Goal: Task Accomplishment & Management: Manage account settings

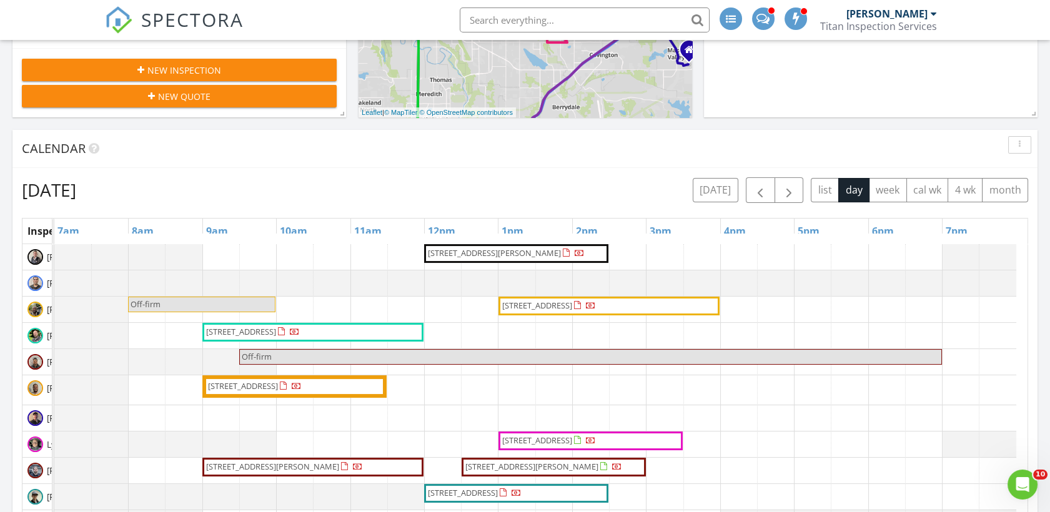
scroll to position [1034, 1072]
click at [115, 22] on img at bounding box center [118, 19] width 27 height 27
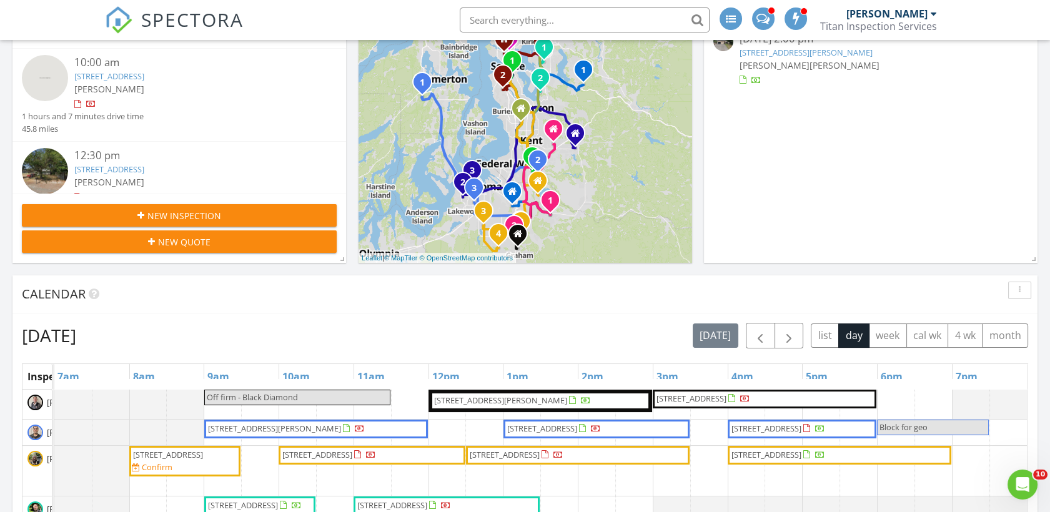
scroll to position [347, 0]
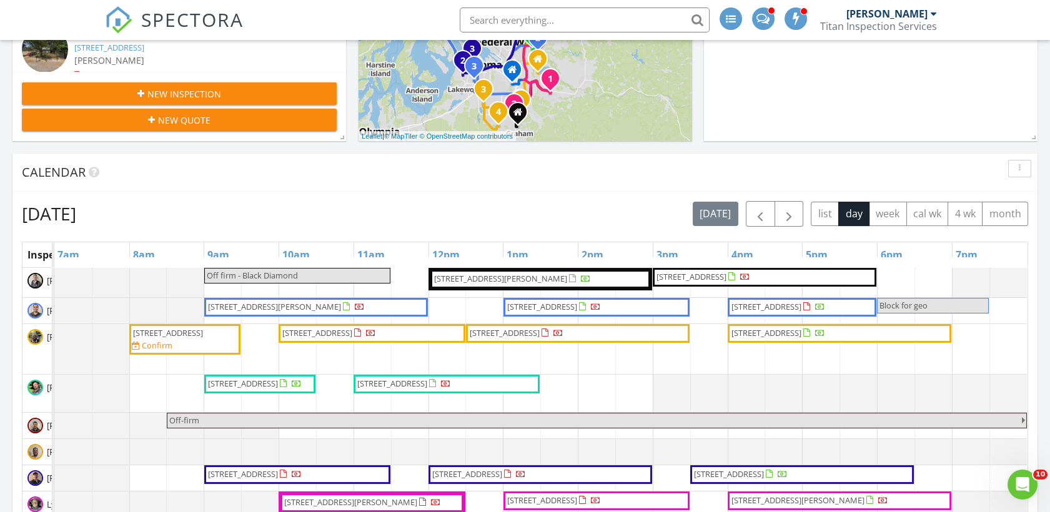
click at [507, 337] on span "13814 C St S, Parkland 98444" at bounding box center [505, 332] width 70 height 11
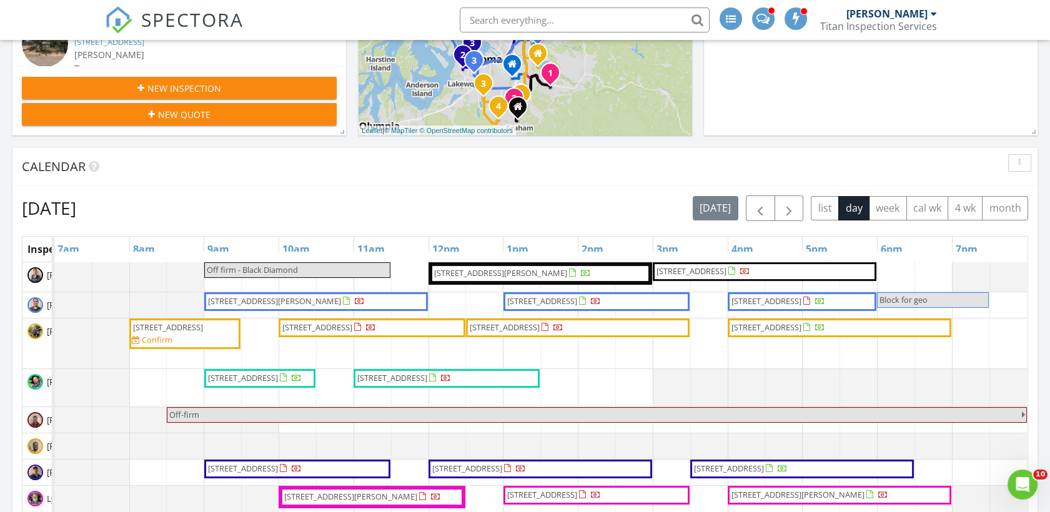
scroll to position [347, 0]
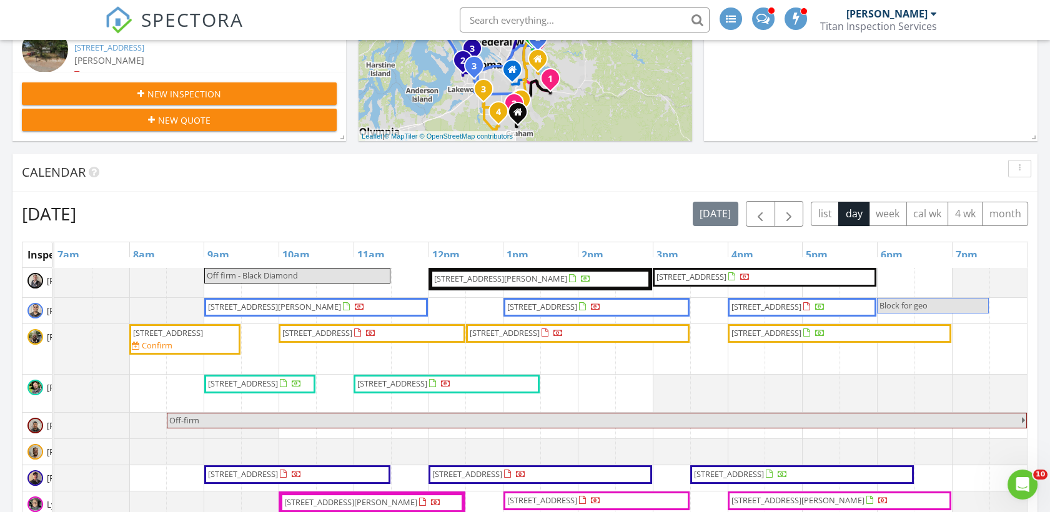
click at [199, 339] on span "4530 Meridian Ave N, Seattle 98103" at bounding box center [168, 333] width 72 height 12
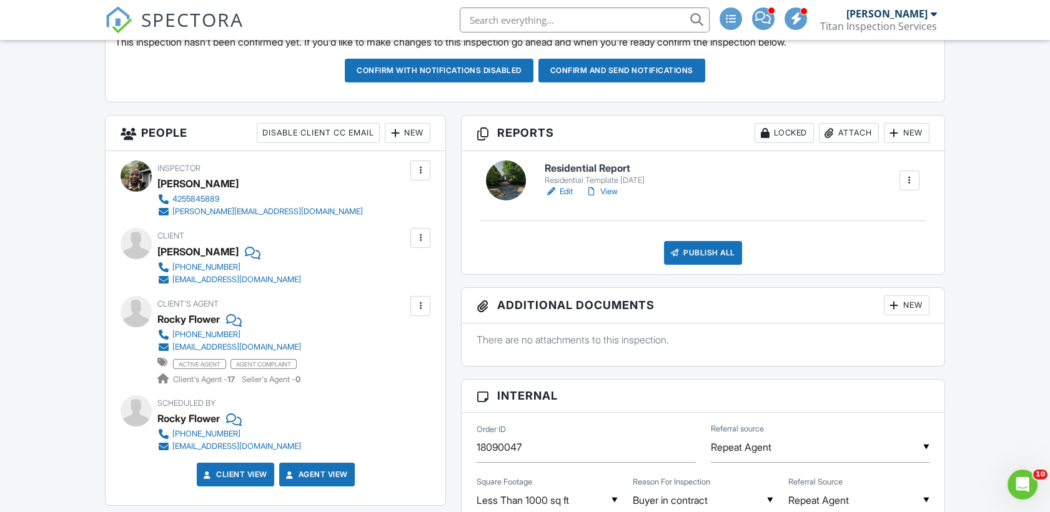
scroll to position [277, 0]
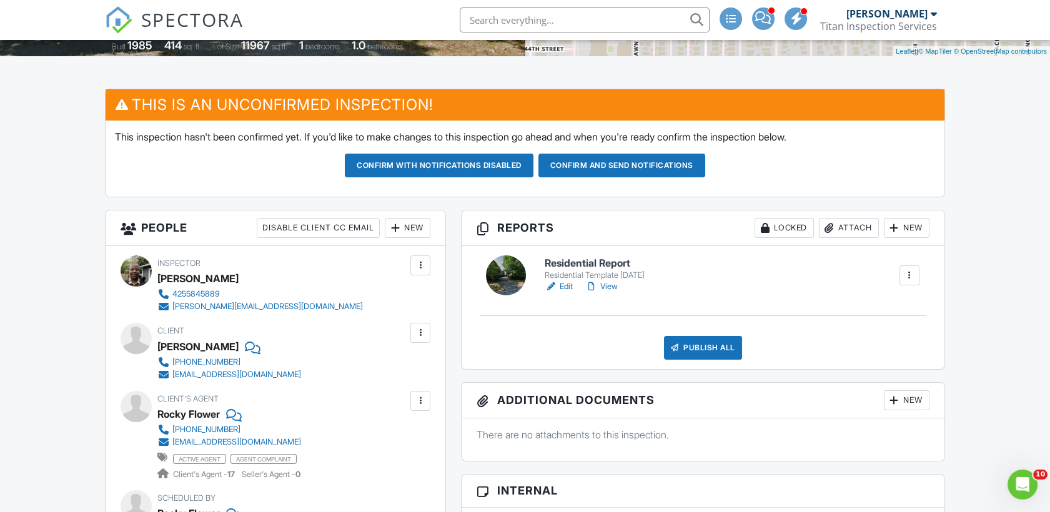
click at [118, 27] on img at bounding box center [118, 19] width 27 height 27
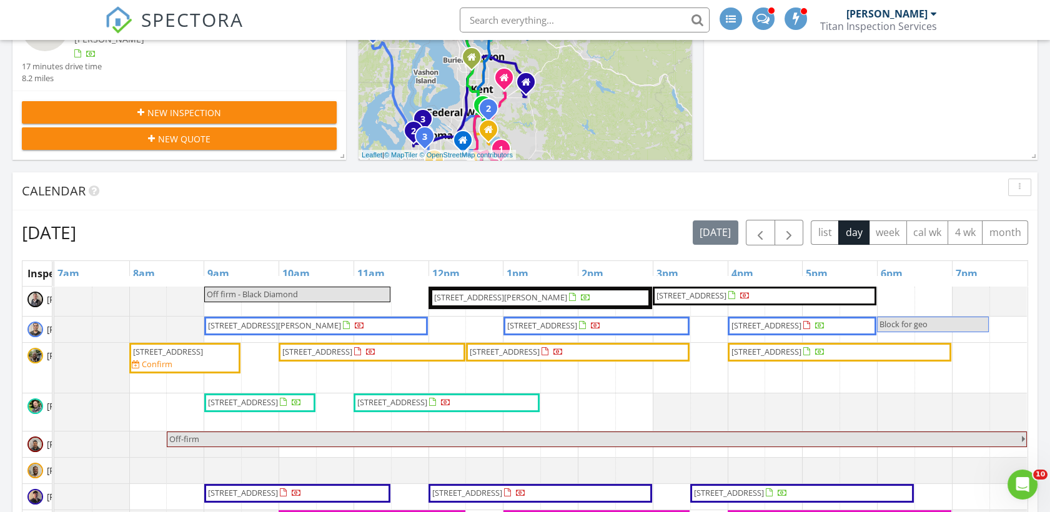
scroll to position [347, 0]
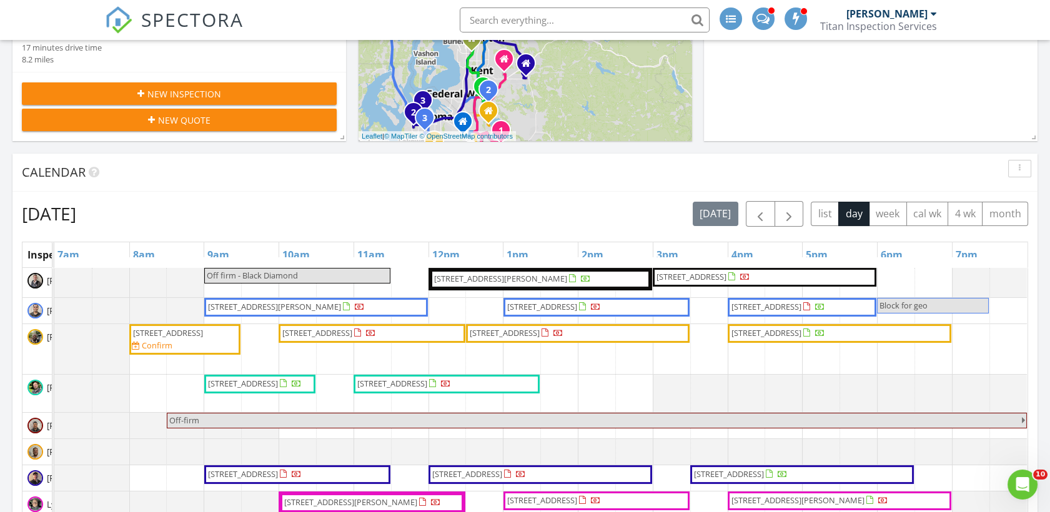
click at [352, 330] on span "17414 118th Ave Ct E, Puyallup 98374" at bounding box center [317, 332] width 70 height 11
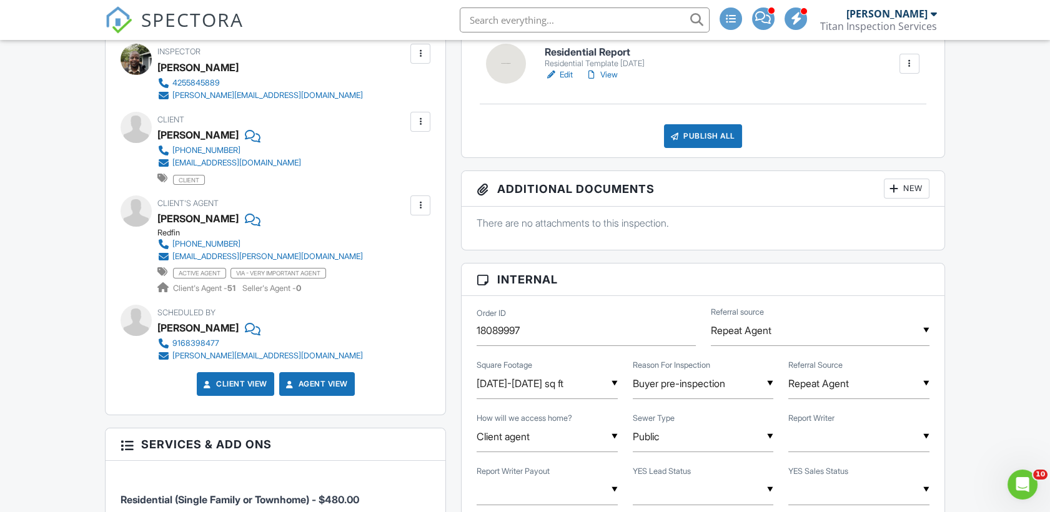
scroll to position [277, 0]
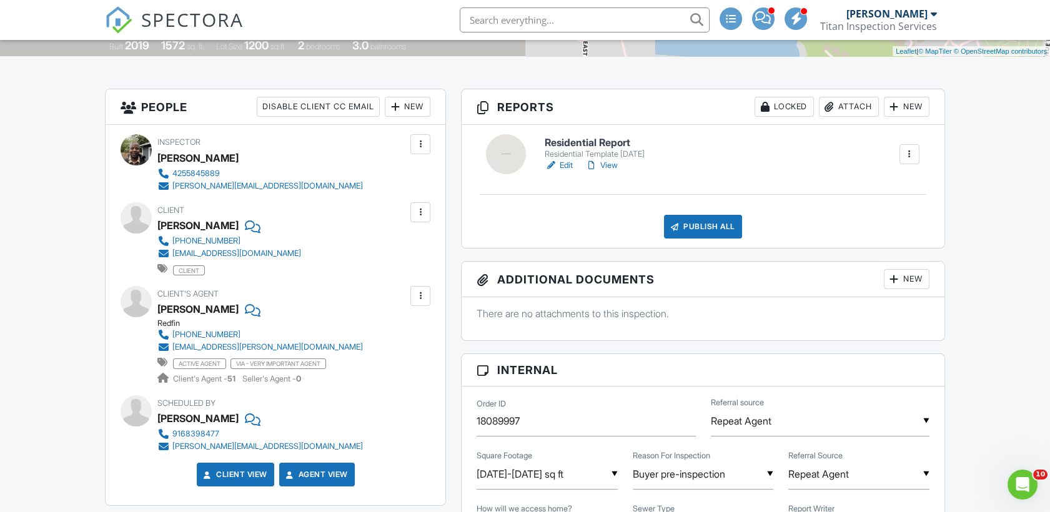
click at [425, 107] on div "New" at bounding box center [408, 107] width 46 height 20
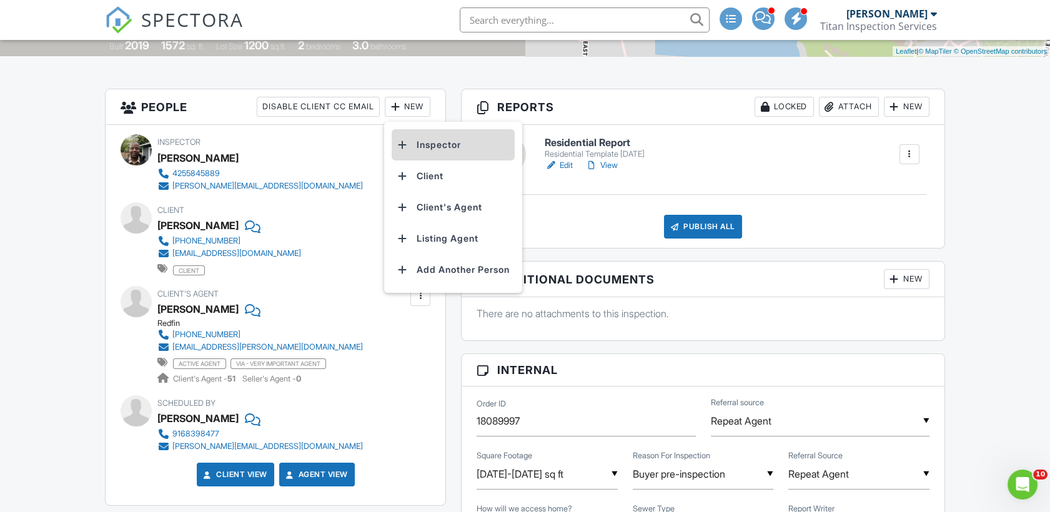
click at [418, 146] on li "Inspector" at bounding box center [453, 144] width 123 height 31
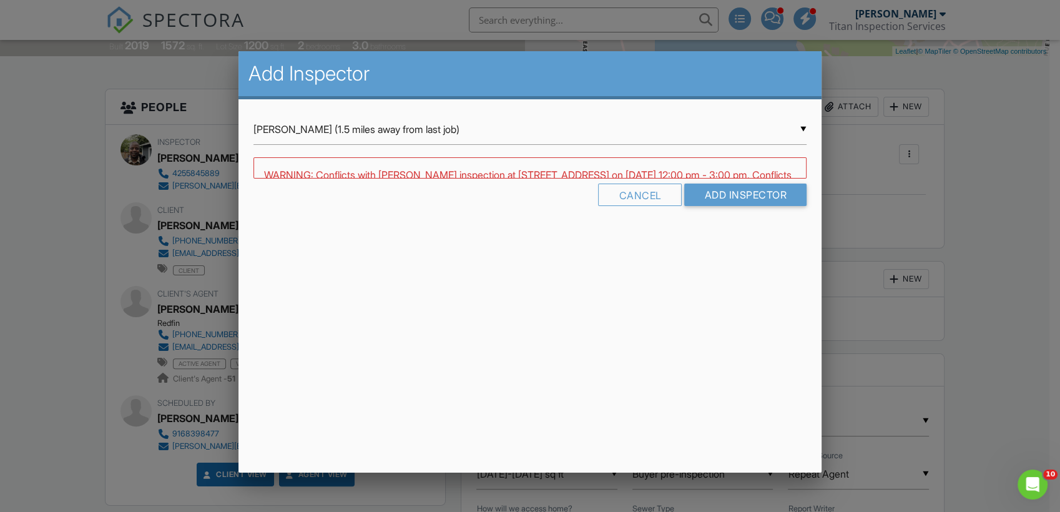
click at [375, 132] on div "▼ Emmitt Medina (1.5 miles away from last job) Emmitt Medina (1.5 miles away fr…" at bounding box center [530, 129] width 553 height 31
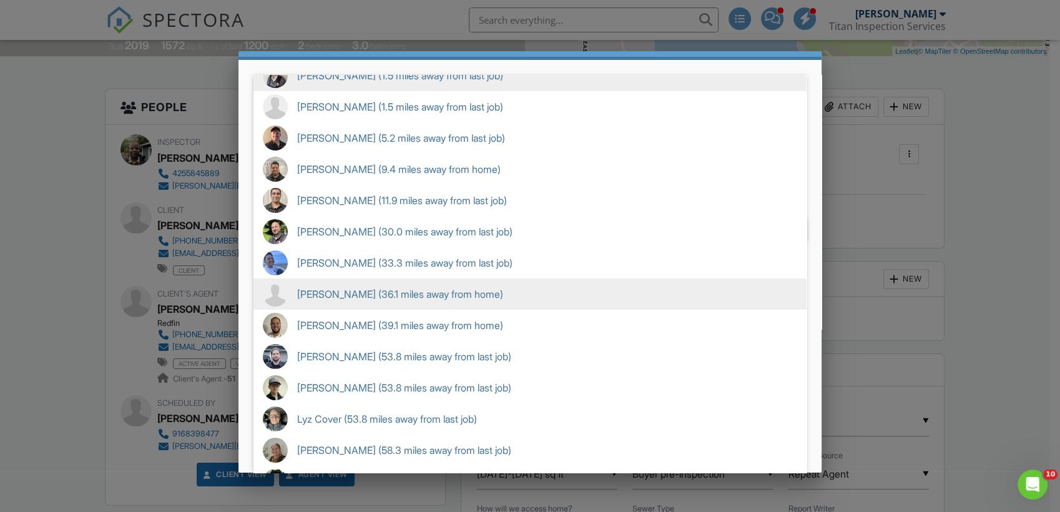
scroll to position [39, 0]
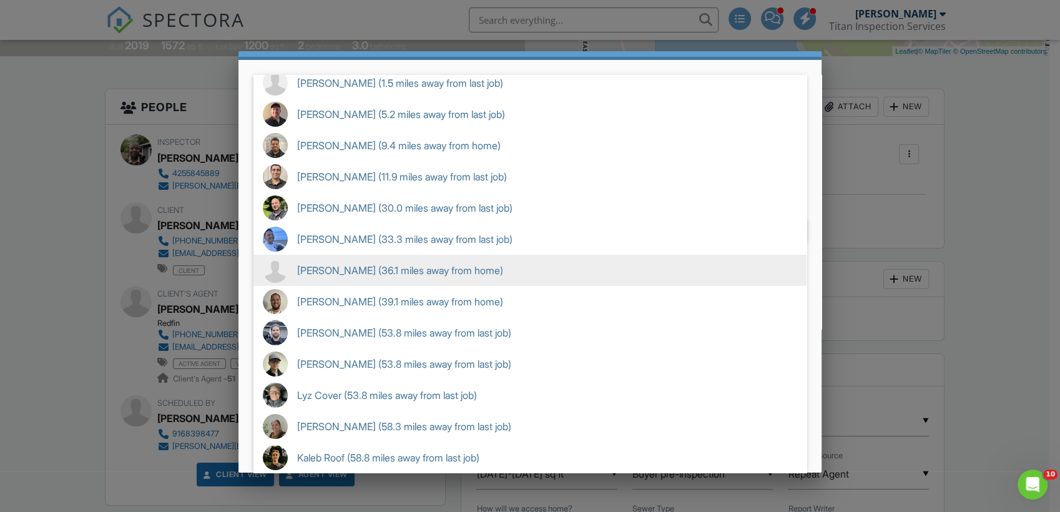
click at [362, 265] on span "Scott Surowiec (36.1 miles away from home)" at bounding box center [530, 270] width 553 height 31
type input "Scott Surowiec (36.1 miles away from home)"
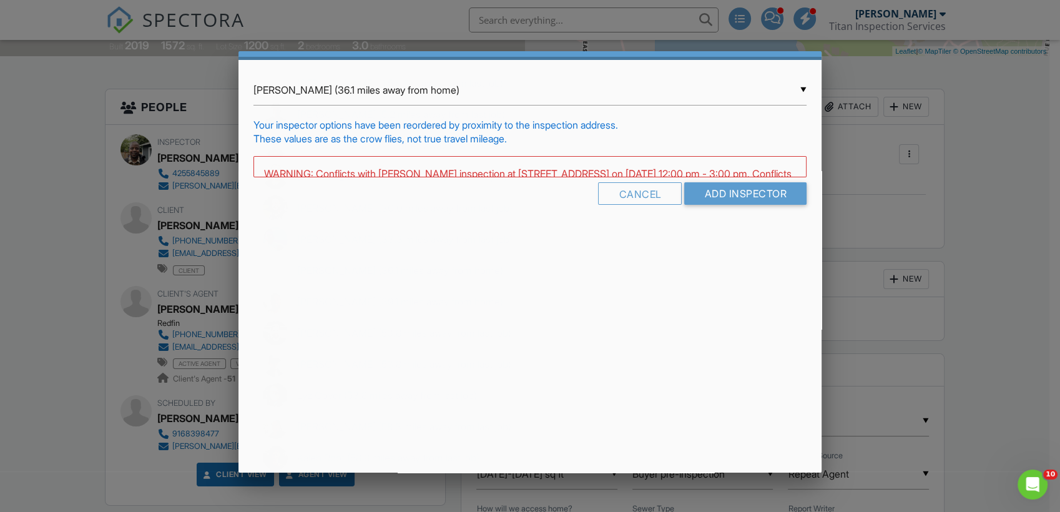
scroll to position [0, 0]
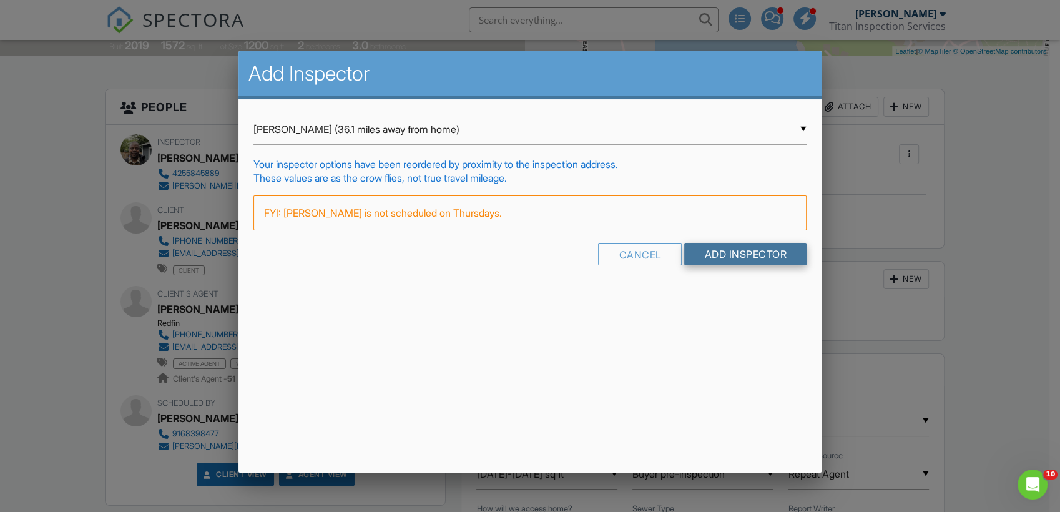
click at [737, 254] on input "Add Inspector" at bounding box center [745, 254] width 122 height 22
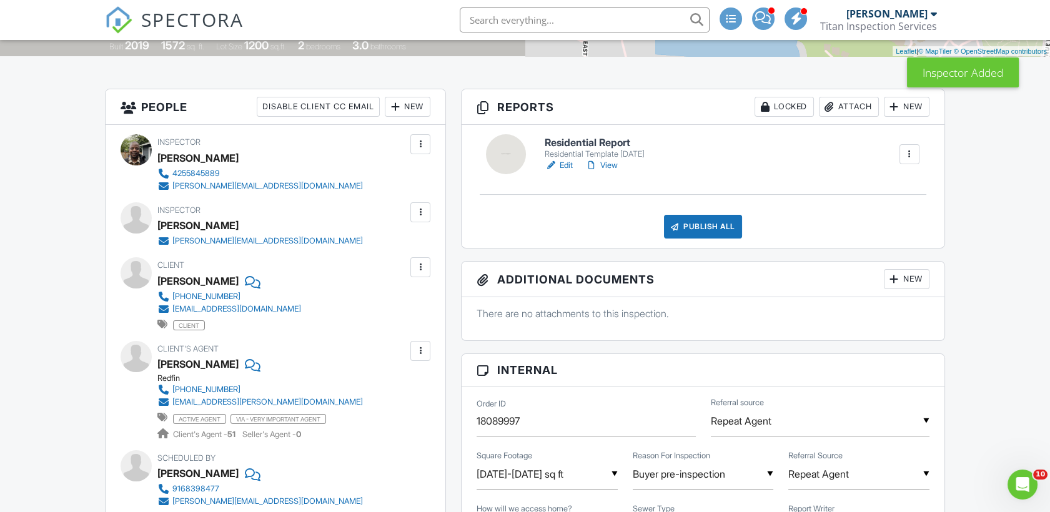
click at [425, 214] on div at bounding box center [420, 212] width 12 height 12
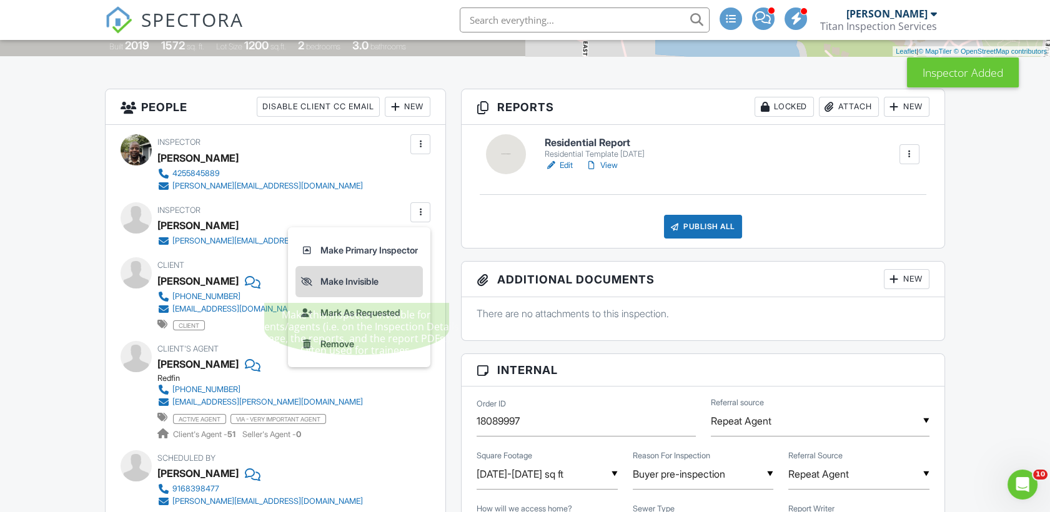
click at [340, 280] on li "Make Invisible" at bounding box center [358, 281] width 127 height 31
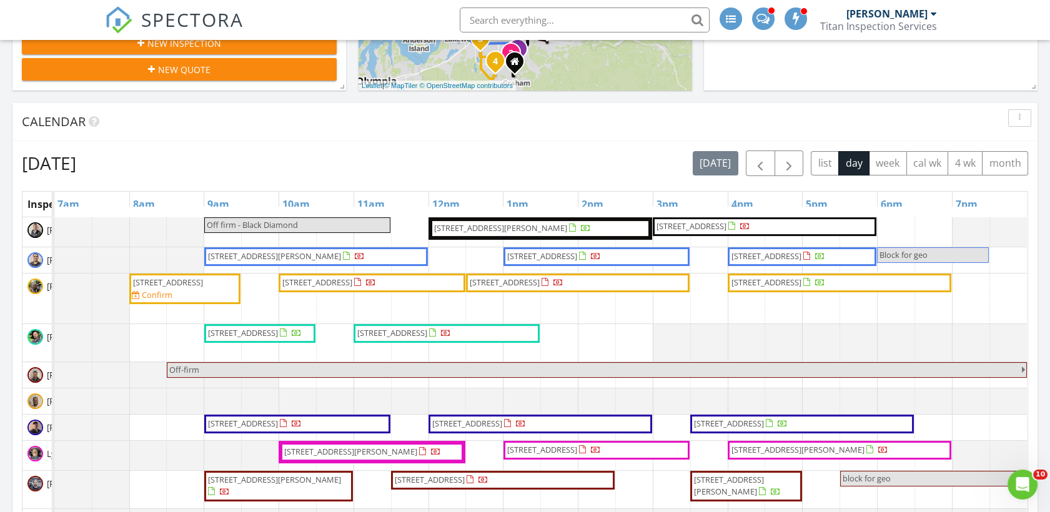
scroll to position [416, 0]
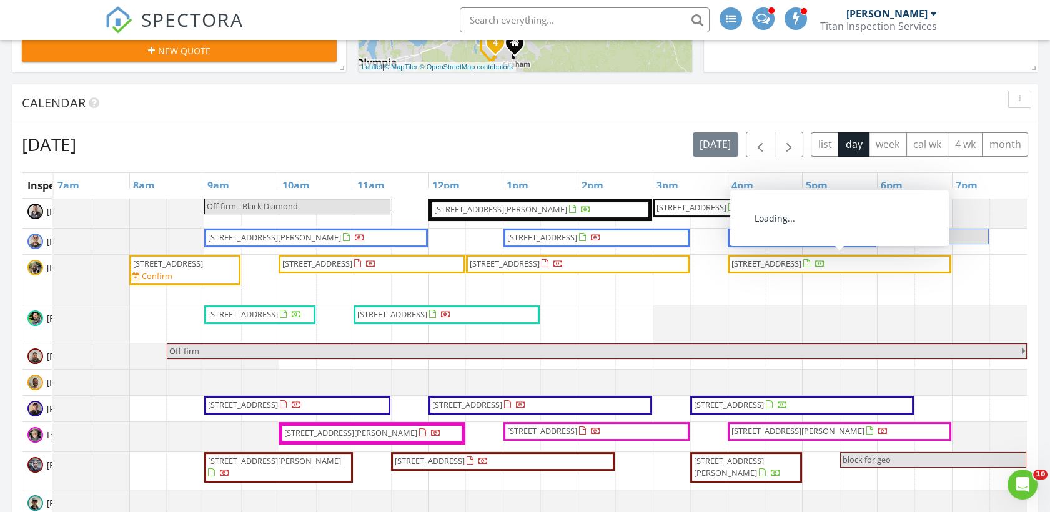
drag, startPoint x: 807, startPoint y: 255, endPoint x: 797, endPoint y: 263, distance: 12.4
click at [797, 263] on span "[STREET_ADDRESS]" at bounding box center [766, 263] width 70 height 11
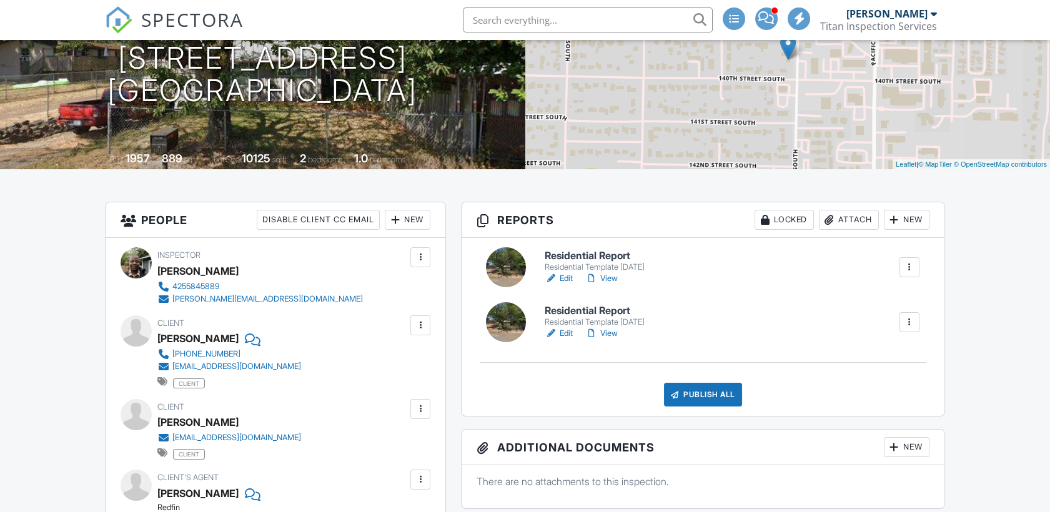
scroll to position [139, 0]
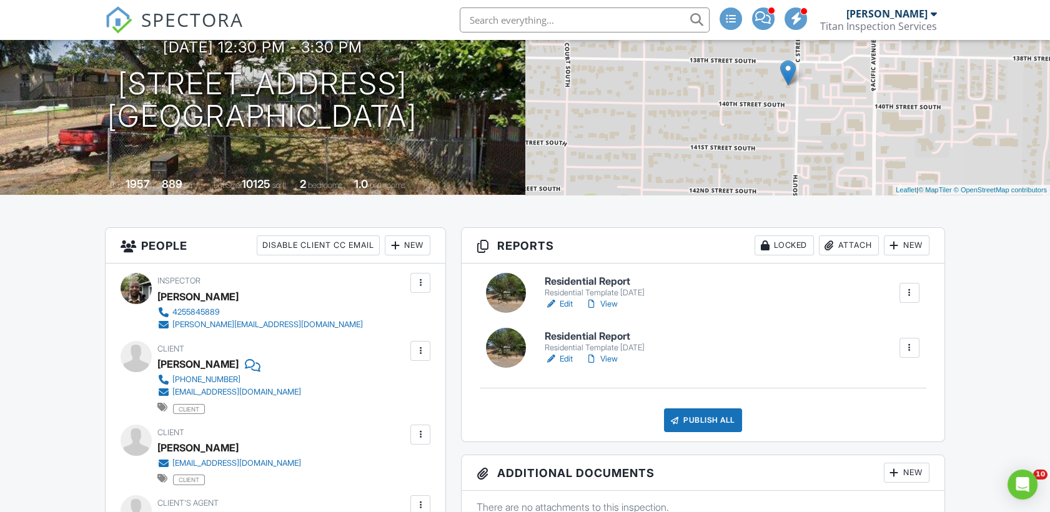
click at [411, 246] on div "New" at bounding box center [408, 245] width 46 height 20
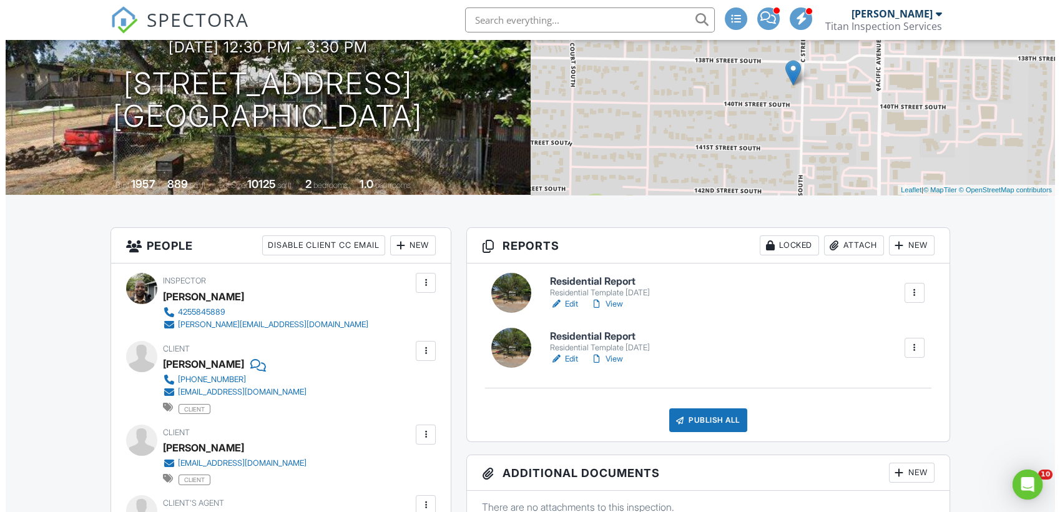
scroll to position [0, 0]
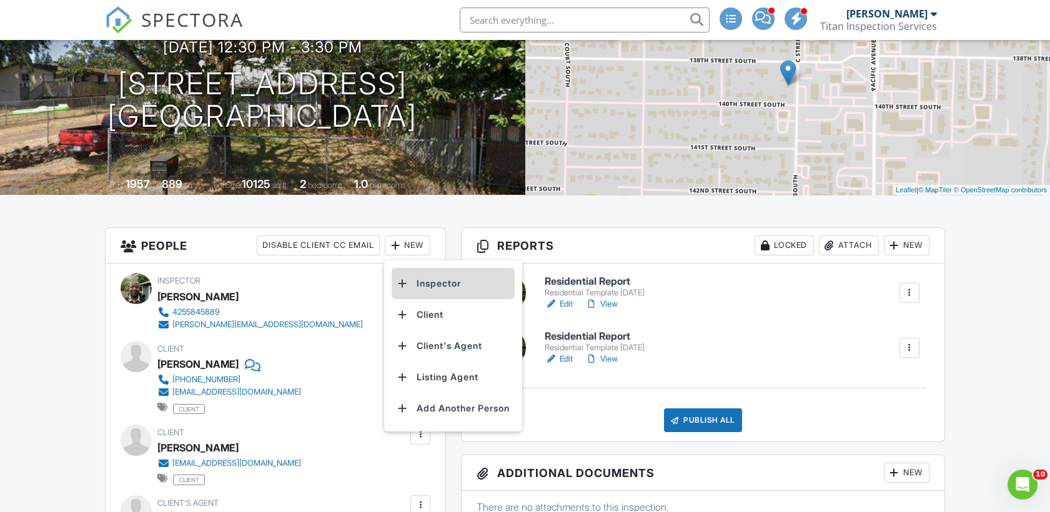
click at [419, 280] on li "Inspector" at bounding box center [453, 283] width 123 height 31
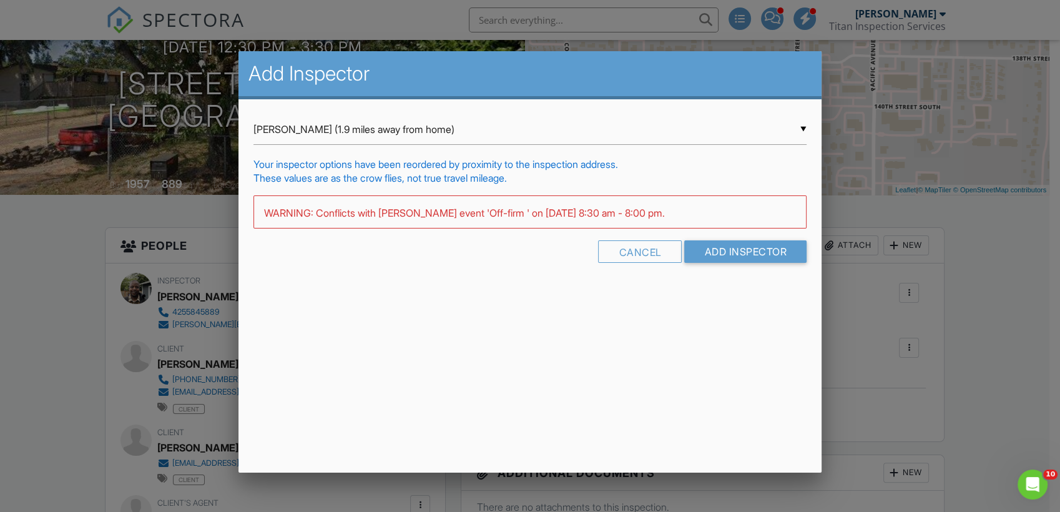
click at [405, 131] on div "▼ Jaime Martinez (1.9 miles away from home) Jaime Martinez (1.9 miles away from…" at bounding box center [530, 129] width 553 height 31
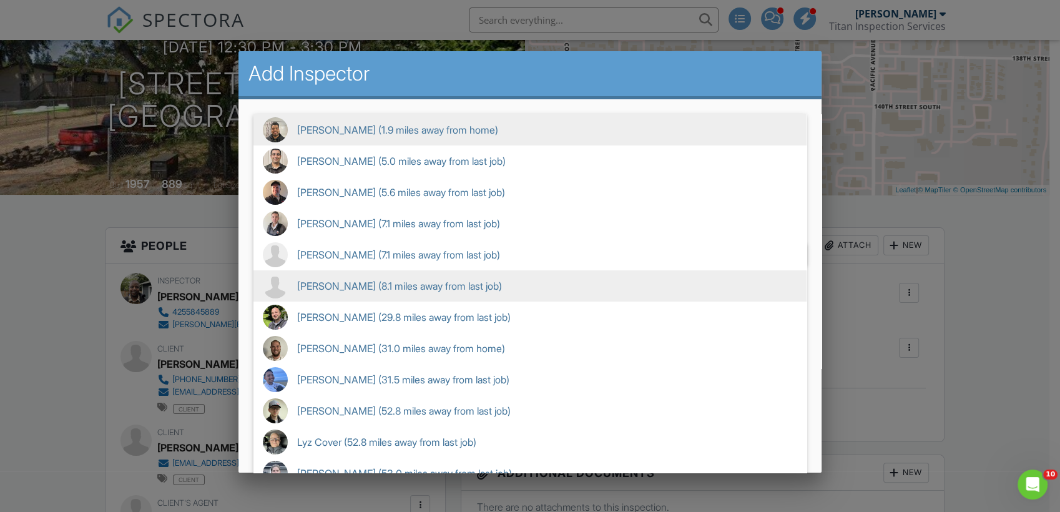
click at [357, 279] on span "Scott Surowiec (8.1 miles away from last job)" at bounding box center [530, 285] width 553 height 31
type input "Scott Surowiec (8.1 miles away from last job)"
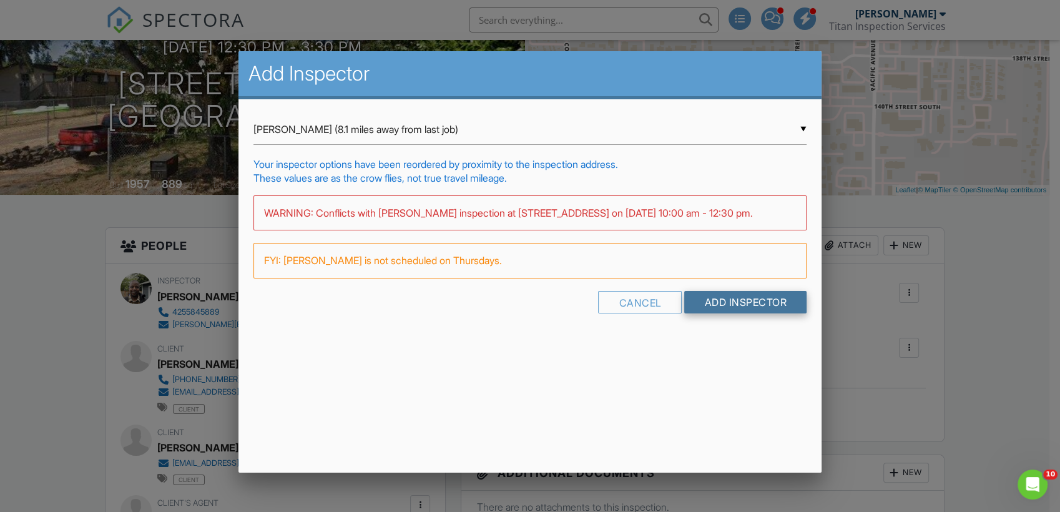
click at [735, 313] on input "Add Inspector" at bounding box center [745, 302] width 122 height 22
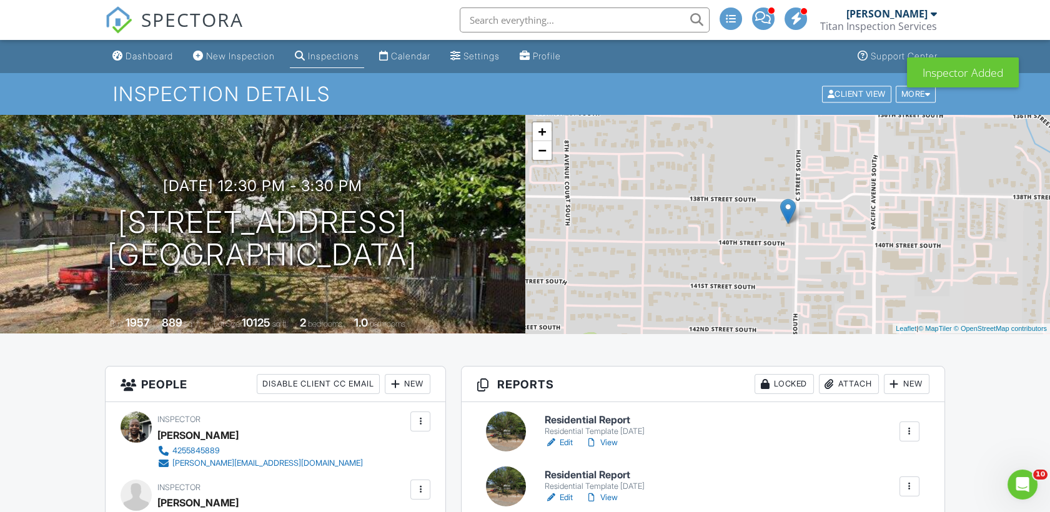
drag, startPoint x: 115, startPoint y: 23, endPoint x: 121, endPoint y: 13, distance: 11.8
click at [115, 23] on img at bounding box center [118, 19] width 27 height 27
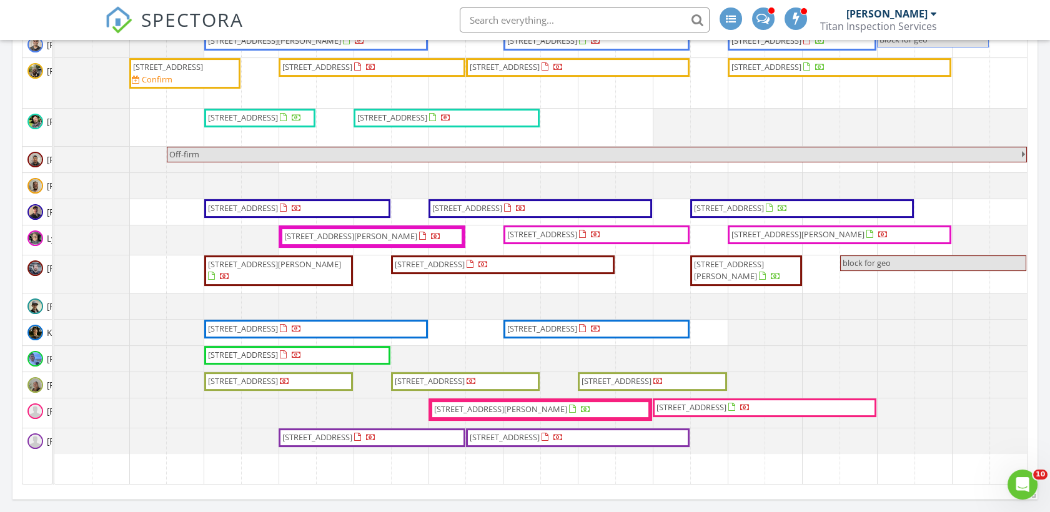
scroll to position [624, 0]
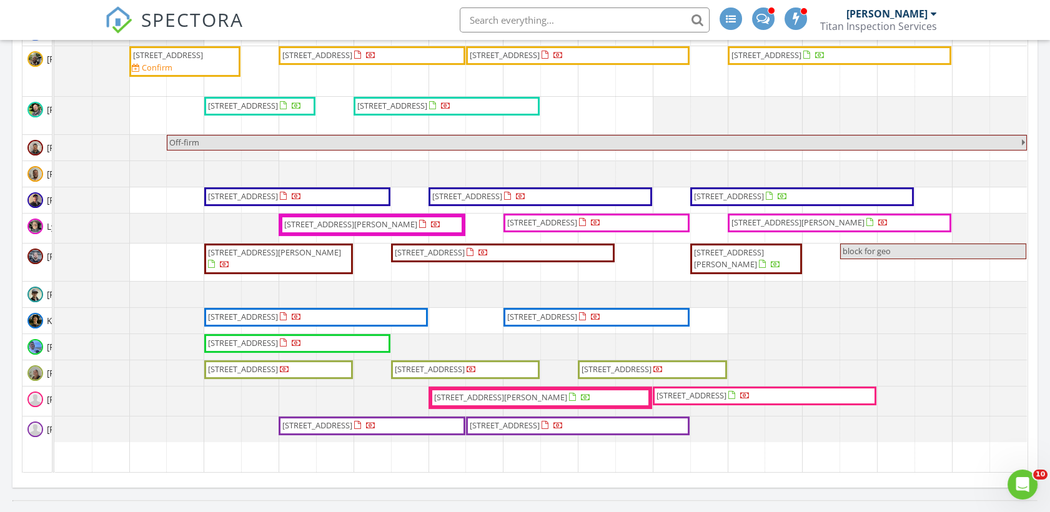
click at [119, 17] on img at bounding box center [118, 19] width 27 height 27
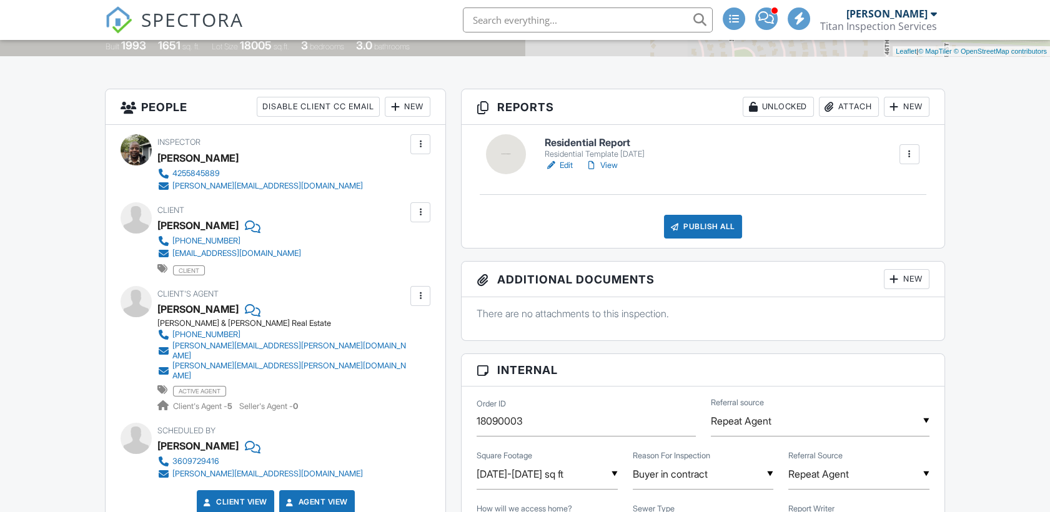
scroll to position [277, 0]
click at [407, 109] on div "New" at bounding box center [408, 107] width 46 height 20
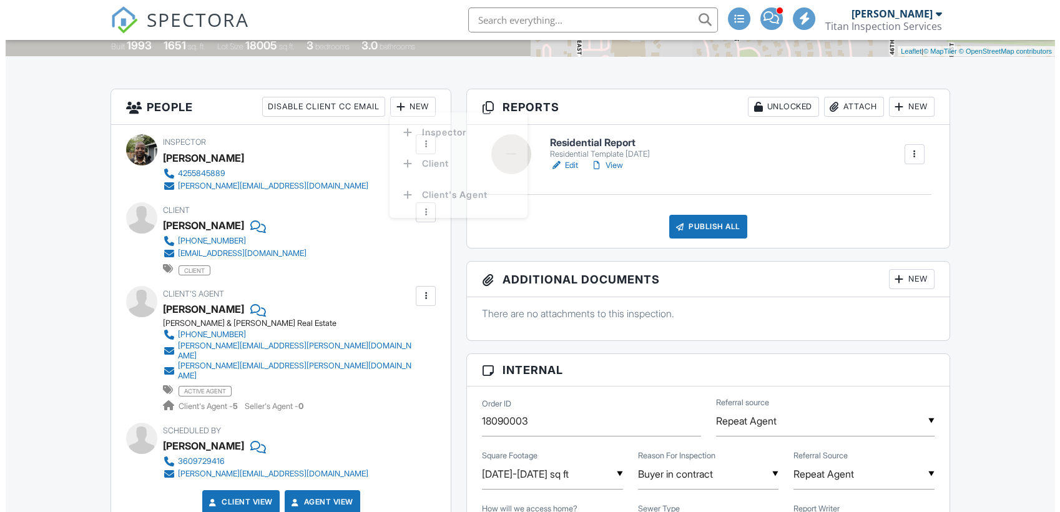
scroll to position [0, 0]
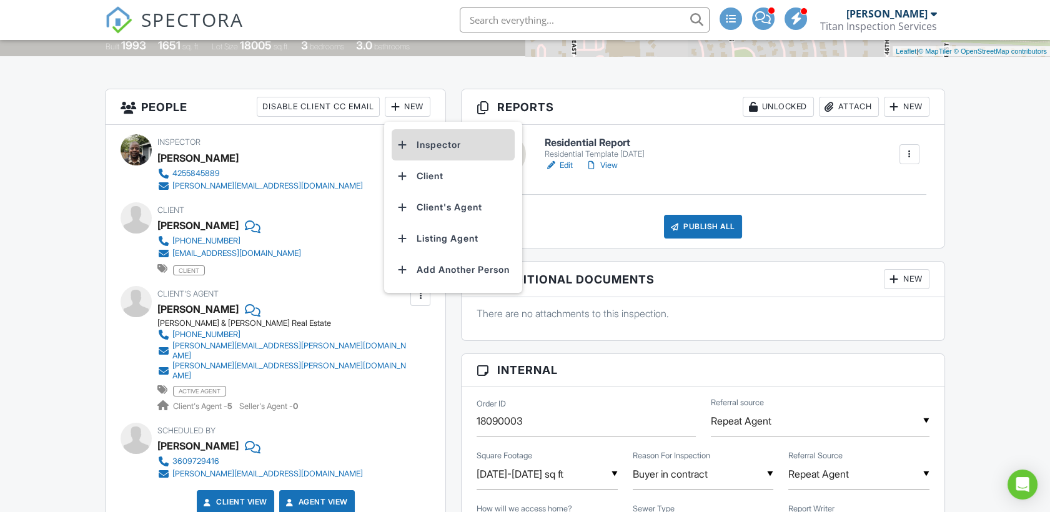
click at [431, 145] on li "Inspector" at bounding box center [453, 144] width 123 height 31
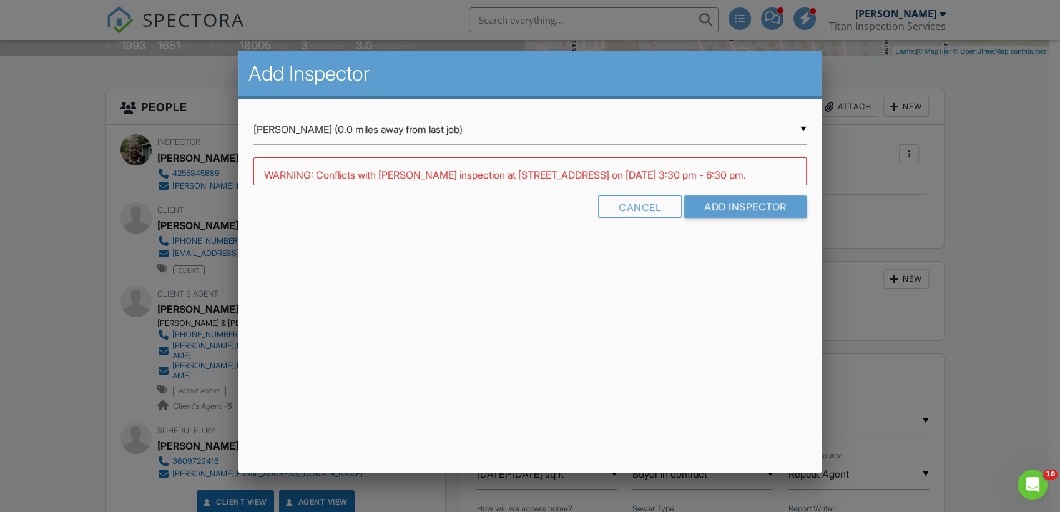
click at [385, 137] on div "▼ Brian Dodds (0.0 miles away from last job) Brian Dodds (0.0 miles away from l…" at bounding box center [530, 129] width 553 height 31
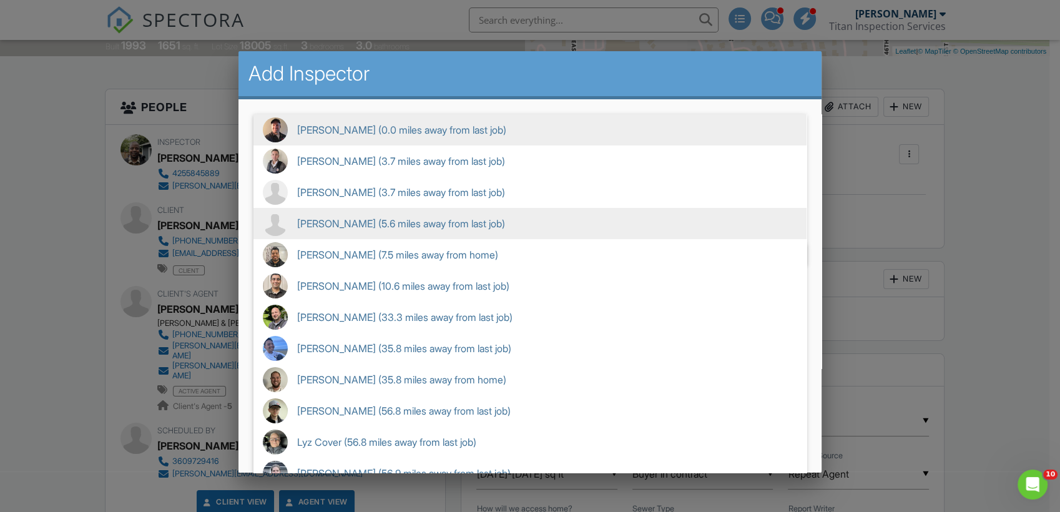
click at [365, 232] on span "Scott Surowiec (5.6 miles away from last job)" at bounding box center [530, 223] width 553 height 31
type input "Scott Surowiec (5.6 miles away from last job)"
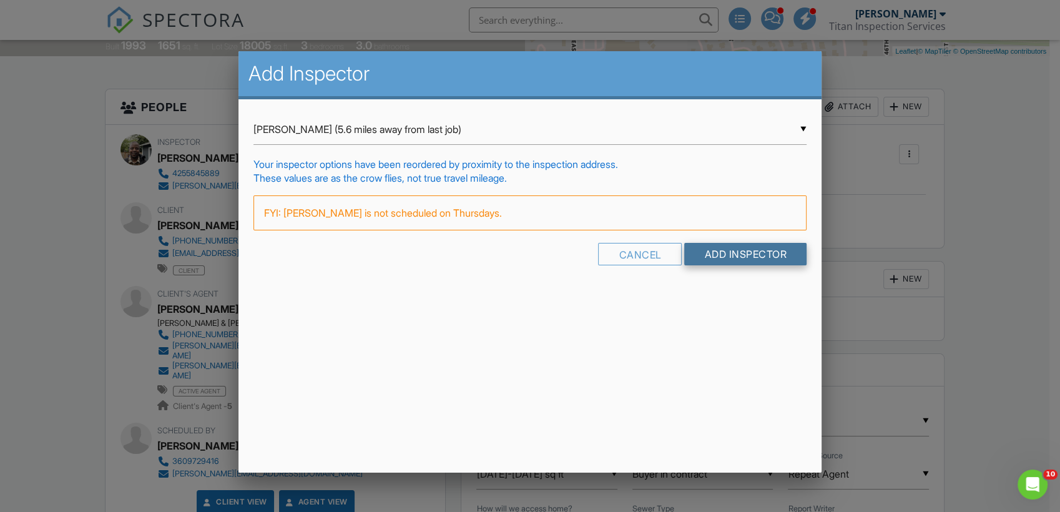
click at [728, 259] on input "Add Inspector" at bounding box center [745, 254] width 122 height 22
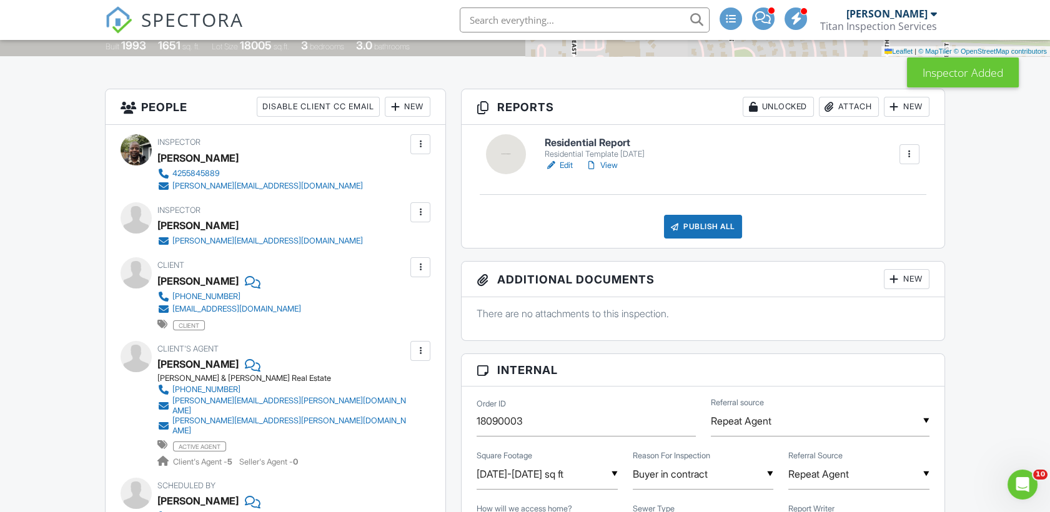
click at [420, 214] on div at bounding box center [420, 212] width 12 height 12
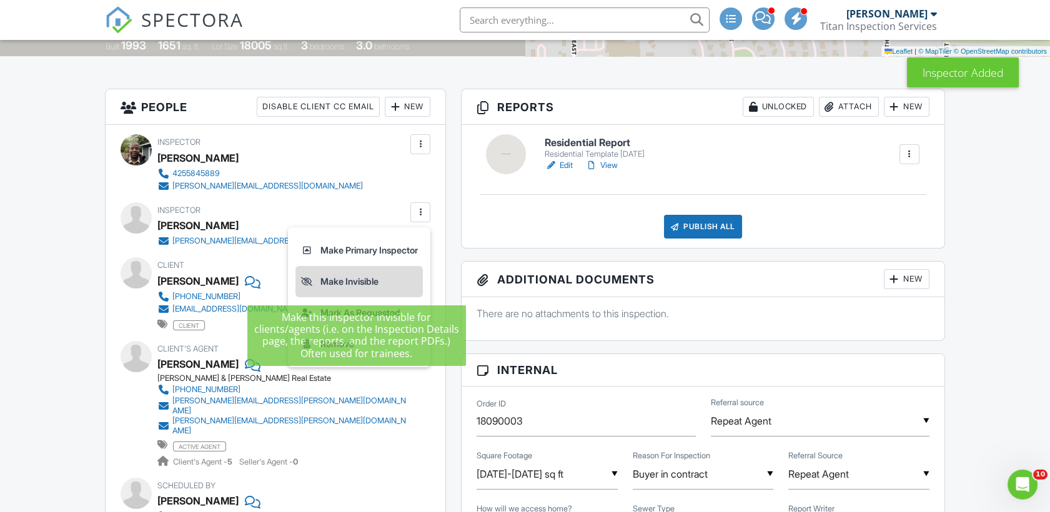
click at [367, 272] on li "Make Invisible" at bounding box center [358, 281] width 127 height 31
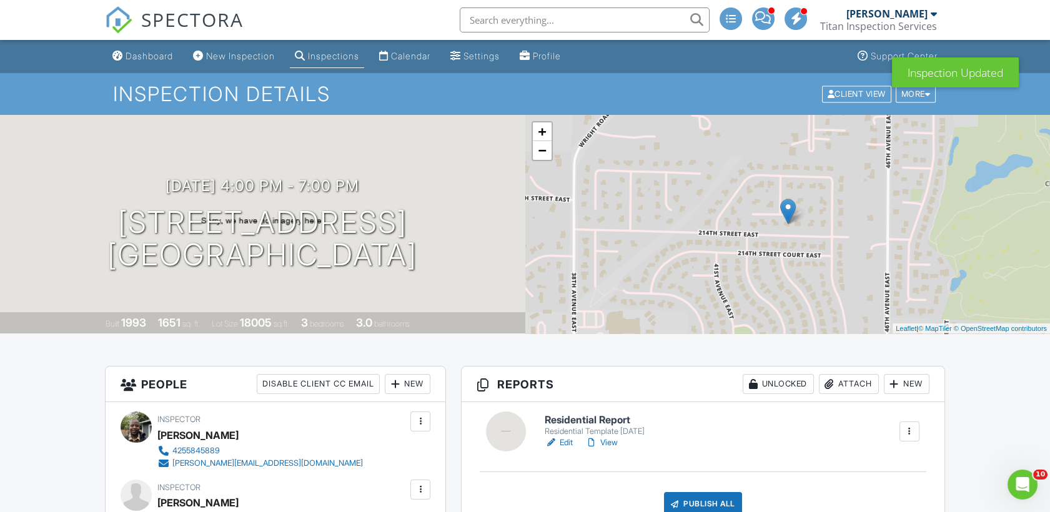
click at [120, 23] on img at bounding box center [118, 19] width 27 height 27
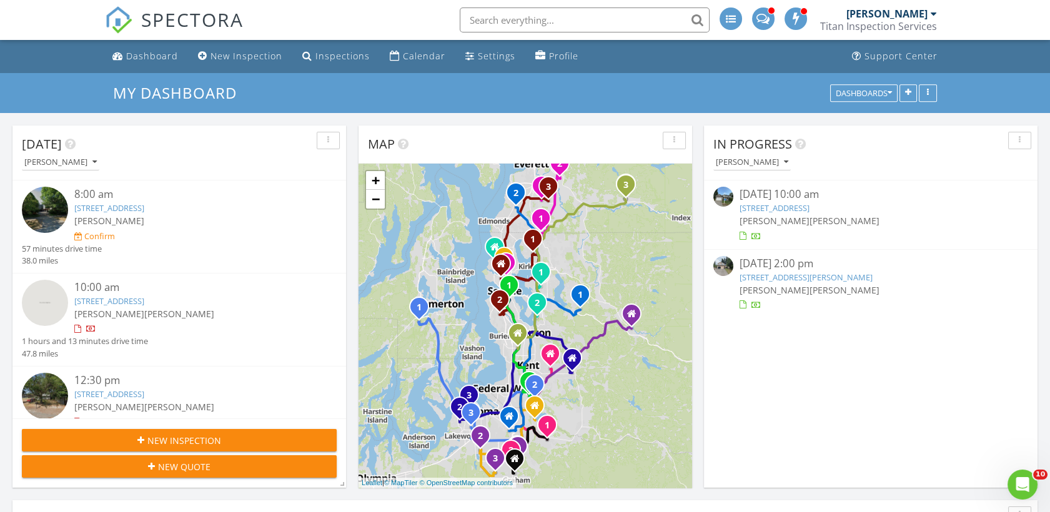
click at [786, 207] on link "[STREET_ADDRESS]" at bounding box center [774, 207] width 70 height 11
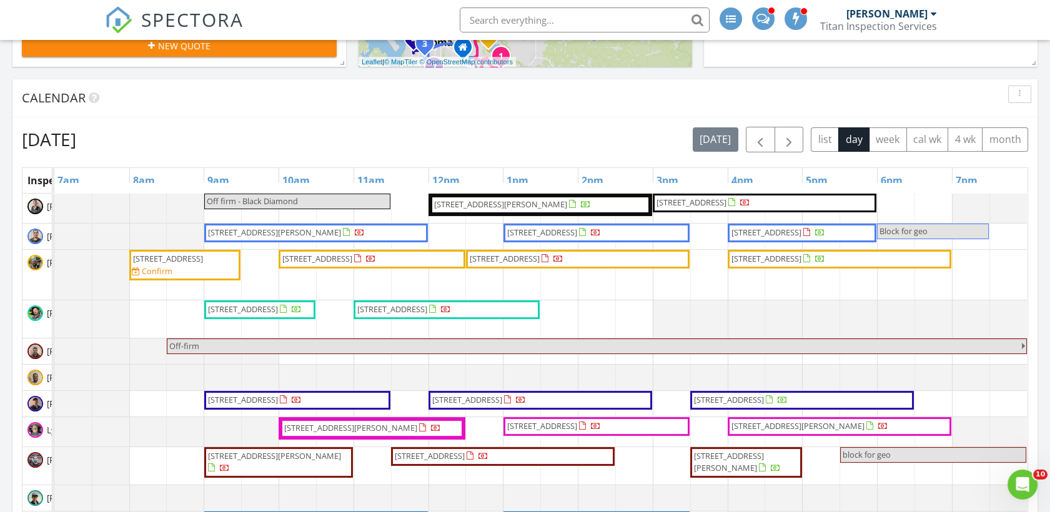
scroll to position [416, 0]
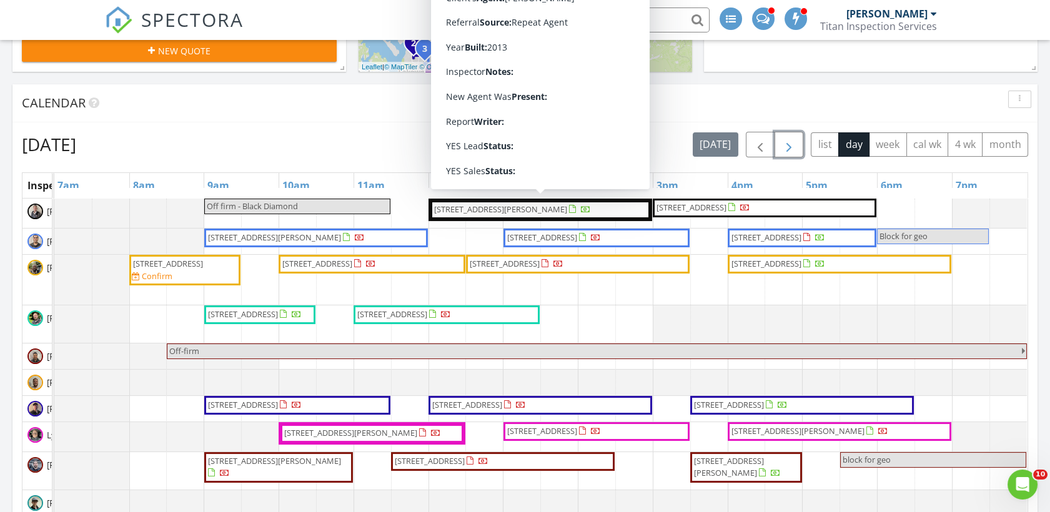
click at [799, 151] on button "button" at bounding box center [788, 145] width 29 height 26
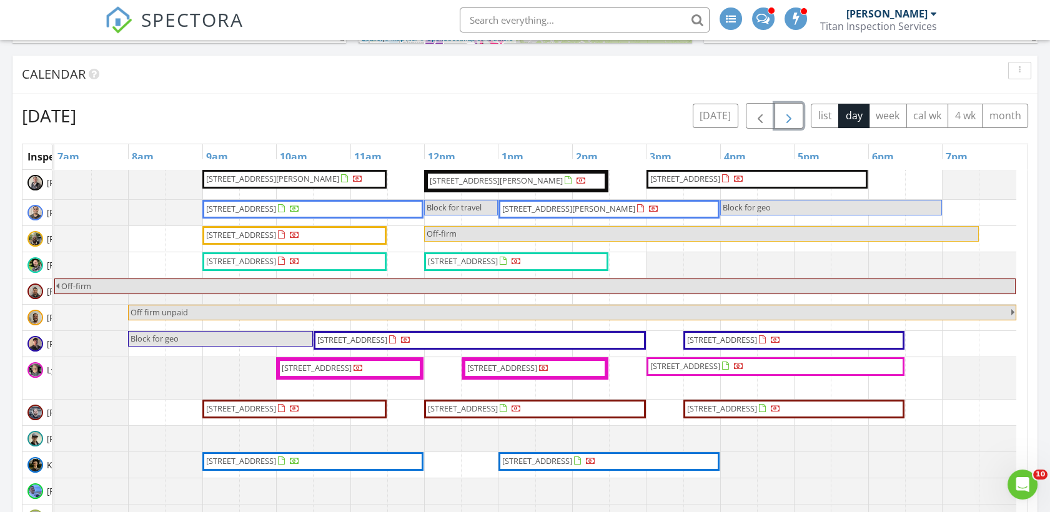
scroll to position [485, 0]
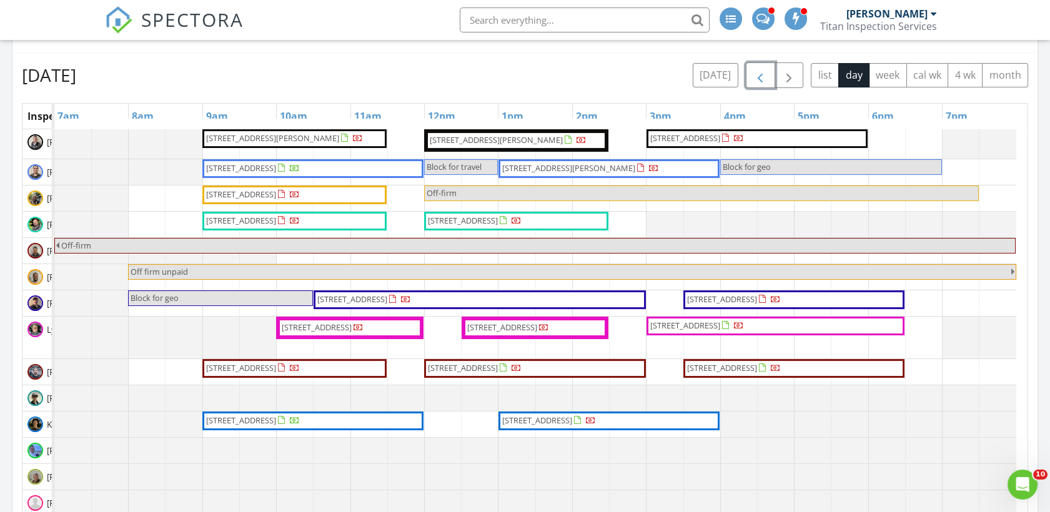
click at [760, 74] on span "button" at bounding box center [760, 75] width 15 height 15
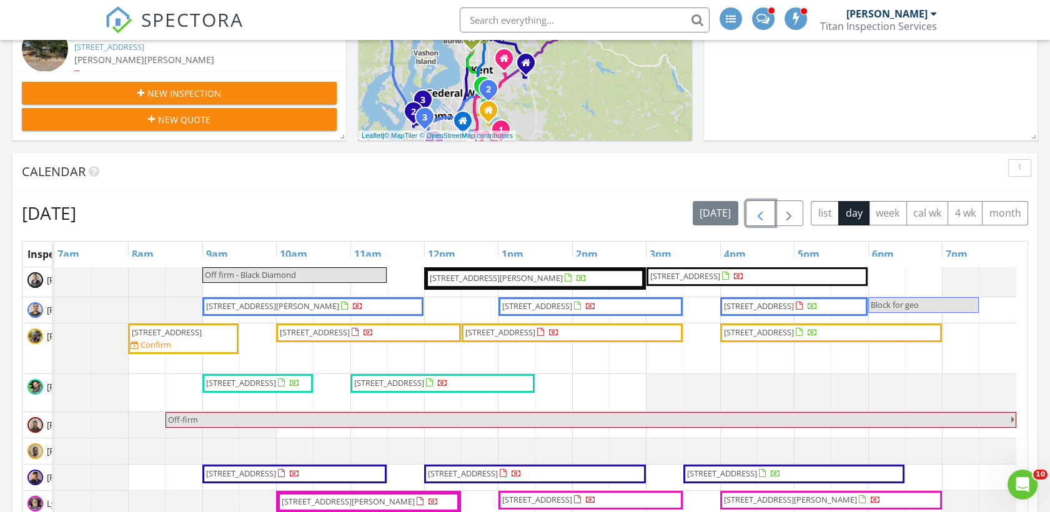
scroll to position [347, 0]
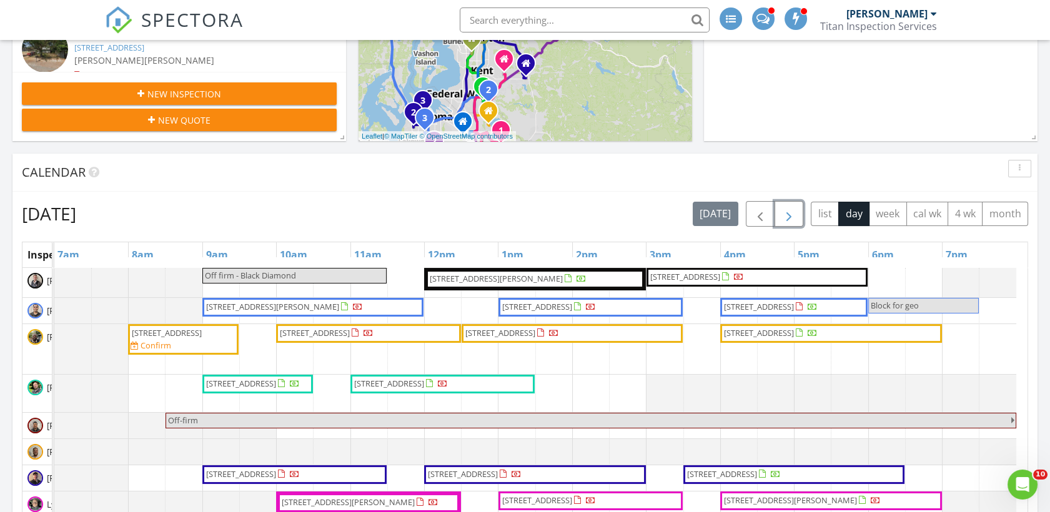
click at [797, 213] on button "button" at bounding box center [788, 214] width 29 height 26
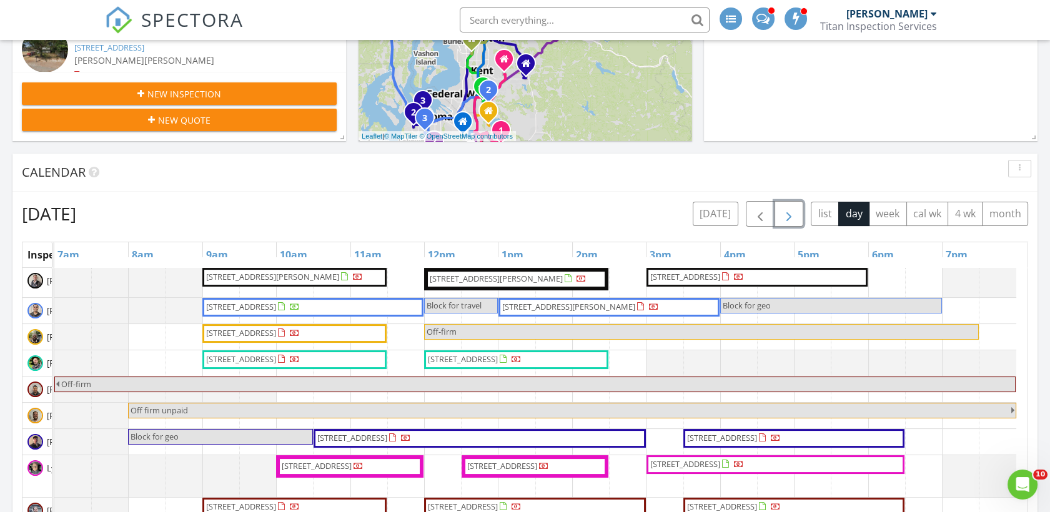
click at [797, 213] on button "button" at bounding box center [788, 214] width 29 height 26
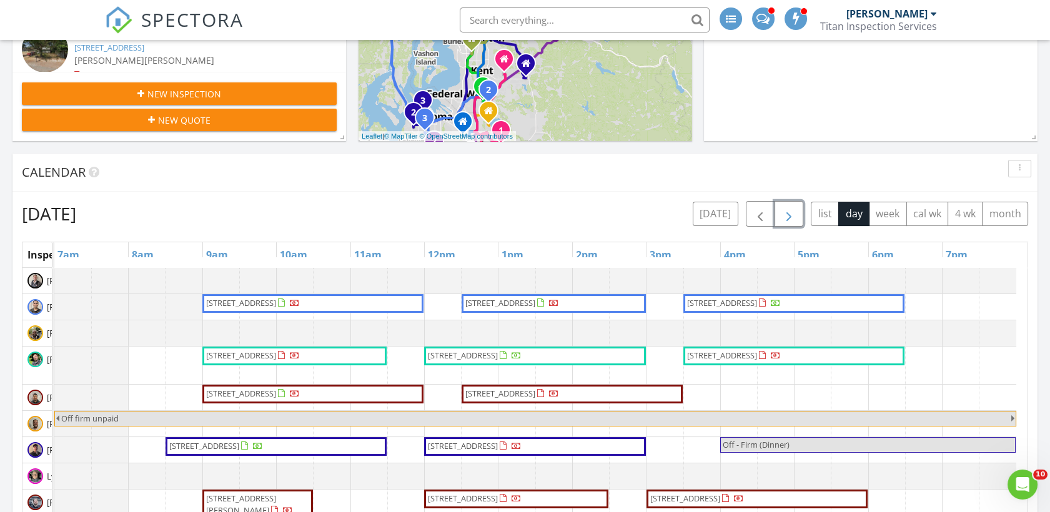
click at [797, 213] on button "button" at bounding box center [788, 214] width 29 height 26
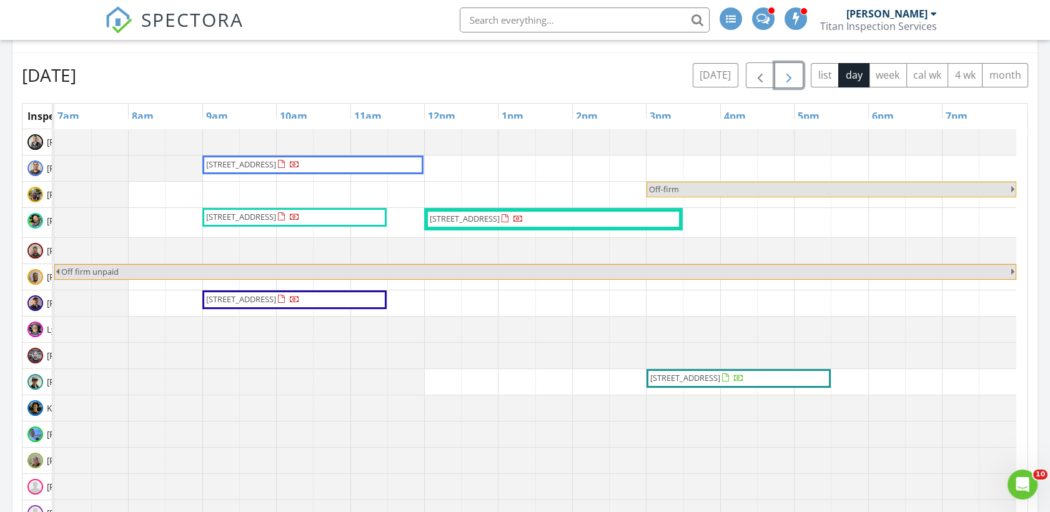
scroll to position [416, 0]
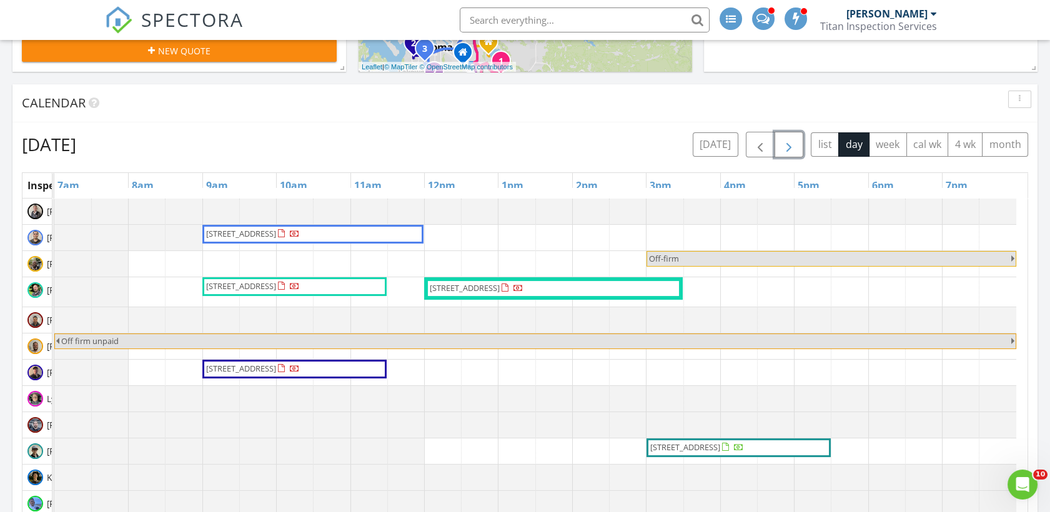
click at [787, 144] on span "button" at bounding box center [788, 144] width 15 height 15
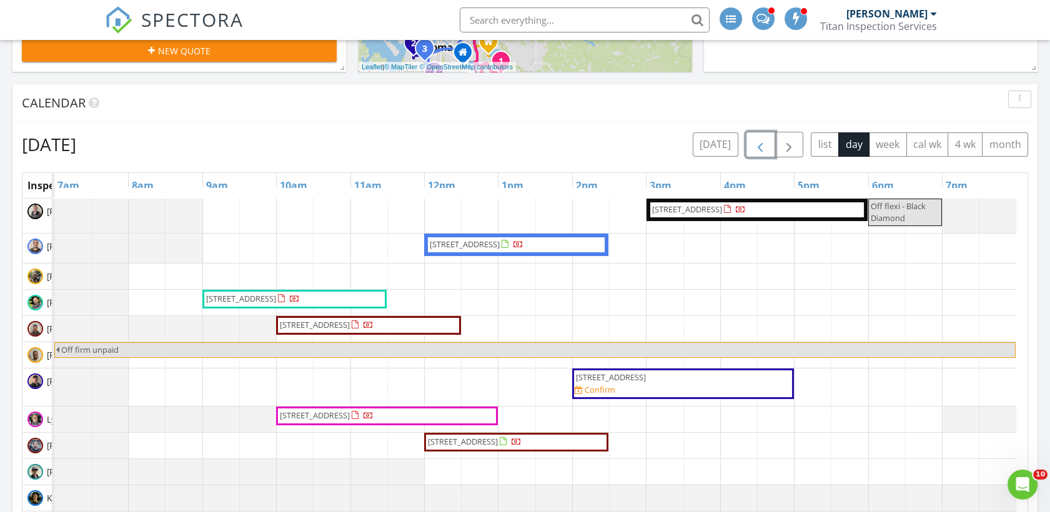
click at [767, 145] on span "button" at bounding box center [760, 144] width 15 height 15
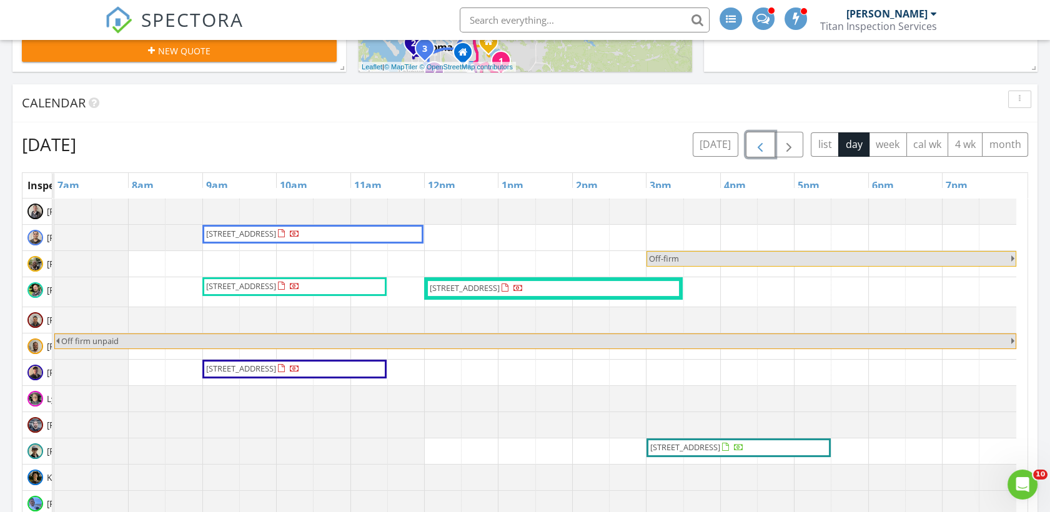
scroll to position [208, 0]
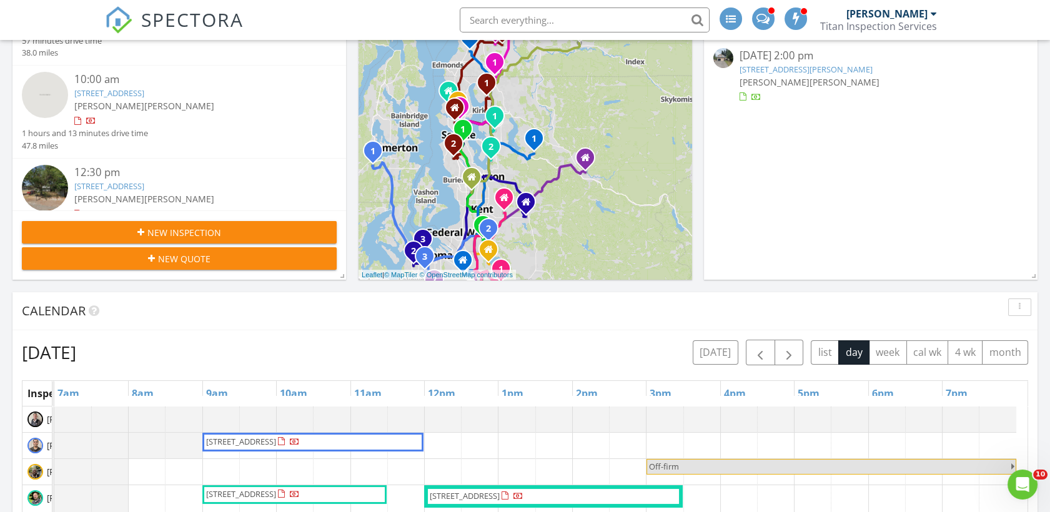
click at [122, 16] on img at bounding box center [118, 19] width 27 height 27
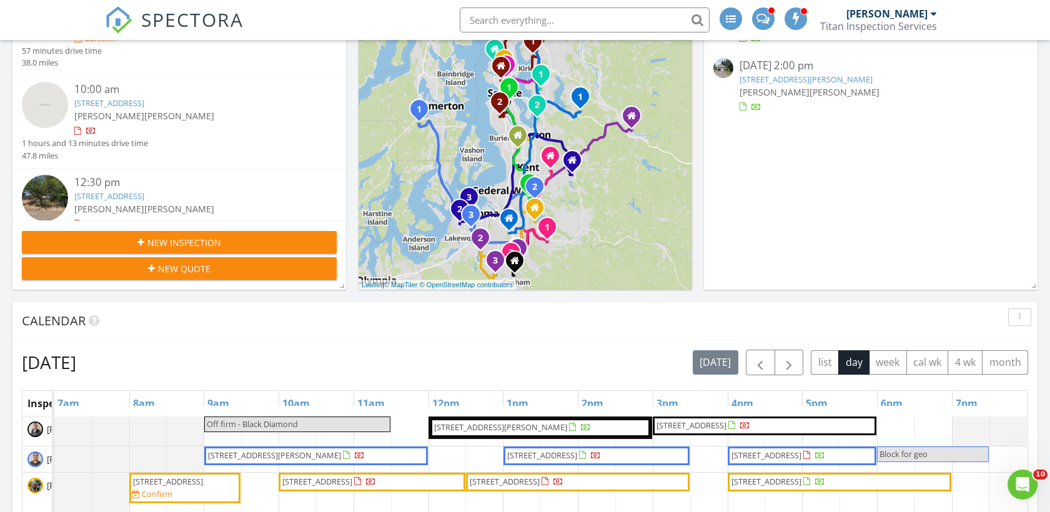
scroll to position [139, 0]
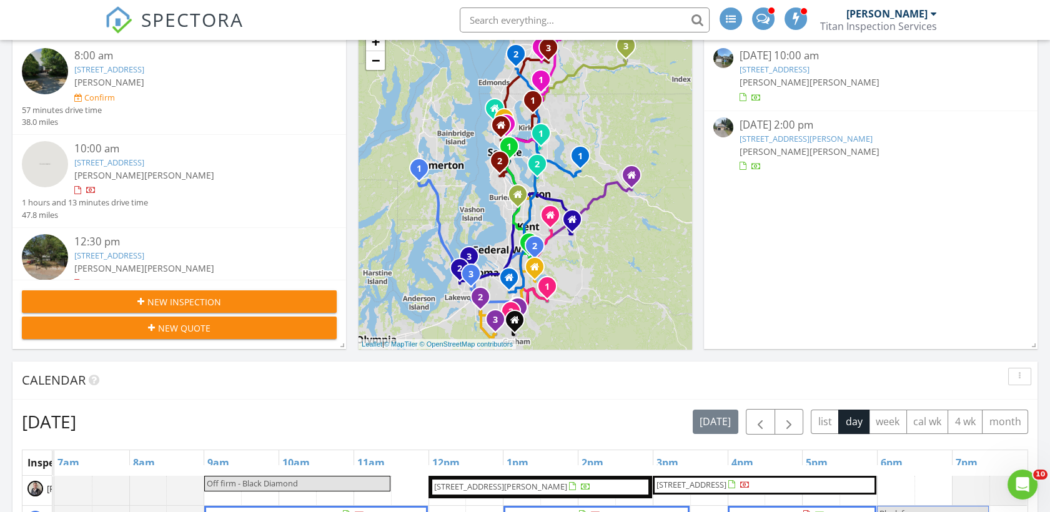
click at [792, 66] on link "[STREET_ADDRESS]" at bounding box center [774, 69] width 70 height 11
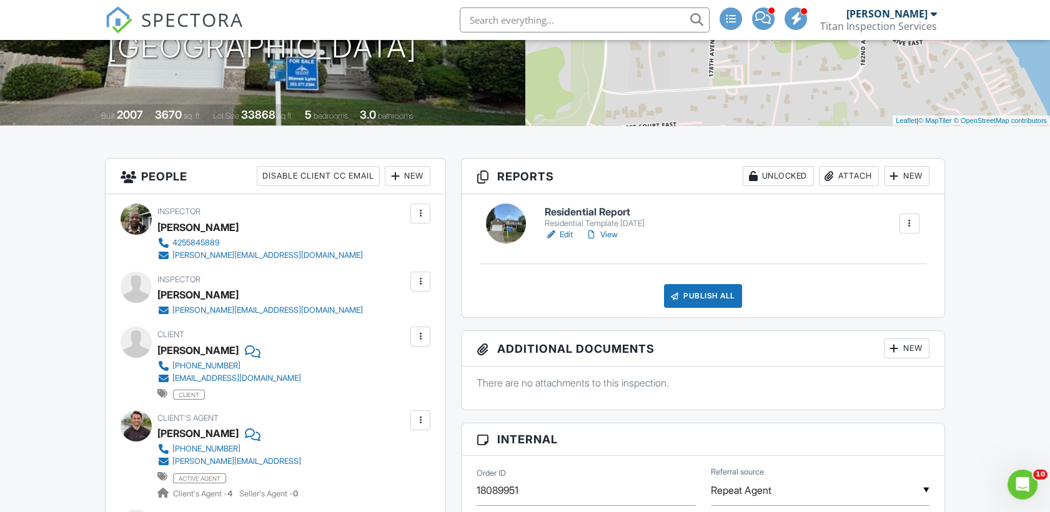
click at [566, 234] on link "Edit" at bounding box center [559, 235] width 28 height 12
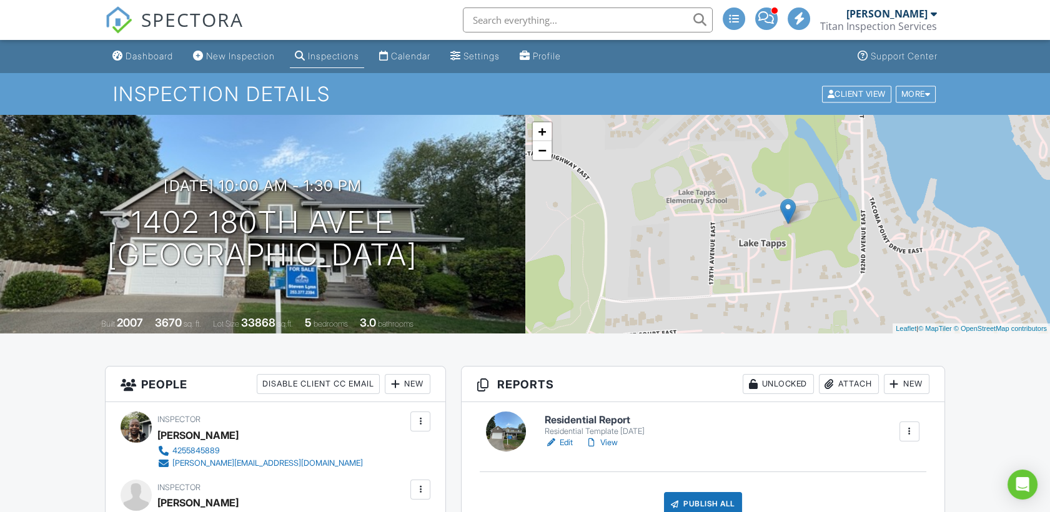
click at [605, 445] on link "View" at bounding box center [601, 443] width 32 height 12
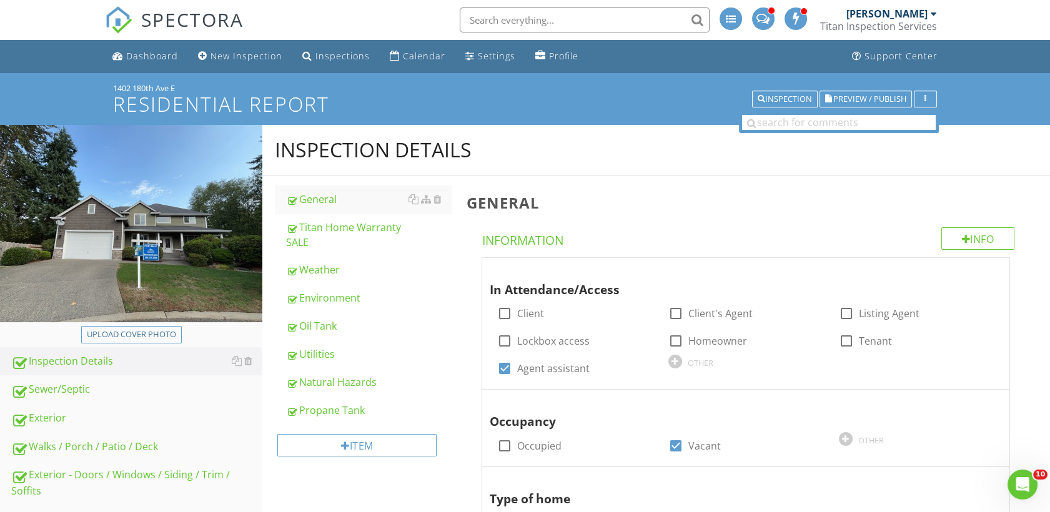
click at [121, 21] on img at bounding box center [118, 19] width 27 height 27
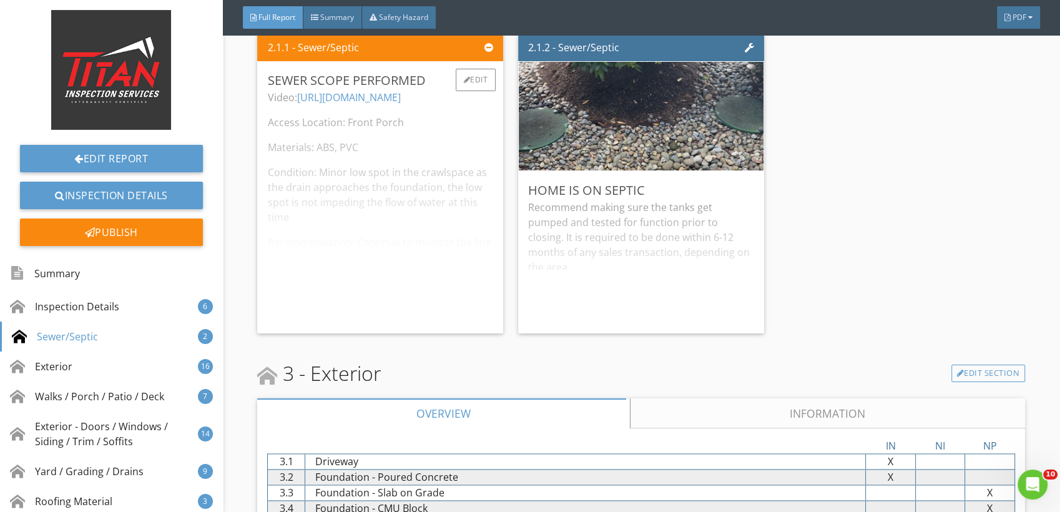
scroll to position [1873, 0]
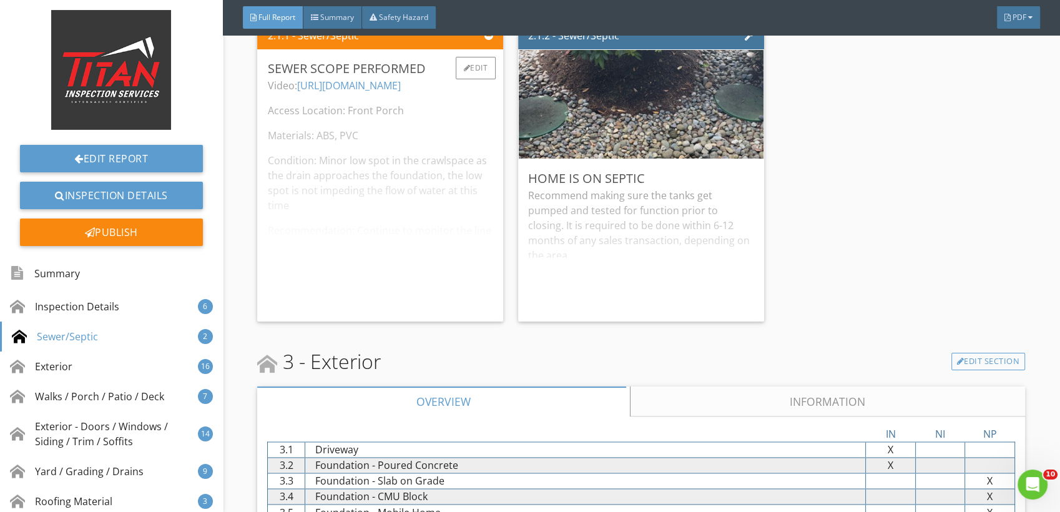
click at [393, 174] on div "Video: https://youtu.be/4xmrRTEW0b4 Access Location: Front Porch Materials: ABS…" at bounding box center [380, 195] width 226 height 234
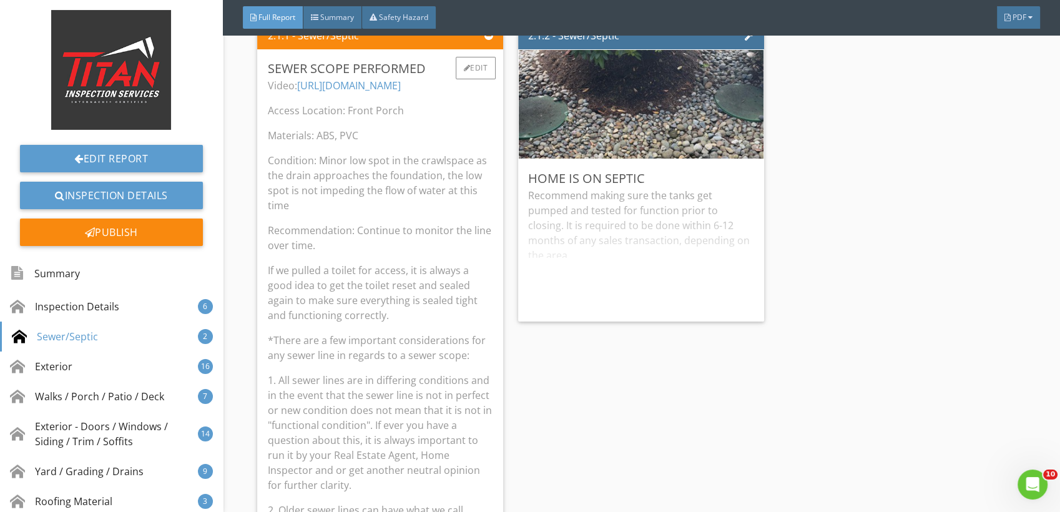
click at [393, 174] on p "Condition: Minor low spot in the crawlspace as the drain approaches the foundat…" at bounding box center [380, 183] width 226 height 60
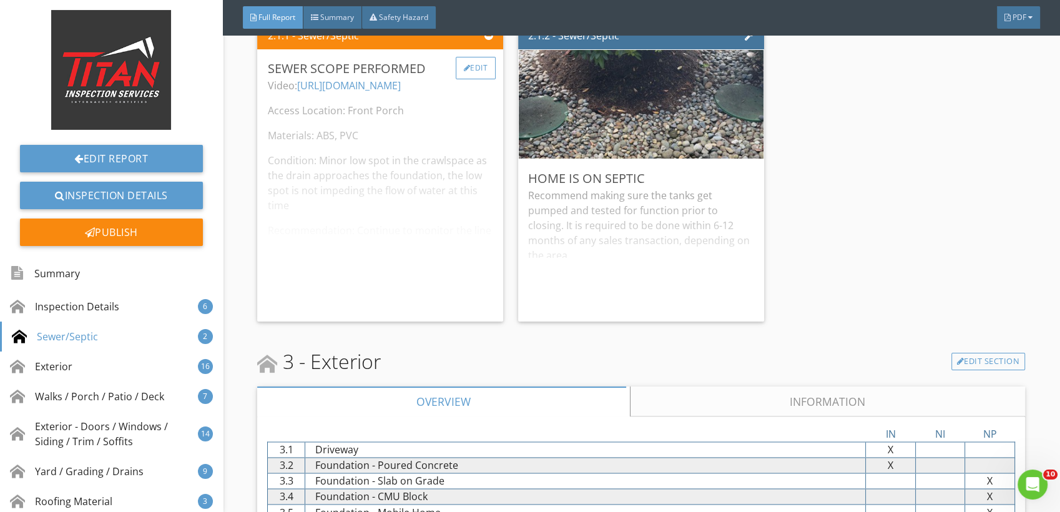
click at [463, 72] on div "Edit" at bounding box center [476, 68] width 41 height 22
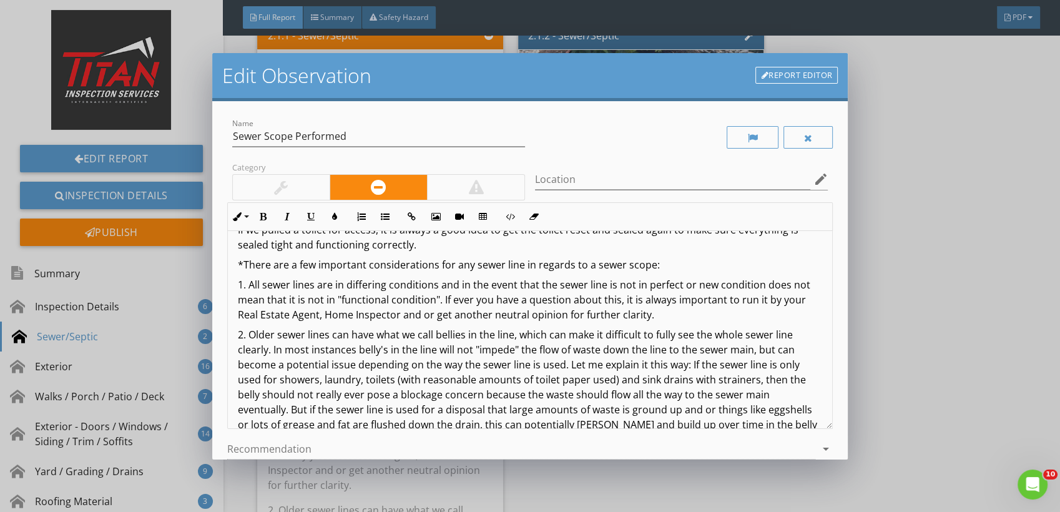
scroll to position [69, 0]
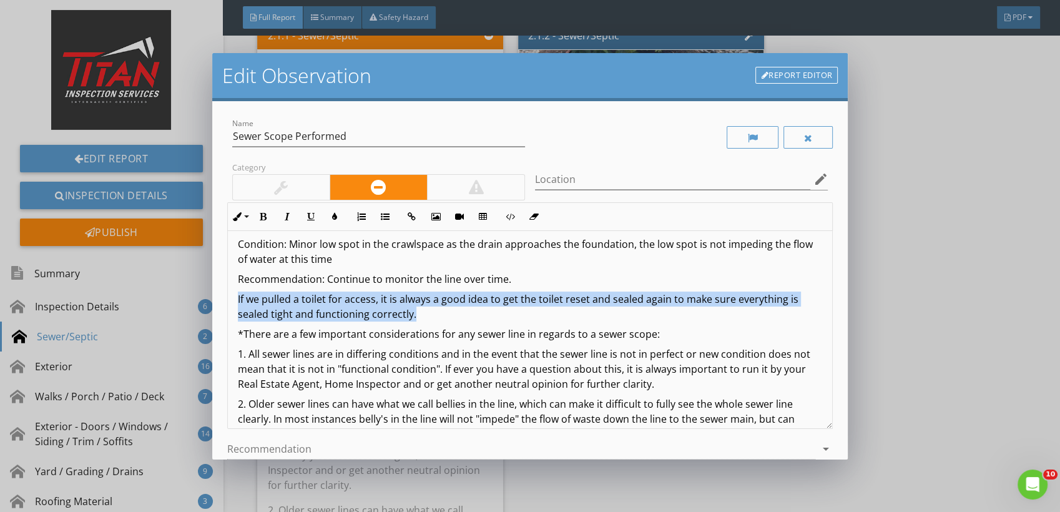
drag, startPoint x: 235, startPoint y: 295, endPoint x: 430, endPoint y: 318, distance: 195.6
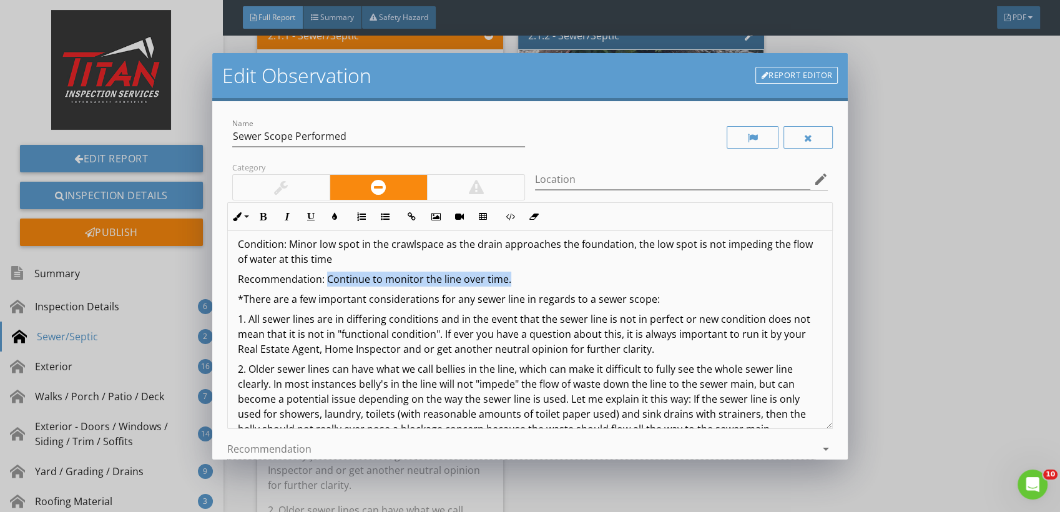
drag, startPoint x: 527, startPoint y: 279, endPoint x: 327, endPoint y: 279, distance: 199.8
click at [327, 279] on p "Recommendation: Continue to monitor the line over time." at bounding box center [530, 279] width 585 height 15
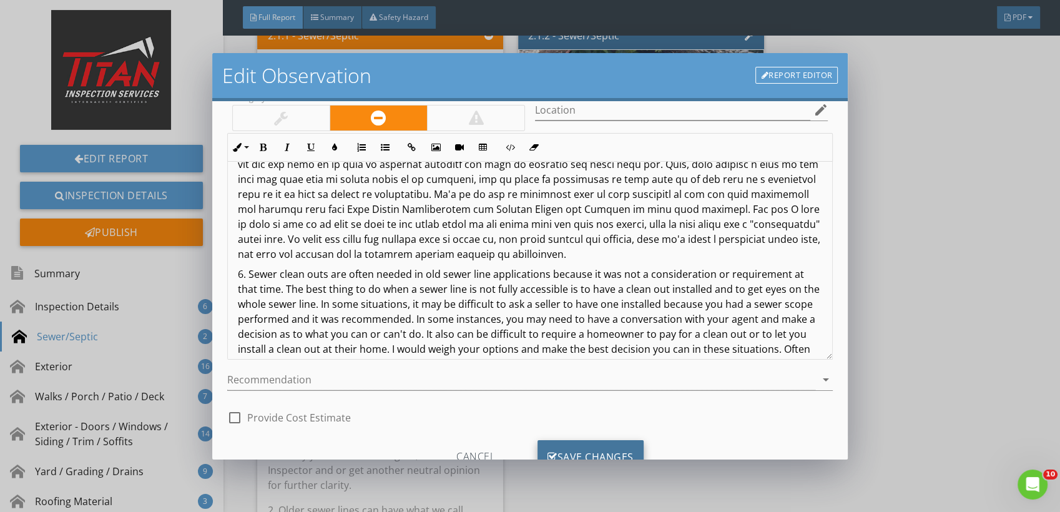
click at [578, 452] on div "Save Changes" at bounding box center [591, 457] width 106 height 34
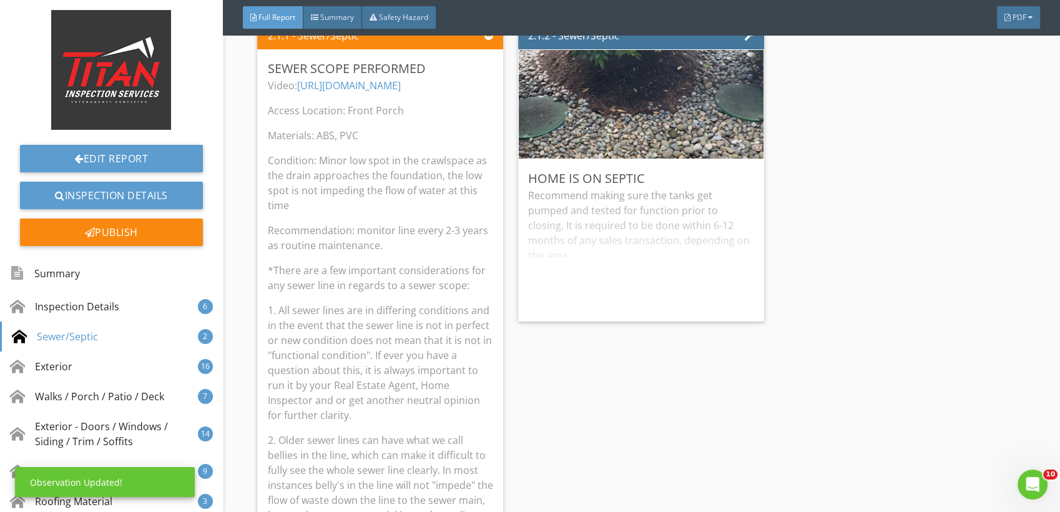
click at [459, 327] on p "1. All sewer lines are in differing conditions and in the event that the sewer …" at bounding box center [380, 363] width 226 height 120
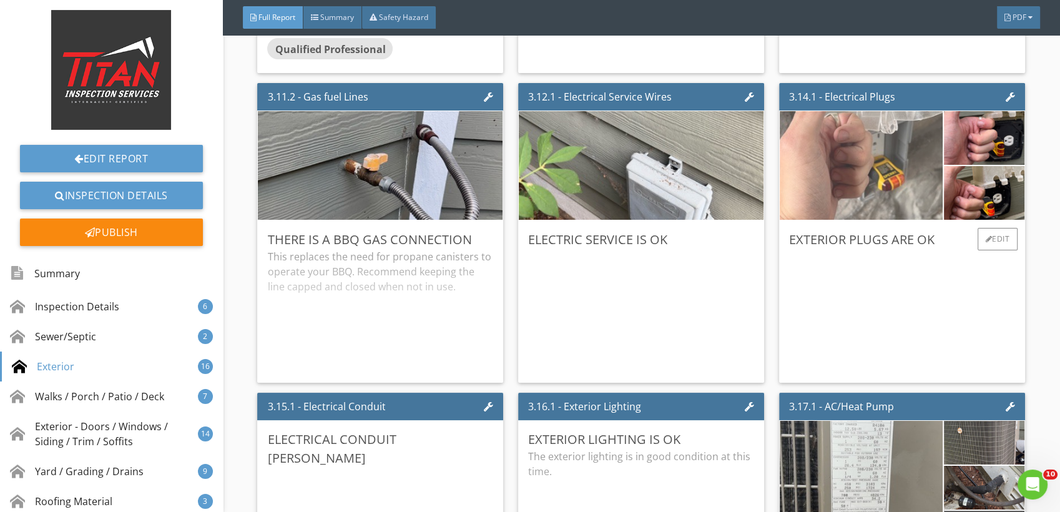
scroll to position [3469, 0]
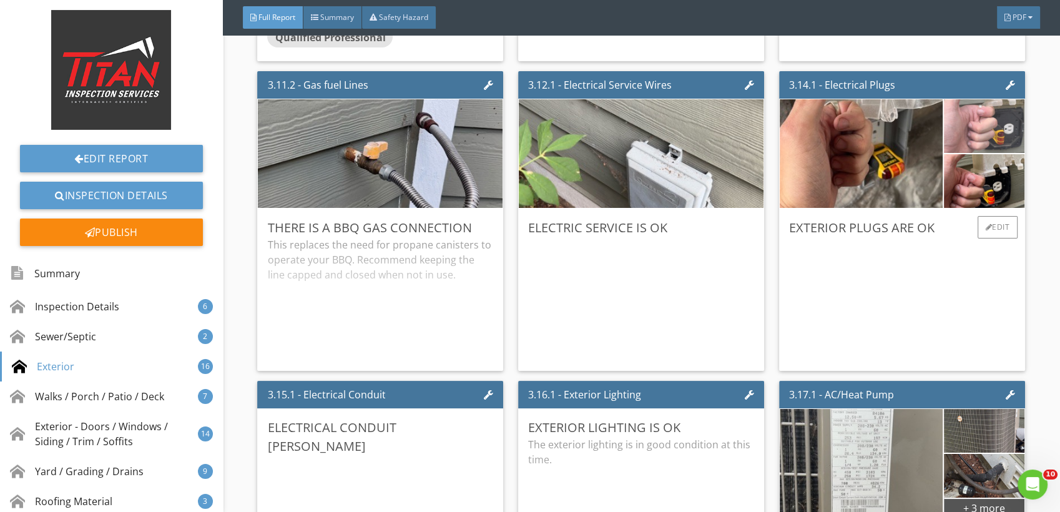
click at [1002, 129] on img at bounding box center [984, 126] width 179 height 134
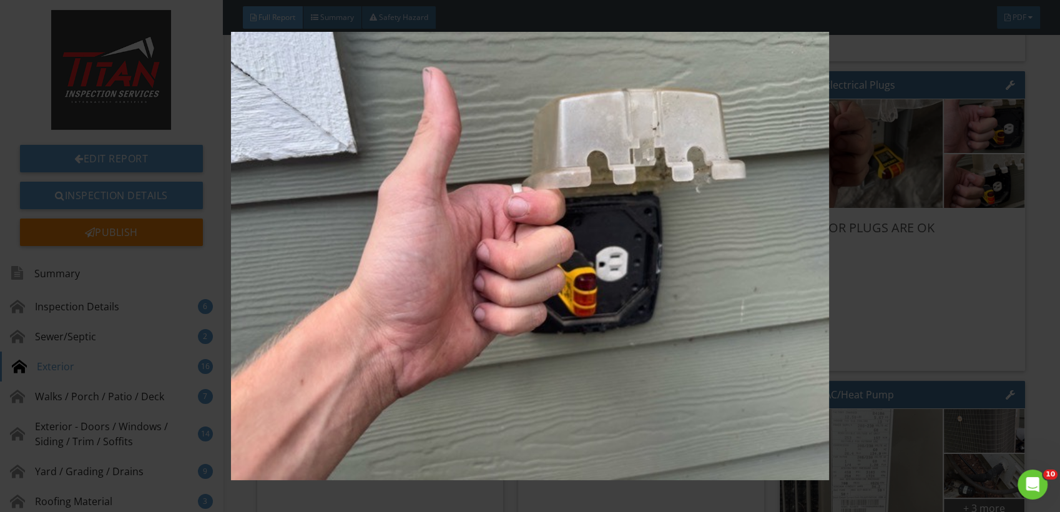
click at [872, 207] on img at bounding box center [530, 256] width 969 height 448
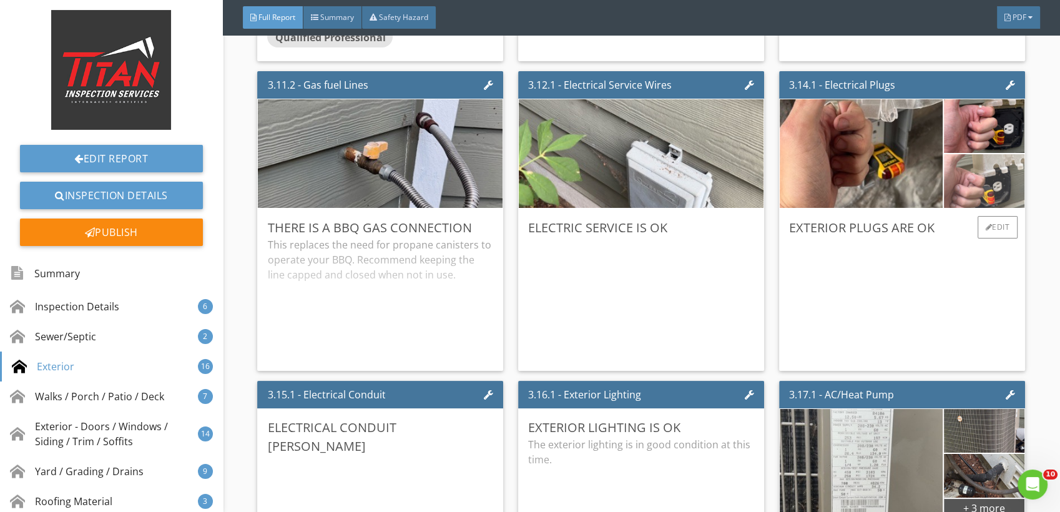
click at [979, 189] on img at bounding box center [984, 181] width 179 height 134
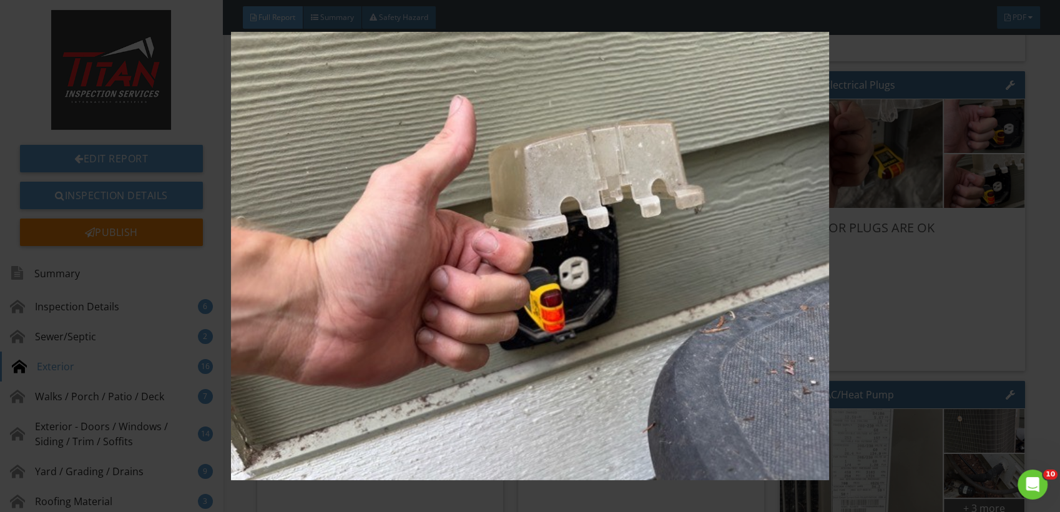
click at [836, 323] on img at bounding box center [530, 256] width 969 height 448
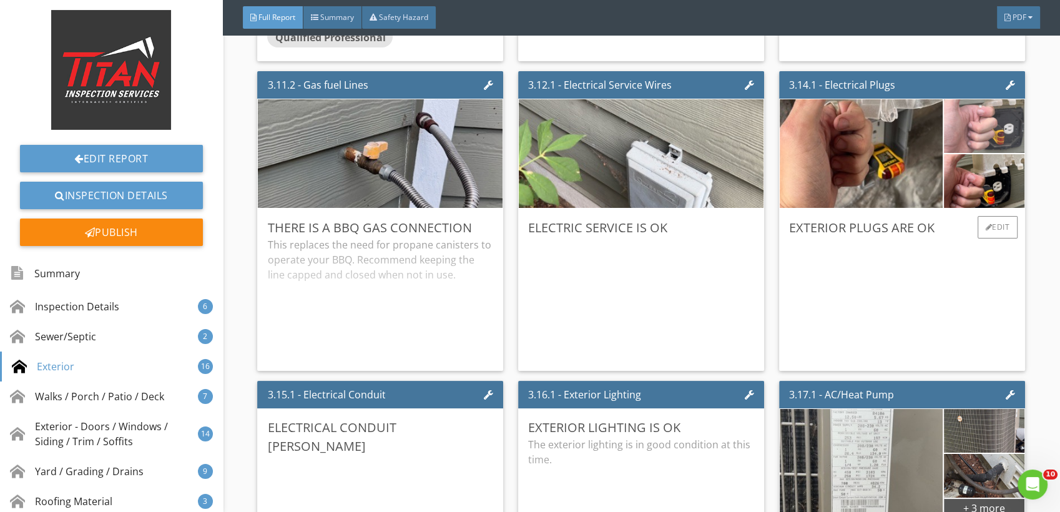
click at [952, 143] on img at bounding box center [984, 126] width 179 height 134
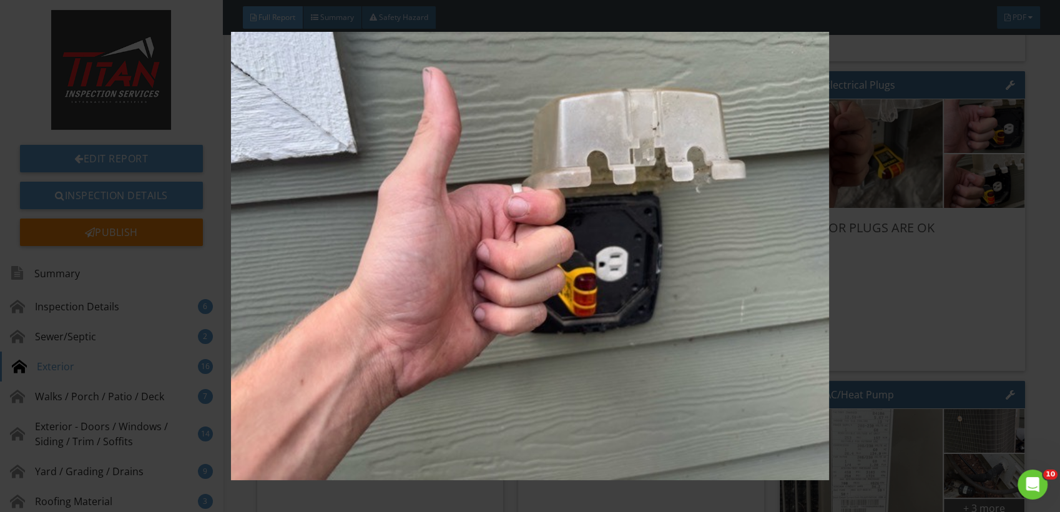
click at [953, 220] on img at bounding box center [530, 256] width 969 height 448
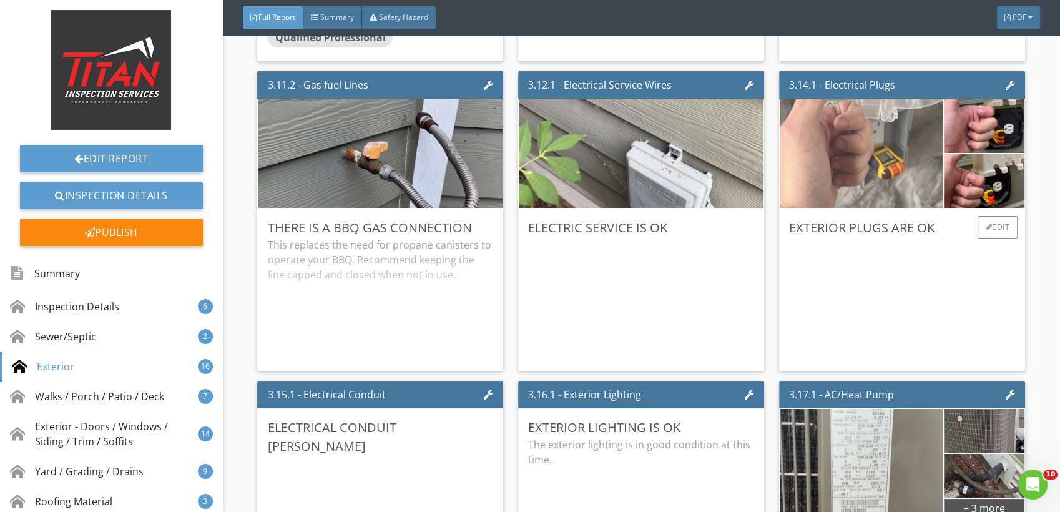
click at [909, 173] on img at bounding box center [862, 154] width 362 height 272
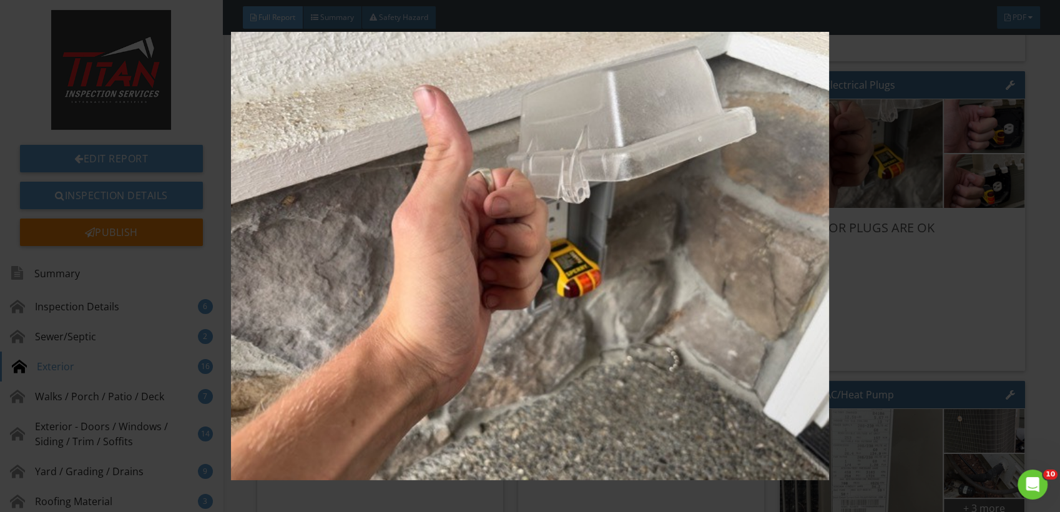
click at [875, 245] on img at bounding box center [530, 256] width 969 height 448
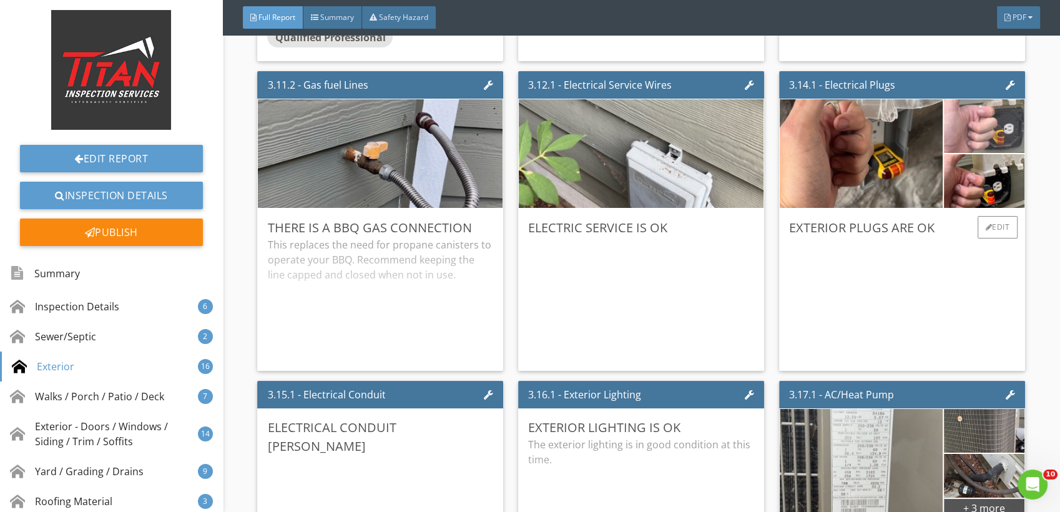
click at [972, 146] on img at bounding box center [984, 126] width 179 height 134
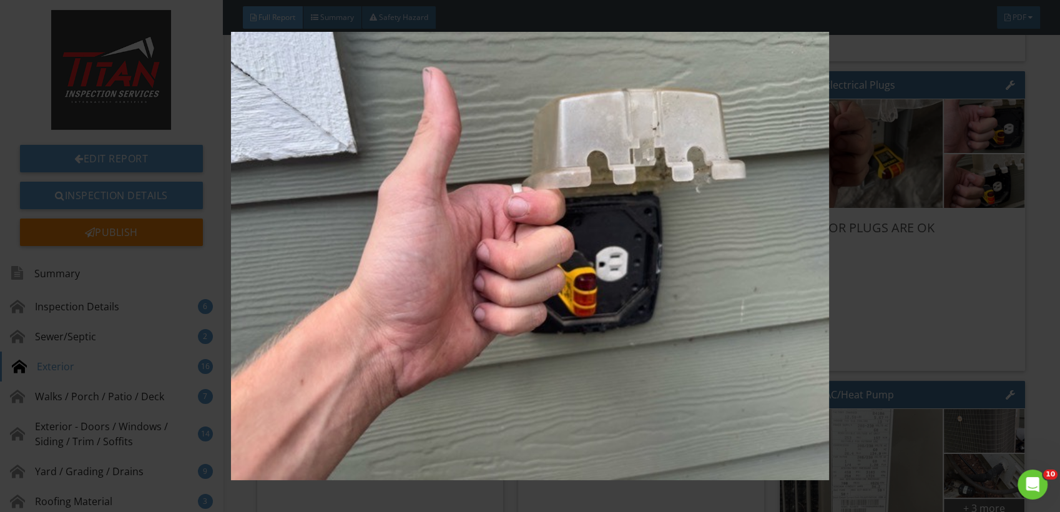
click at [896, 245] on img at bounding box center [530, 256] width 969 height 448
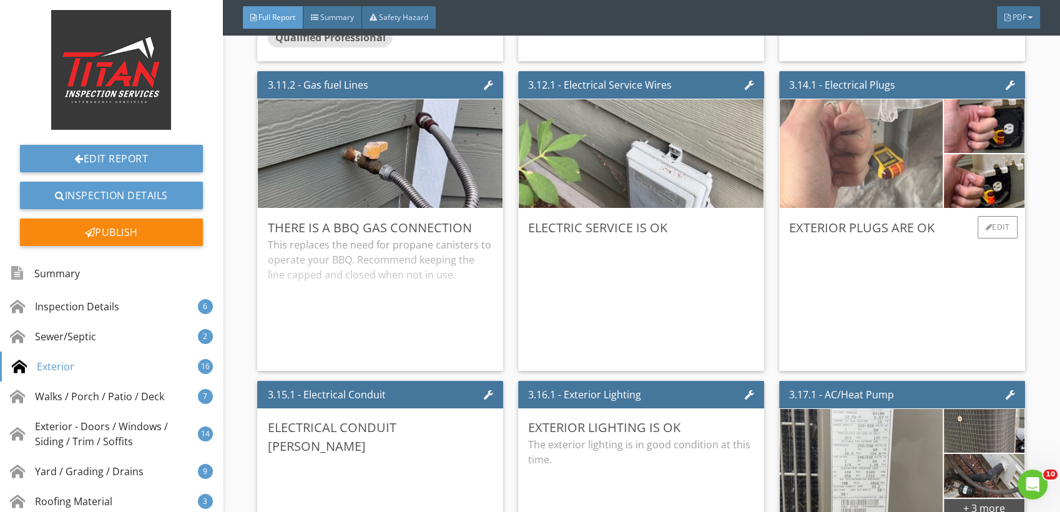
click at [891, 181] on img at bounding box center [862, 154] width 362 height 272
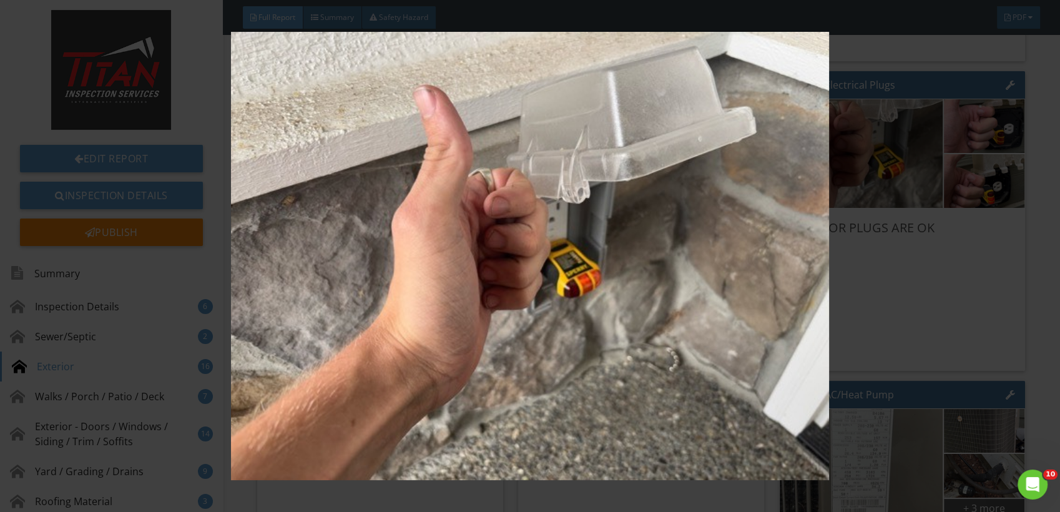
click at [897, 242] on img at bounding box center [530, 256] width 969 height 448
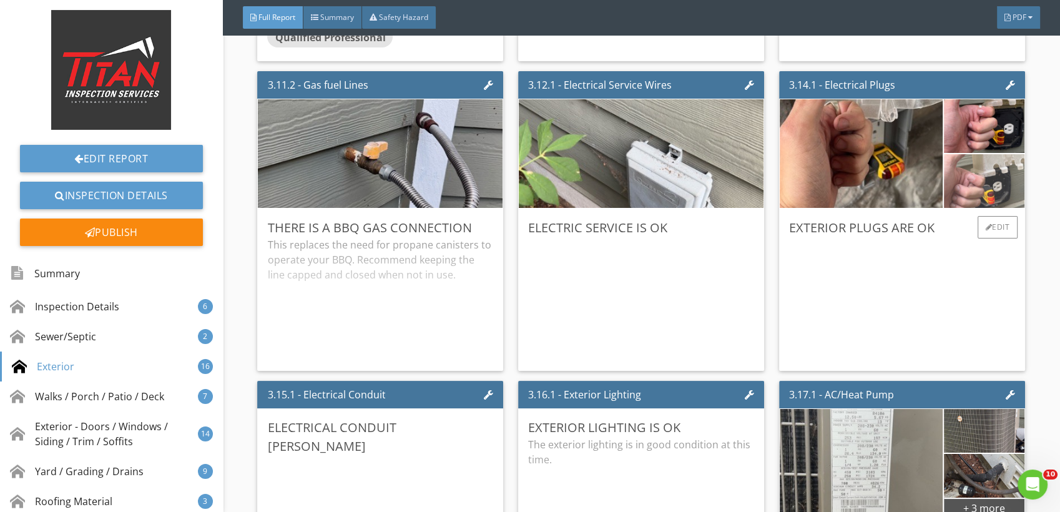
click at [952, 185] on img at bounding box center [984, 181] width 179 height 134
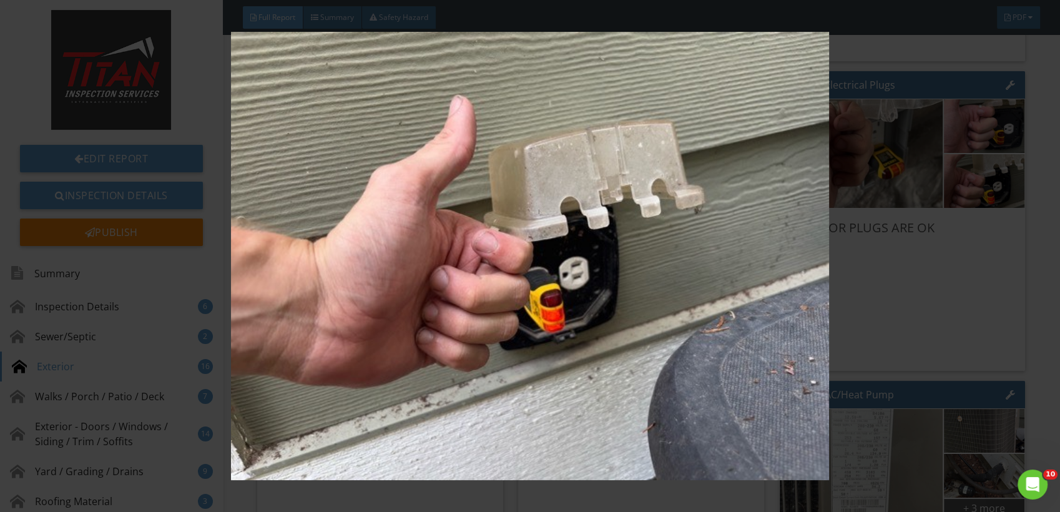
click at [801, 329] on img at bounding box center [530, 256] width 969 height 448
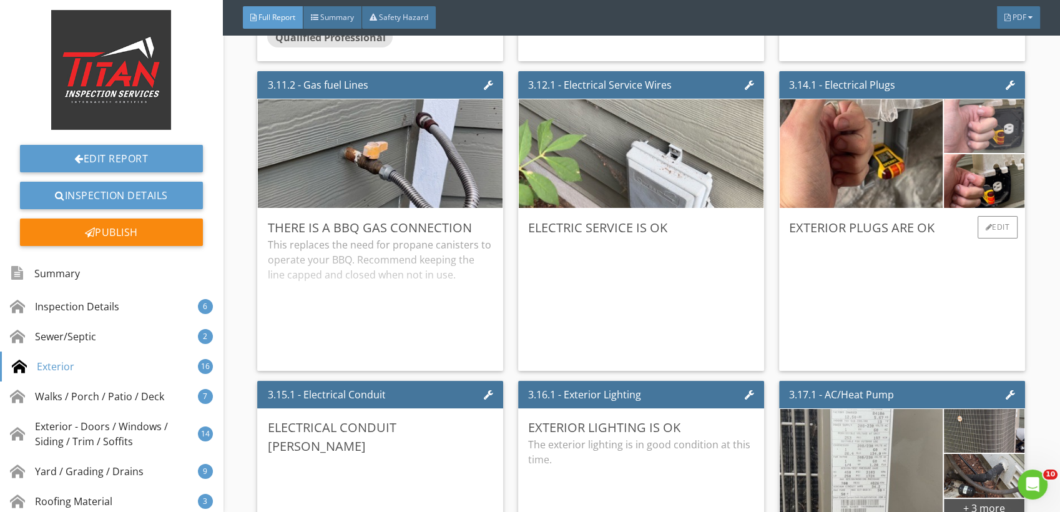
click at [954, 127] on img at bounding box center [984, 126] width 179 height 134
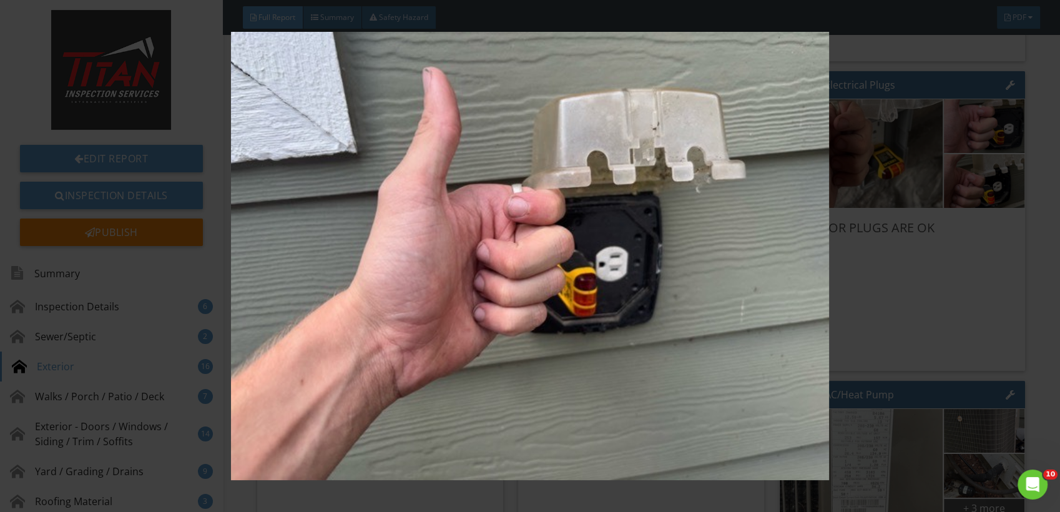
click at [871, 265] on img at bounding box center [530, 256] width 969 height 448
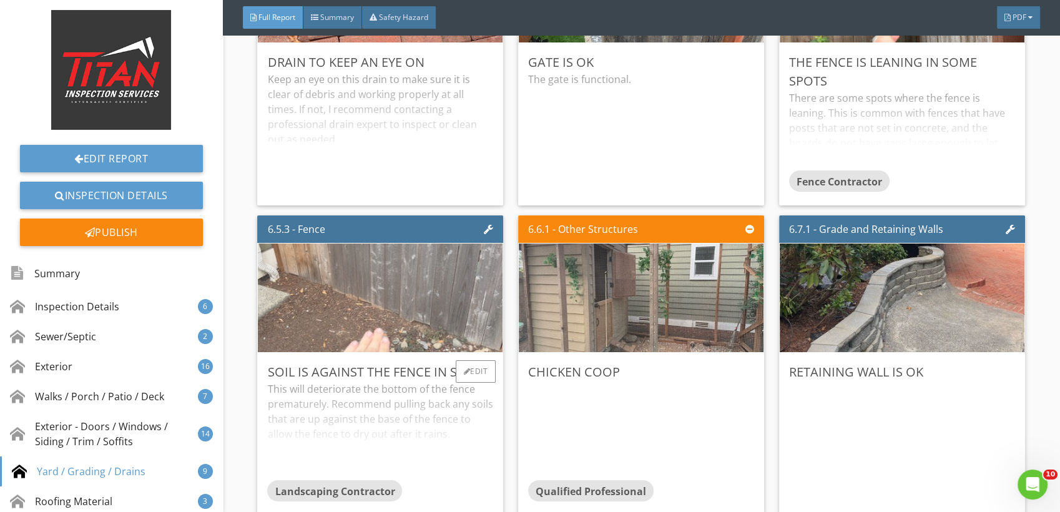
scroll to position [8188, 0]
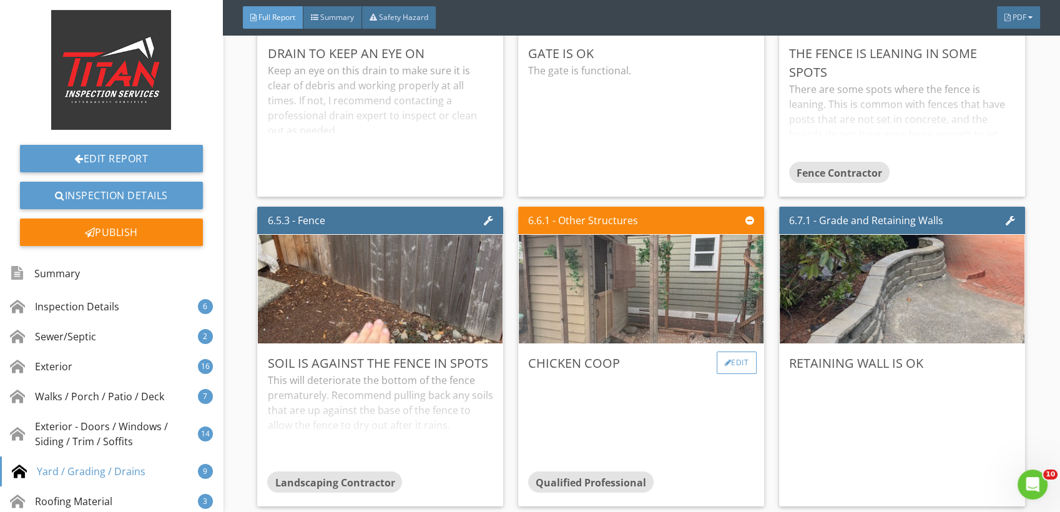
click at [732, 362] on div "Edit" at bounding box center [737, 363] width 41 height 22
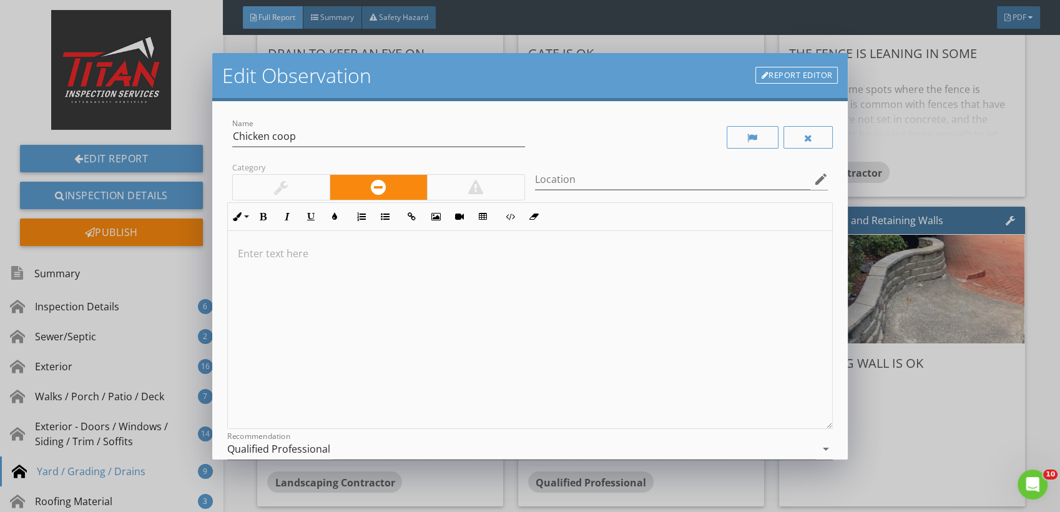
click at [276, 184] on div at bounding box center [281, 187] width 14 height 15
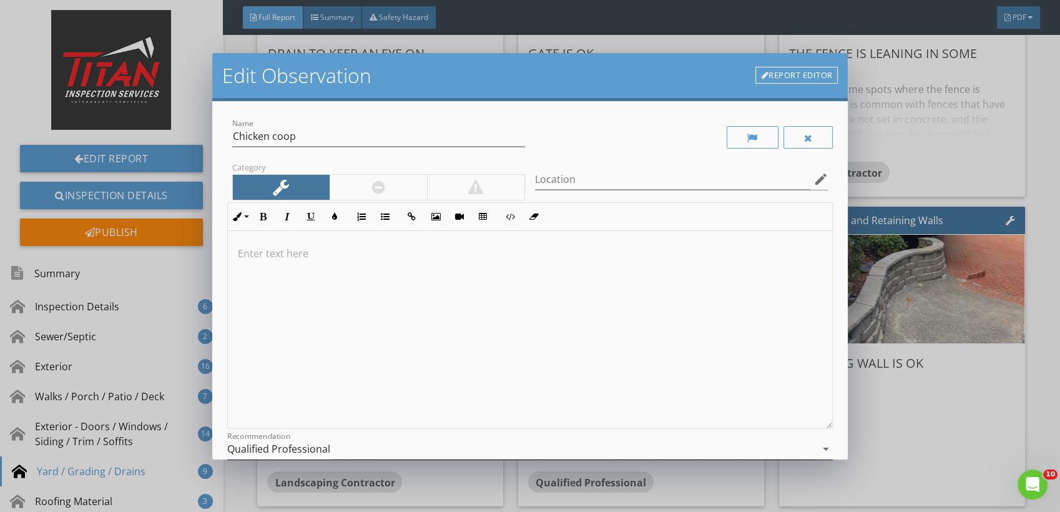
click at [295, 445] on div "Qualified Professional" at bounding box center [278, 448] width 103 height 11
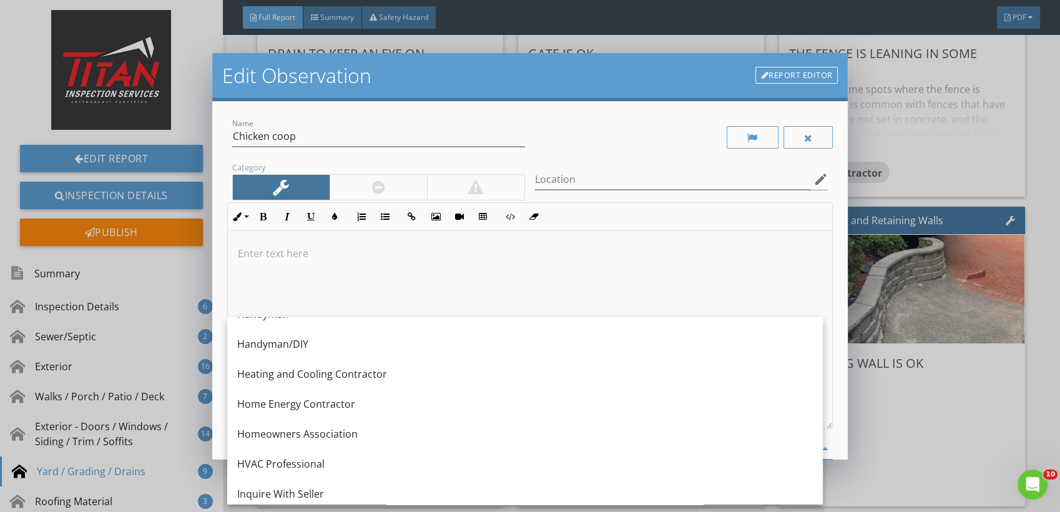
scroll to position [902, 0]
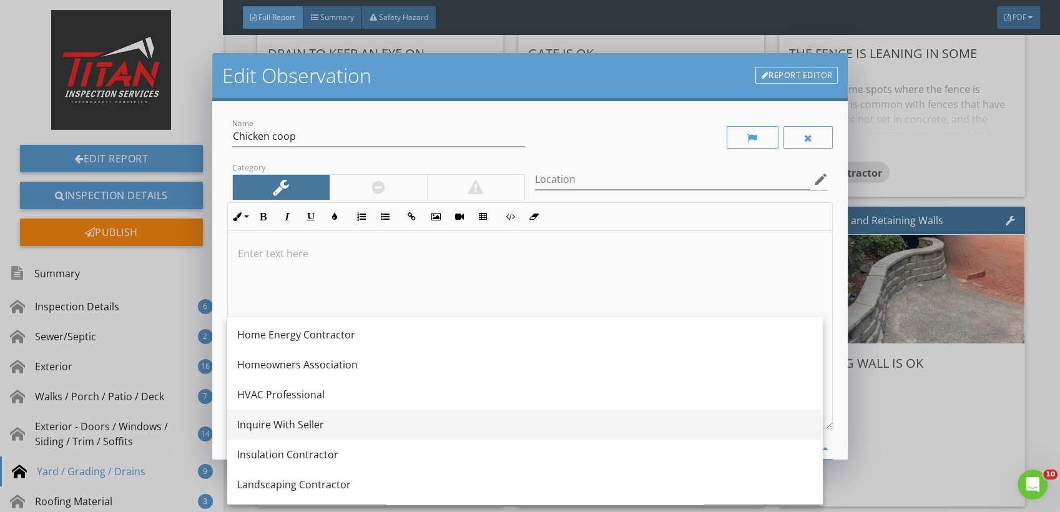
click at [272, 413] on div "Inquire With Seller" at bounding box center [525, 425] width 576 height 30
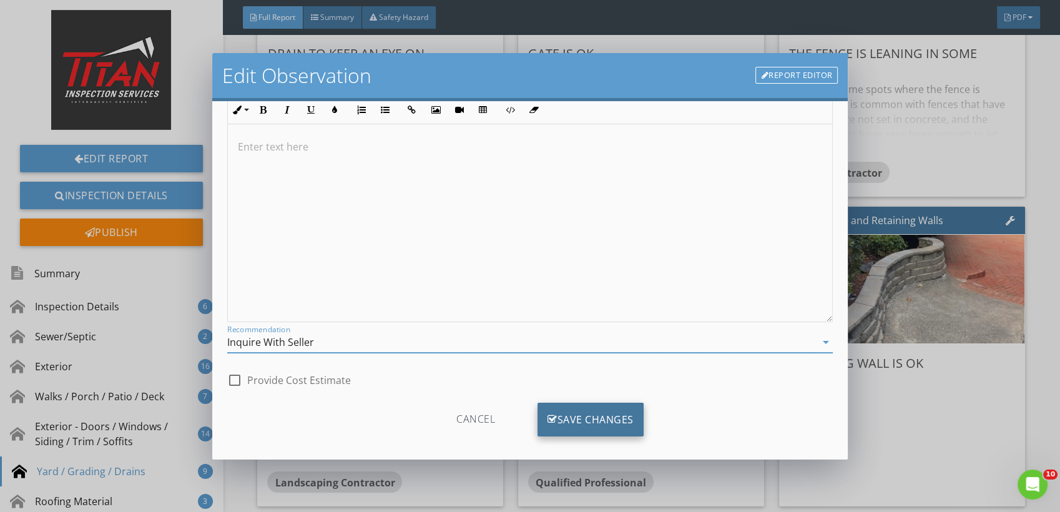
scroll to position [117, 0]
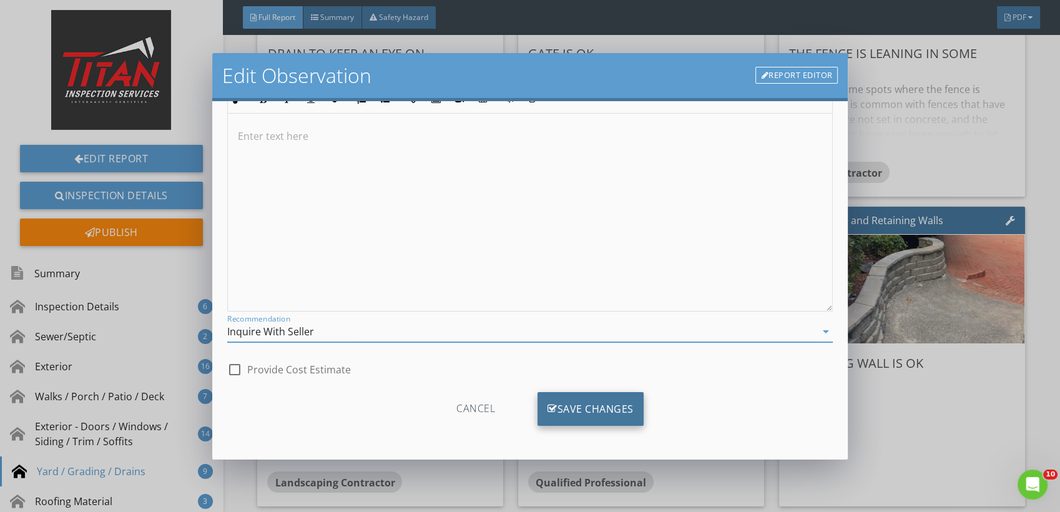
click at [574, 416] on div "Save Changes" at bounding box center [591, 409] width 106 height 34
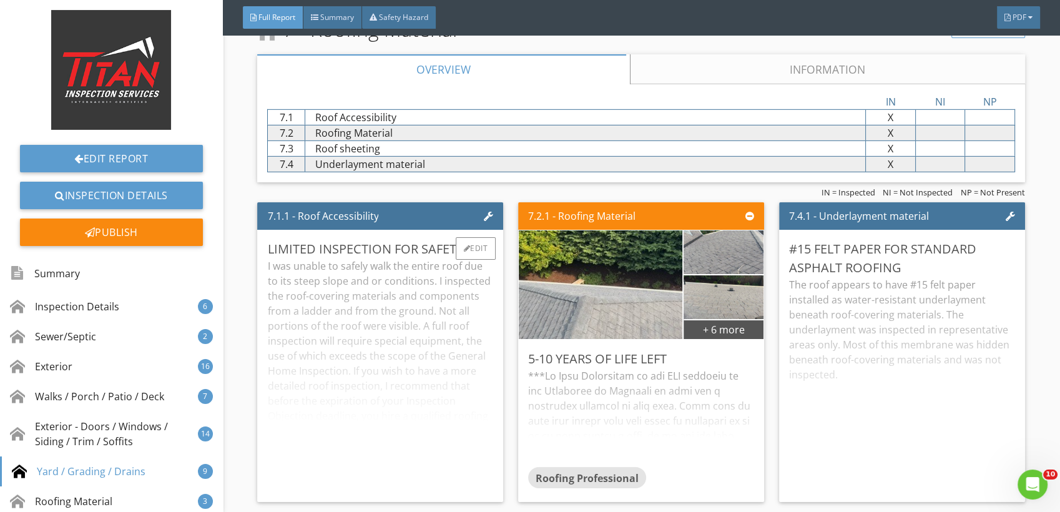
scroll to position [8743, 0]
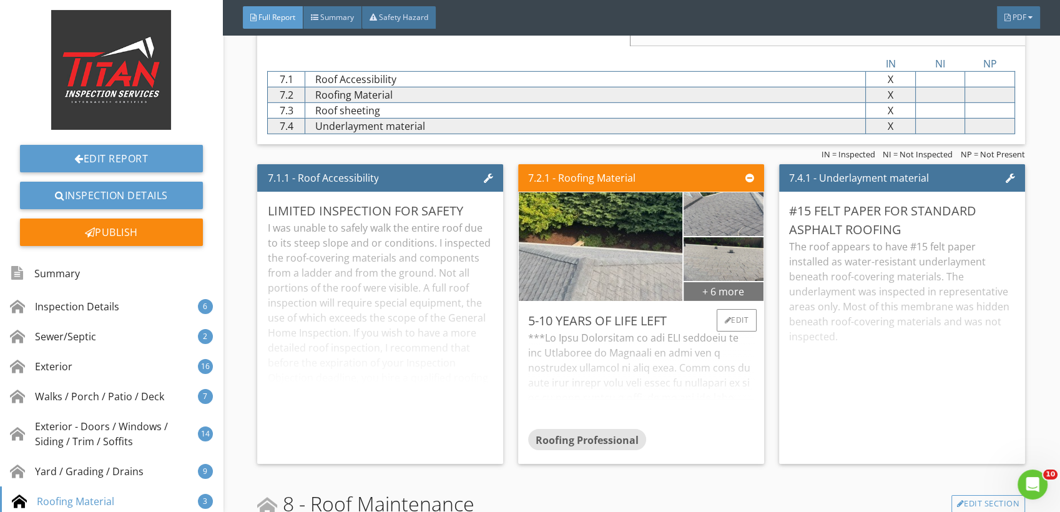
click at [722, 292] on div "+ 6 more" at bounding box center [724, 291] width 81 height 20
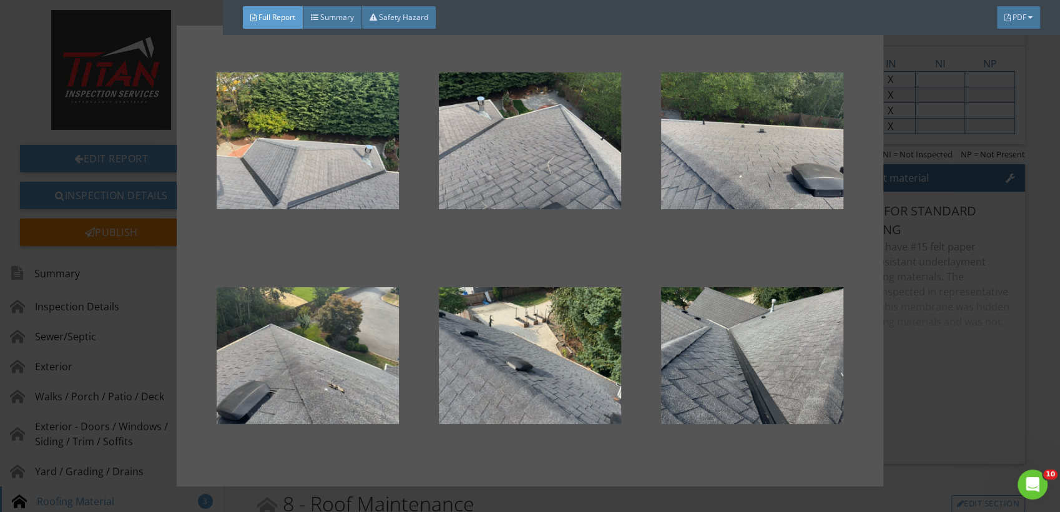
click at [979, 225] on div at bounding box center [530, 256] width 1060 height 512
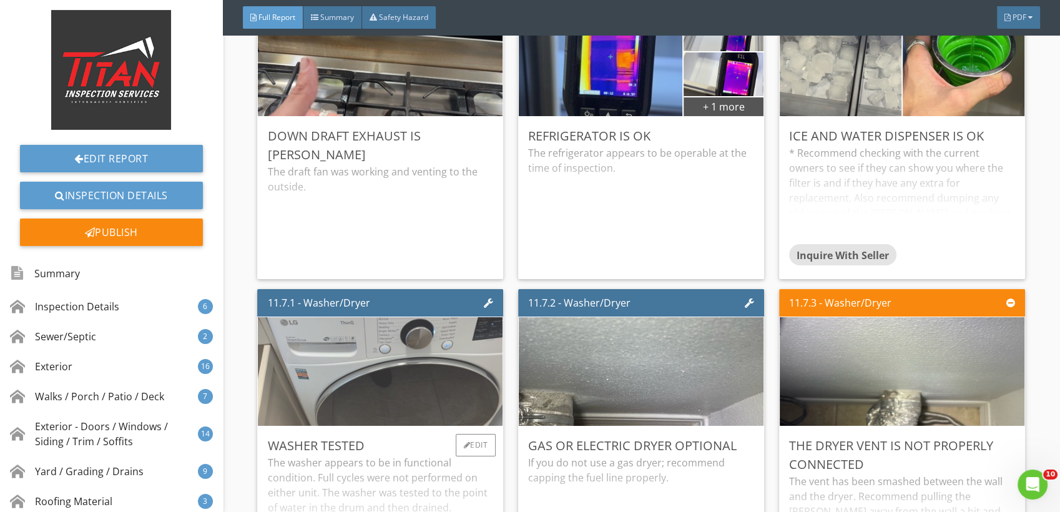
scroll to position [14293, 0]
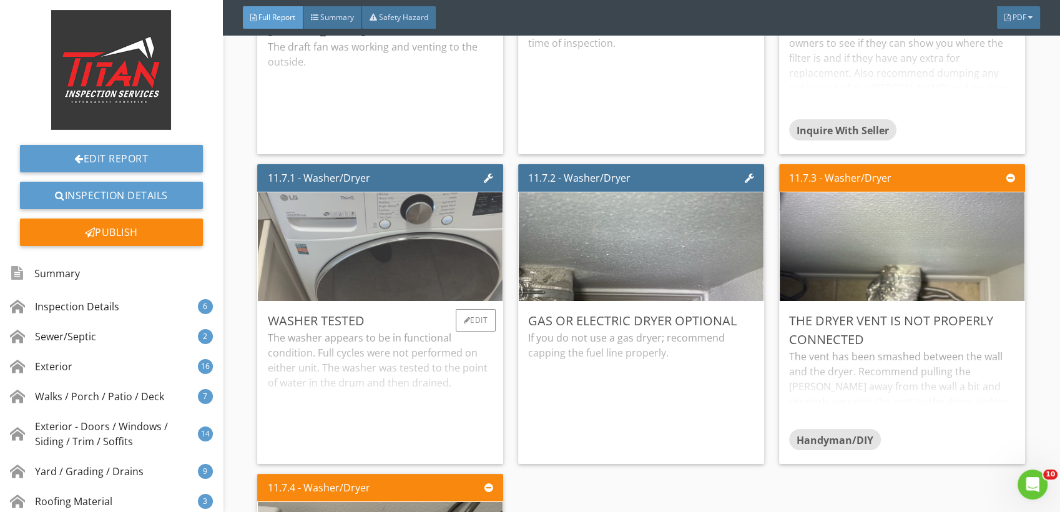
click at [389, 260] on img at bounding box center [380, 247] width 362 height 272
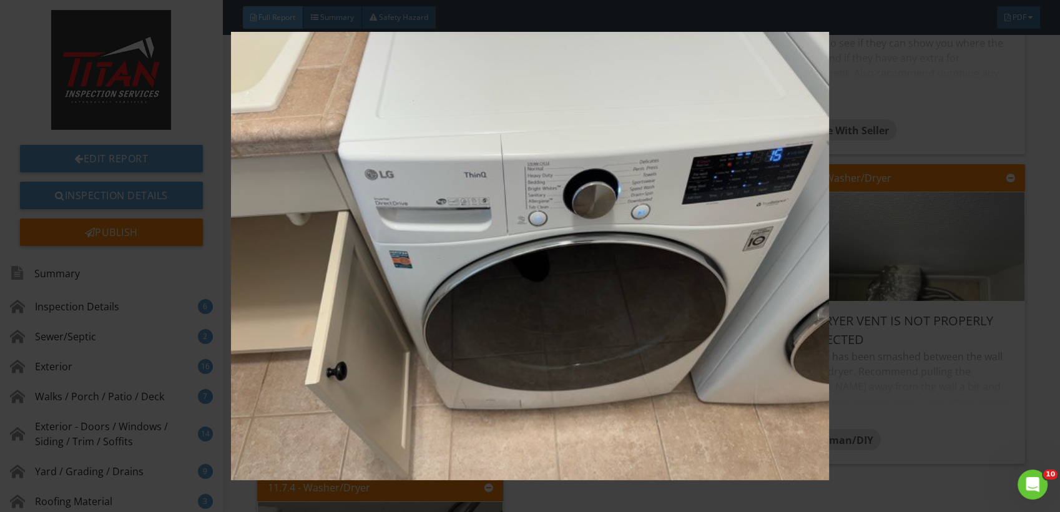
click at [841, 200] on img at bounding box center [530, 256] width 969 height 448
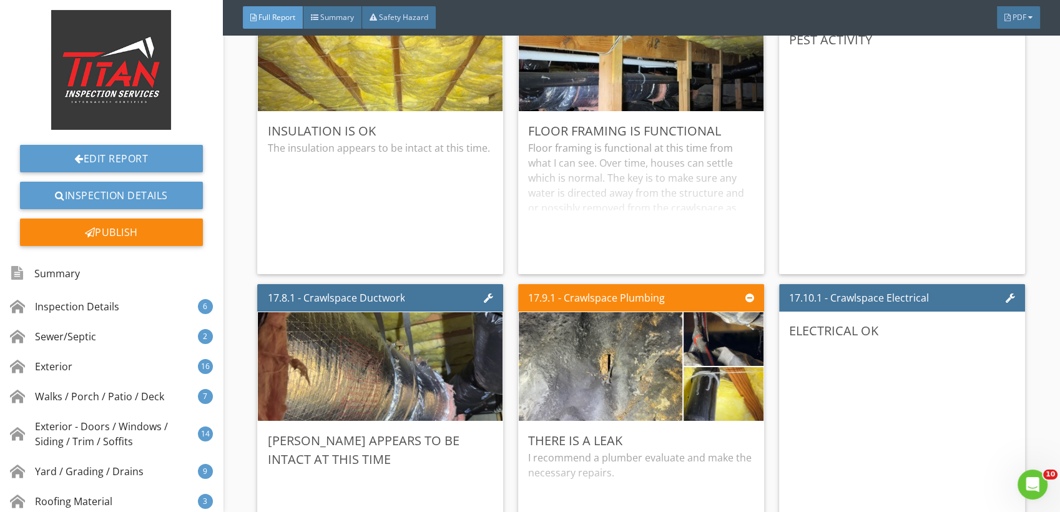
scroll to position [24633, 0]
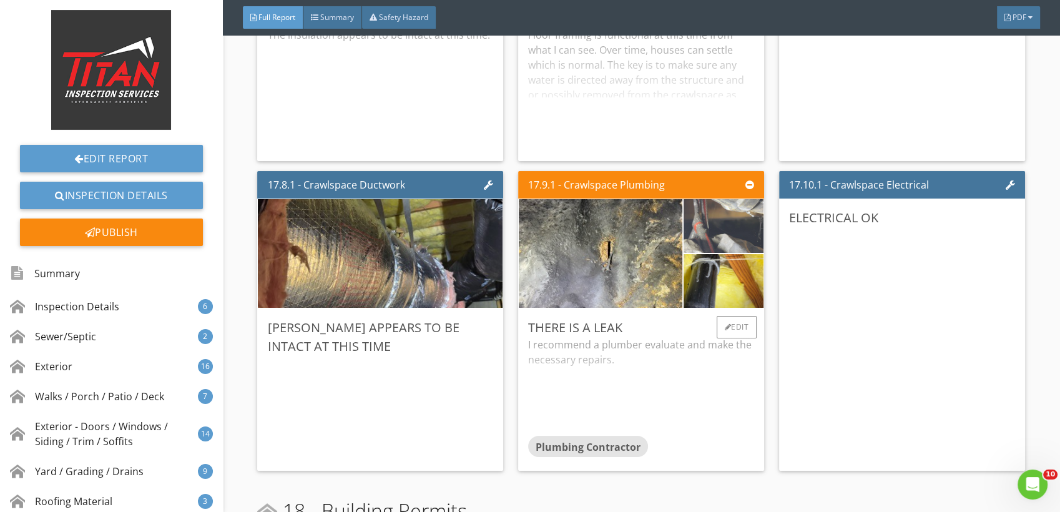
click at [719, 220] on img at bounding box center [723, 226] width 179 height 134
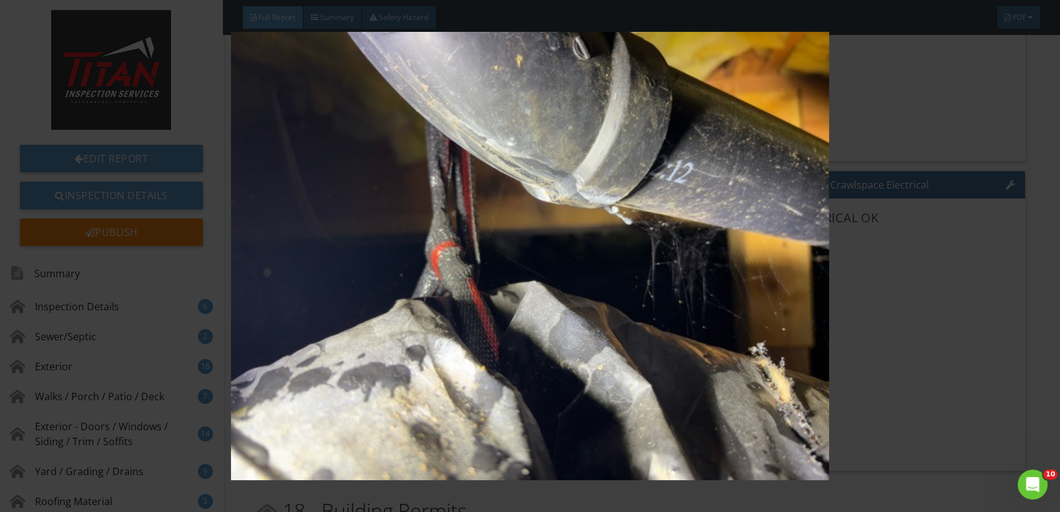
click at [890, 193] on img at bounding box center [530, 256] width 969 height 448
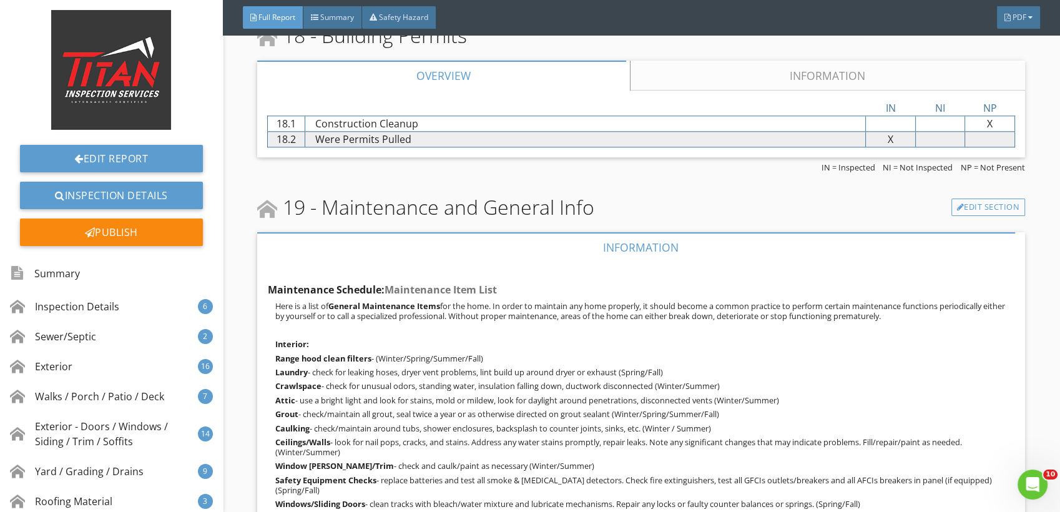
scroll to position [24965, 0]
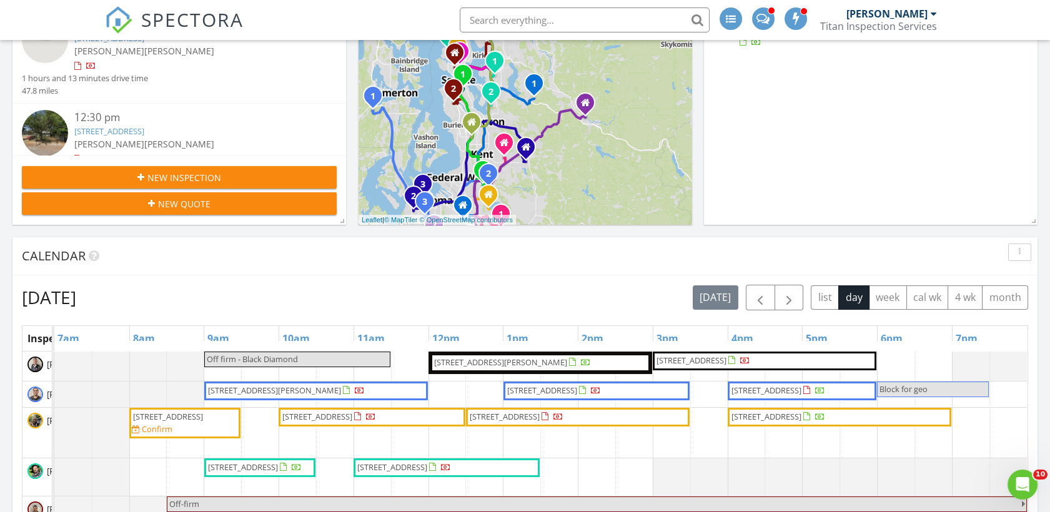
scroll to position [277, 0]
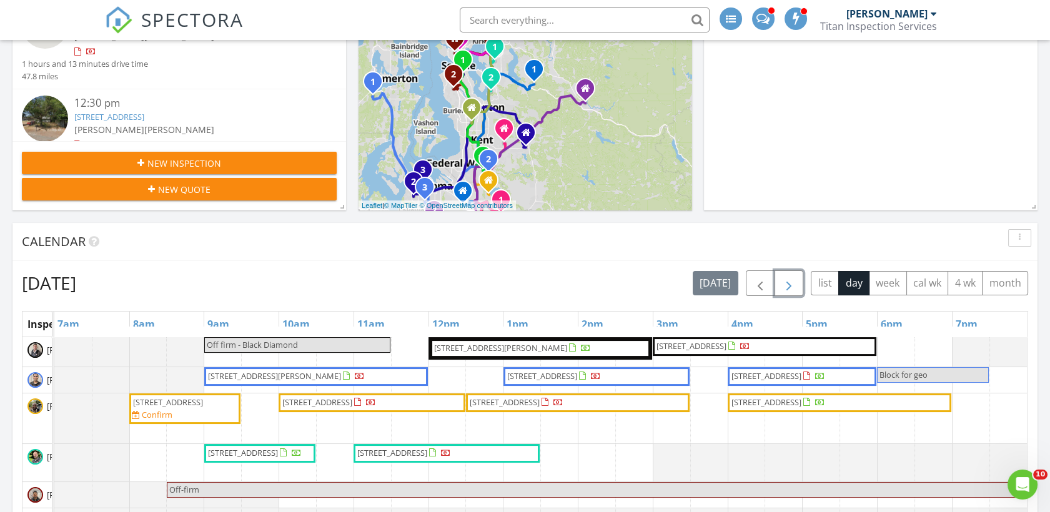
click at [797, 291] on button "button" at bounding box center [788, 283] width 29 height 26
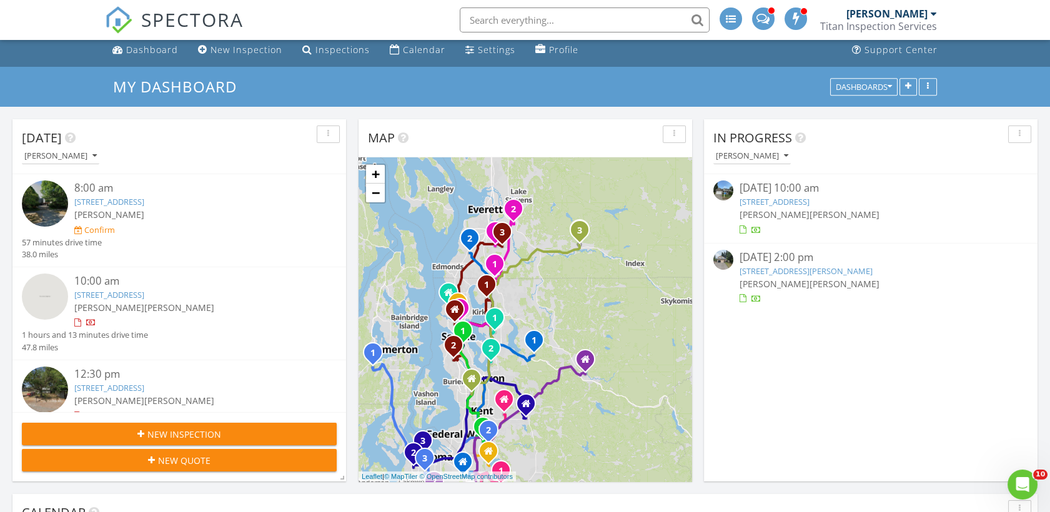
scroll to position [0, 0]
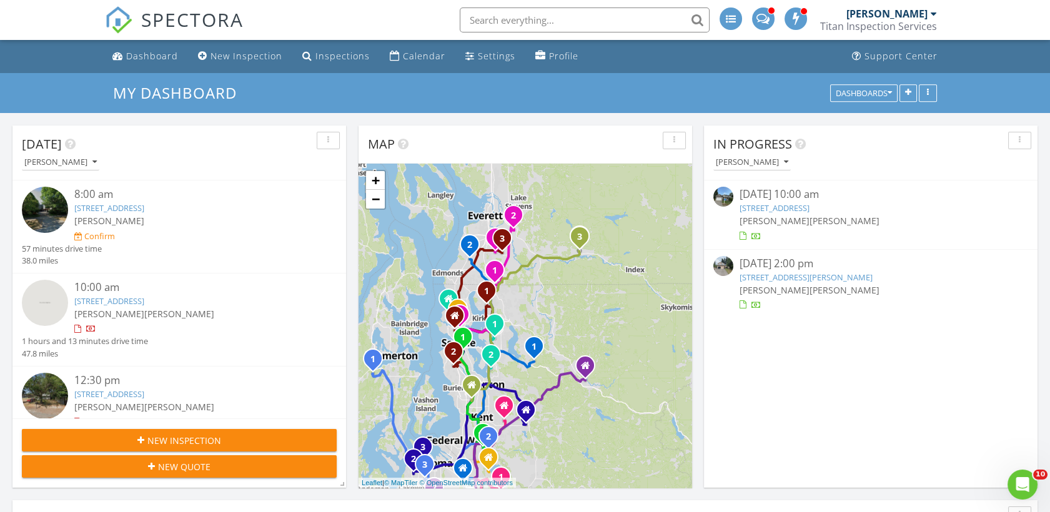
click at [800, 204] on link "1402 180th Ave E, Lake Tapps, WA 98391" at bounding box center [774, 207] width 70 height 11
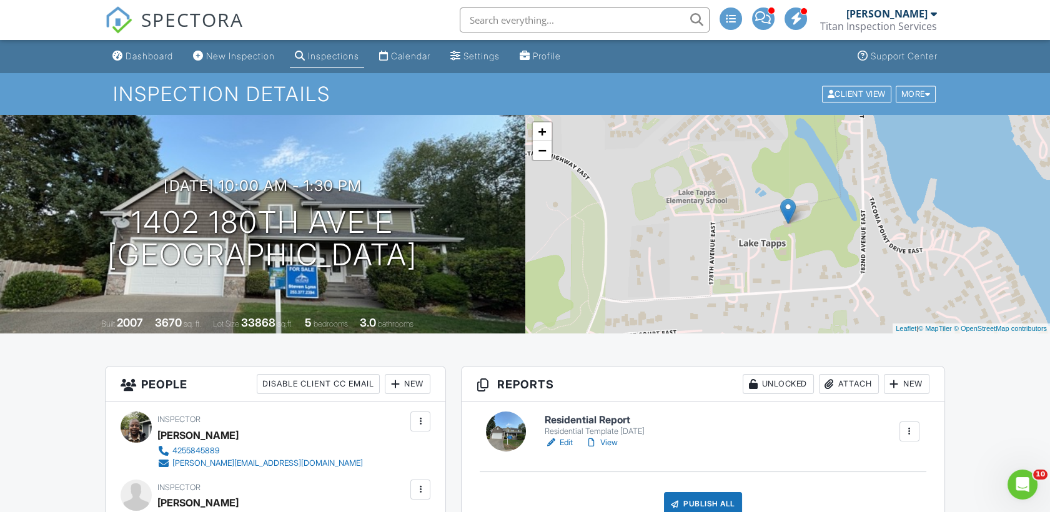
click at [130, 25] on img at bounding box center [118, 19] width 27 height 27
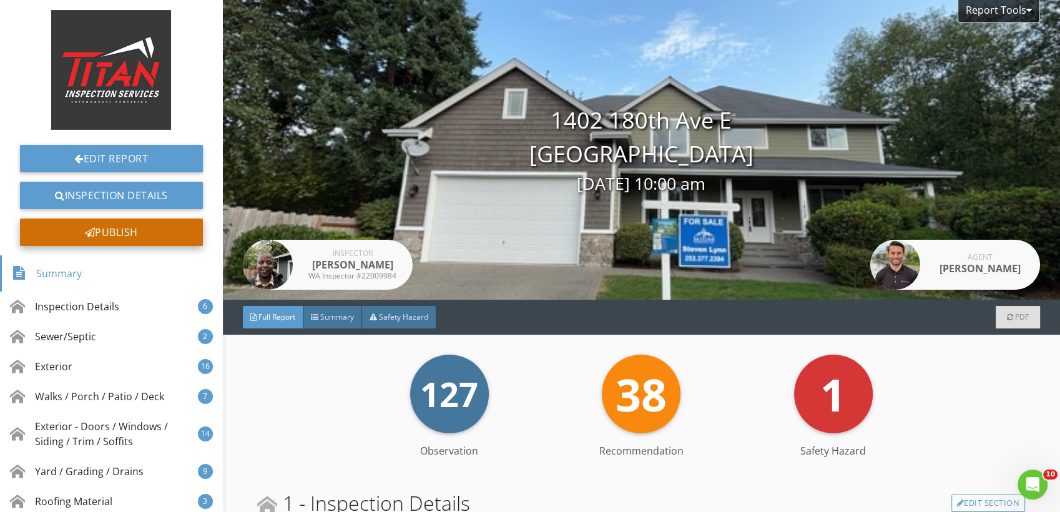
click at [126, 232] on div "Publish" at bounding box center [111, 232] width 183 height 27
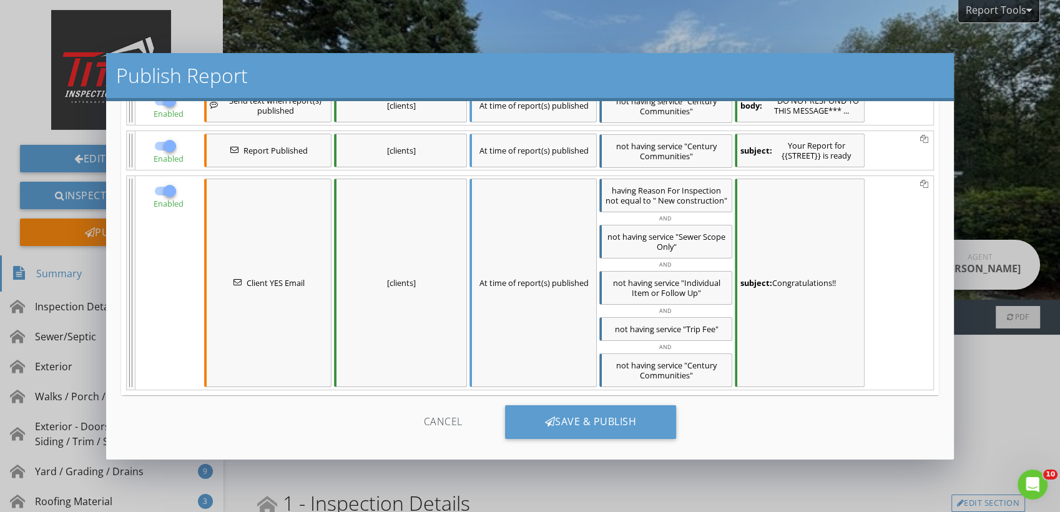
scroll to position [230, 0]
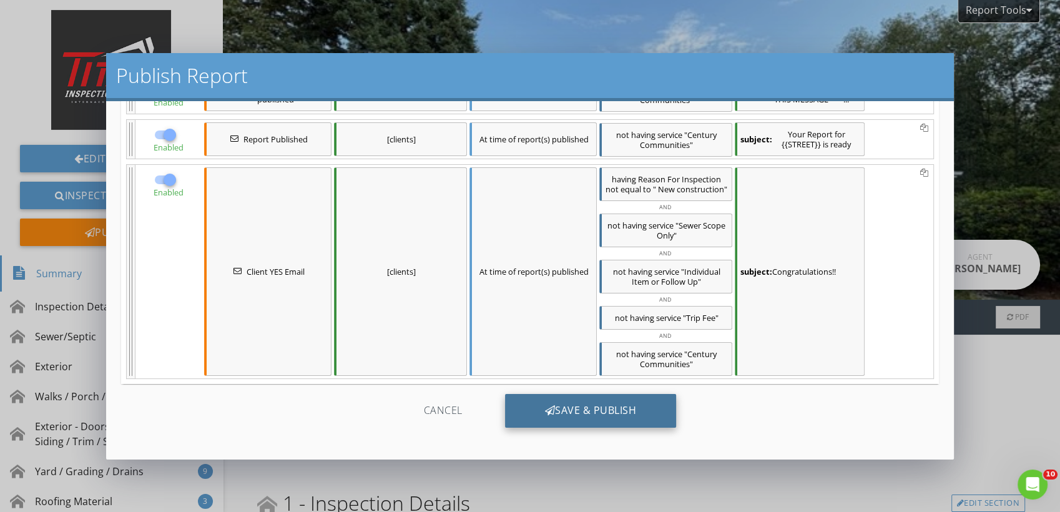
click at [541, 402] on div "Save & Publish" at bounding box center [591, 411] width 172 height 34
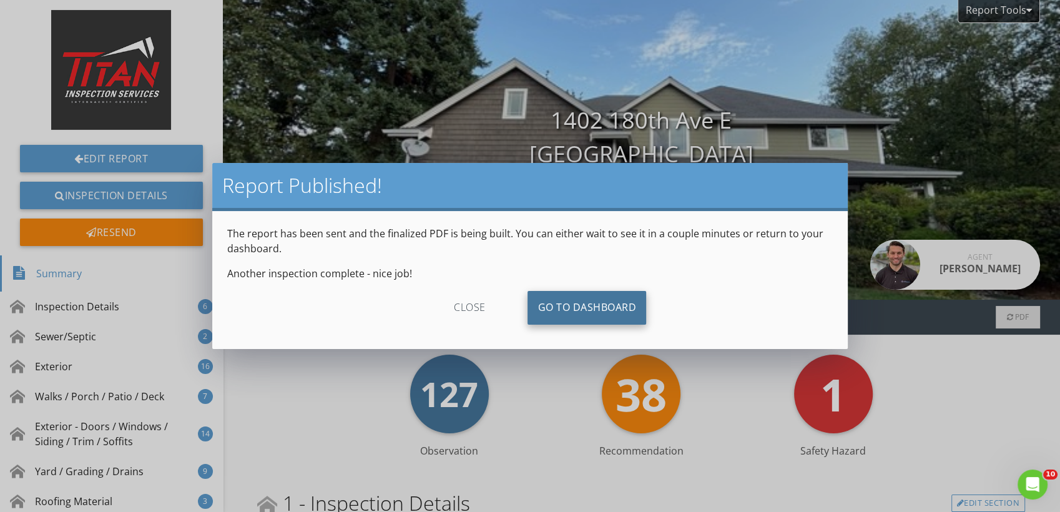
click at [570, 303] on link "Go To Dashboard" at bounding box center [587, 308] width 119 height 34
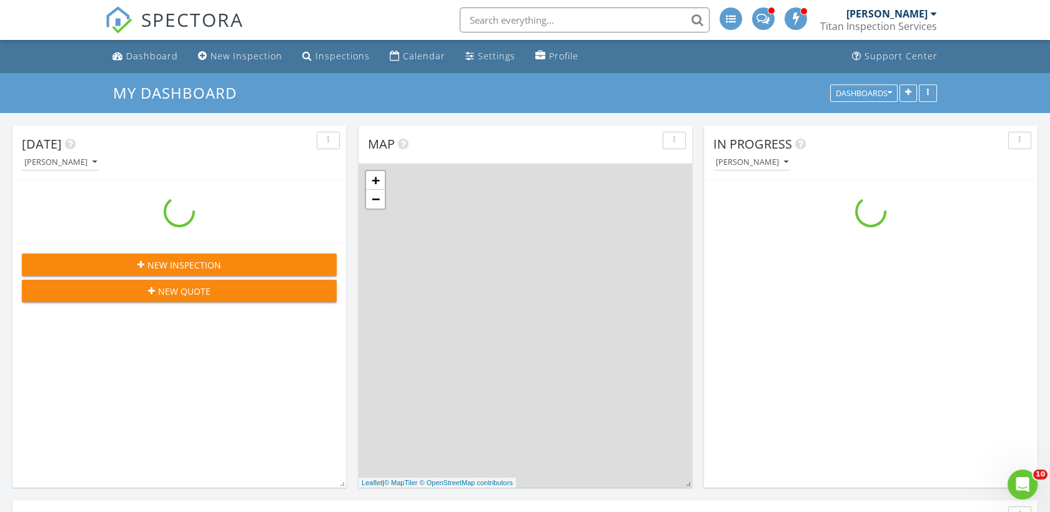
scroll to position [1034, 1072]
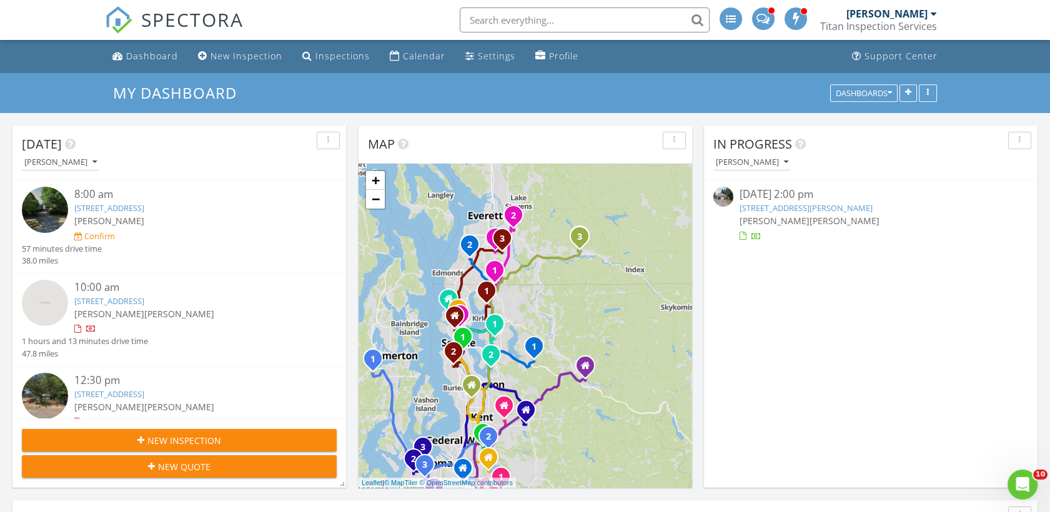
click at [749, 206] on link "[STREET_ADDRESS][PERSON_NAME]" at bounding box center [805, 207] width 133 height 11
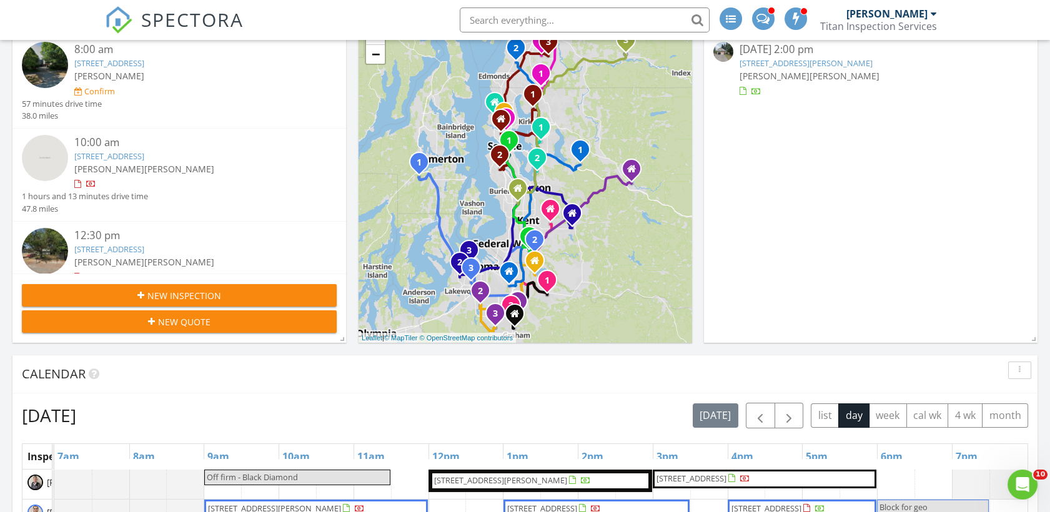
scroll to position [69, 0]
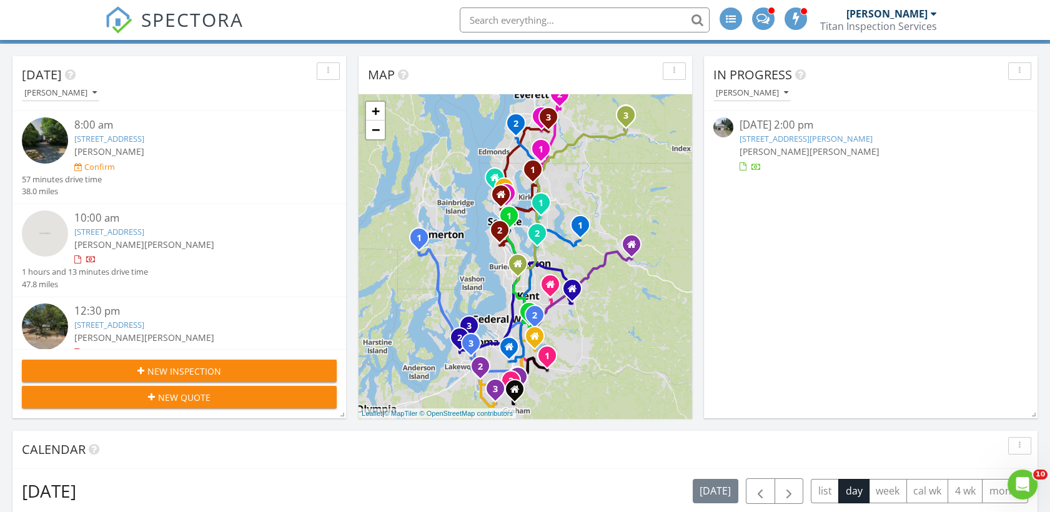
click at [784, 137] on link "[STREET_ADDRESS][PERSON_NAME]" at bounding box center [805, 138] width 133 height 11
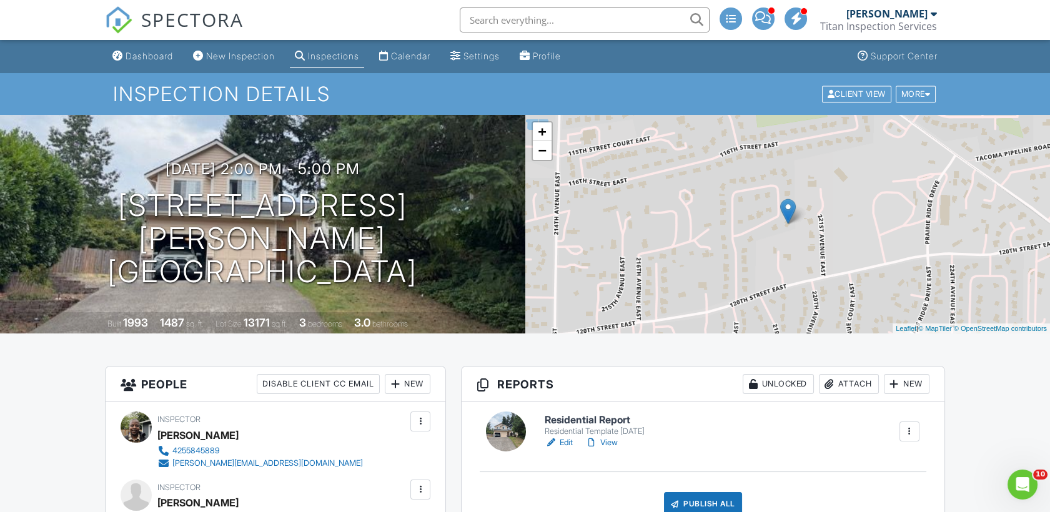
click at [608, 442] on link "View" at bounding box center [601, 443] width 32 height 12
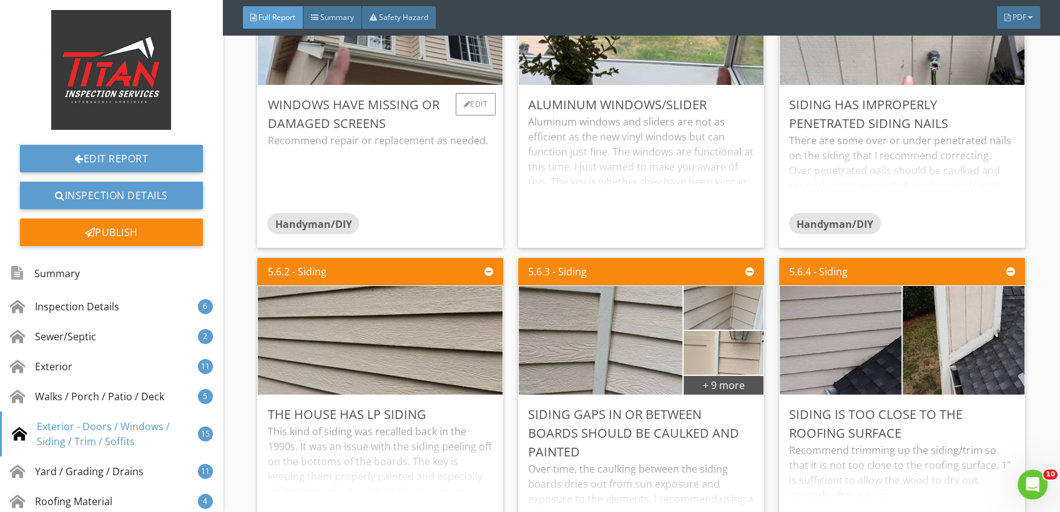
scroll to position [5551, 0]
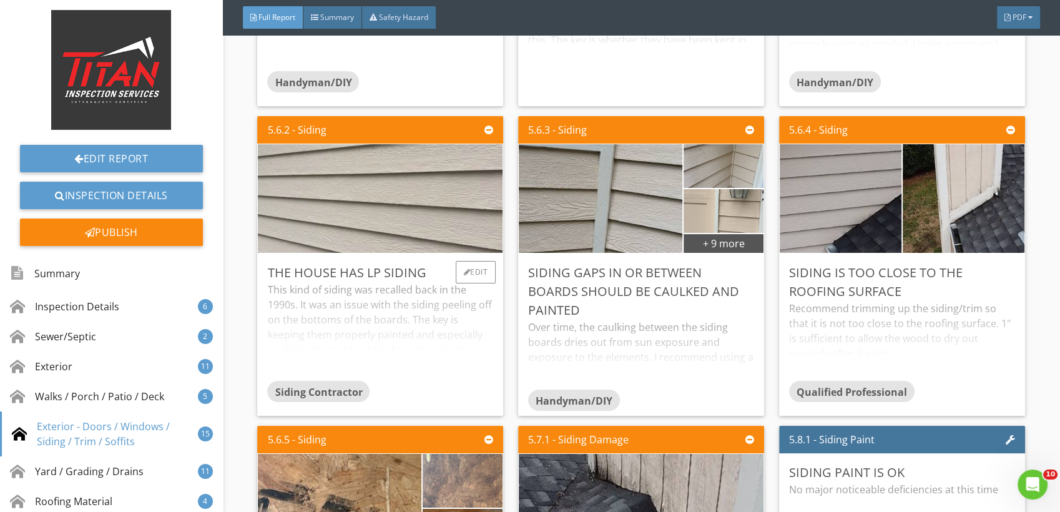
click at [391, 203] on img at bounding box center [380, 199] width 362 height 272
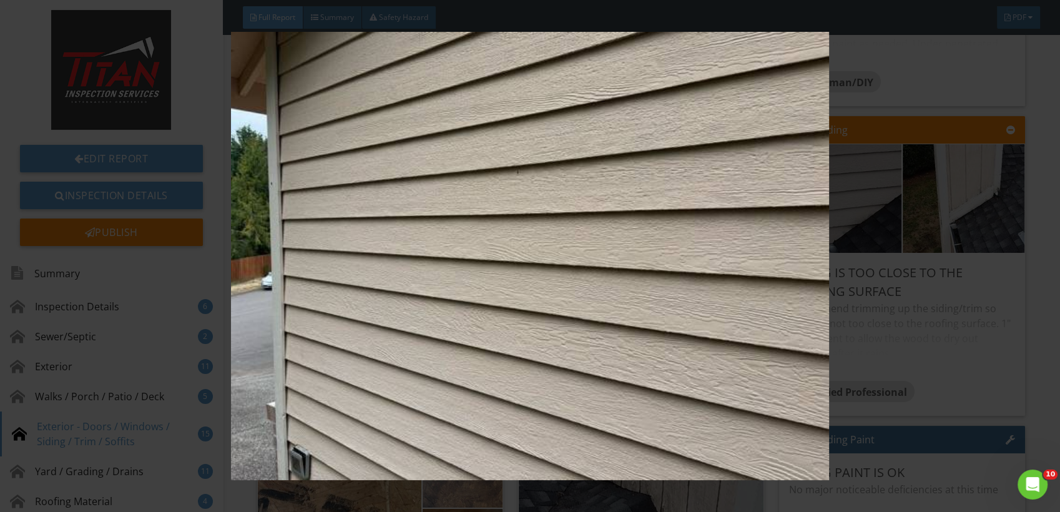
click at [943, 192] on img at bounding box center [530, 256] width 969 height 448
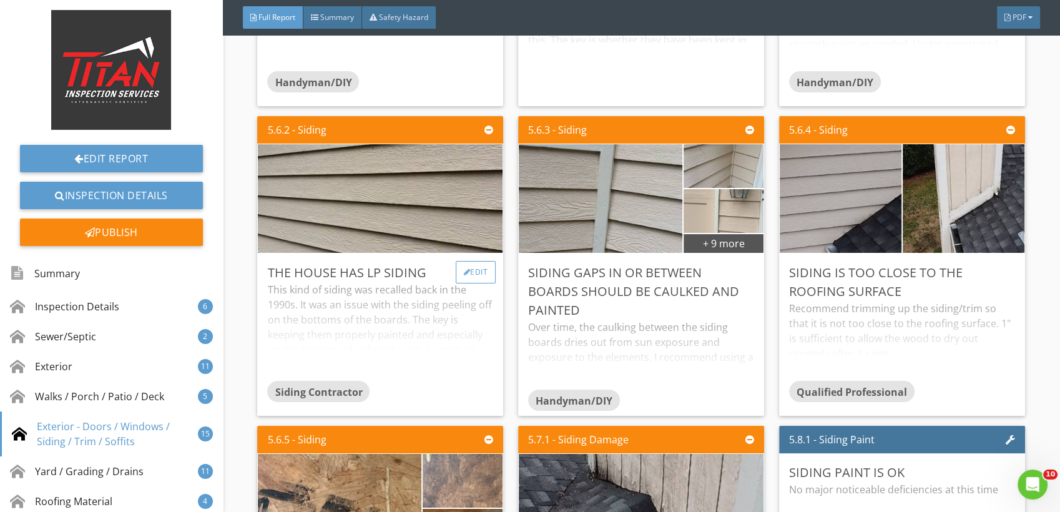
click at [471, 269] on div "Edit" at bounding box center [476, 272] width 41 height 22
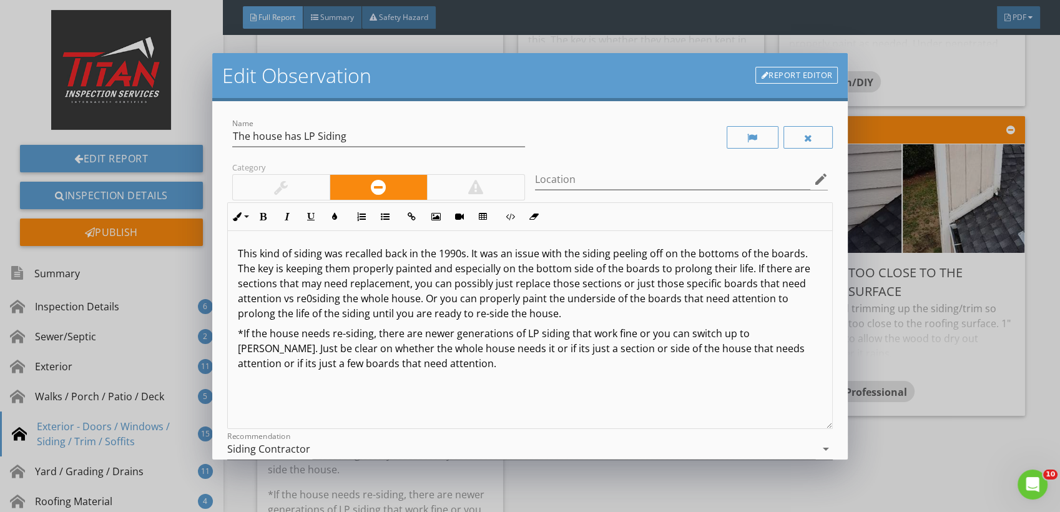
click at [994, 180] on div "Edit Observation Report Editor Name The house has LP Siding Category Location e…" at bounding box center [530, 256] width 1060 height 512
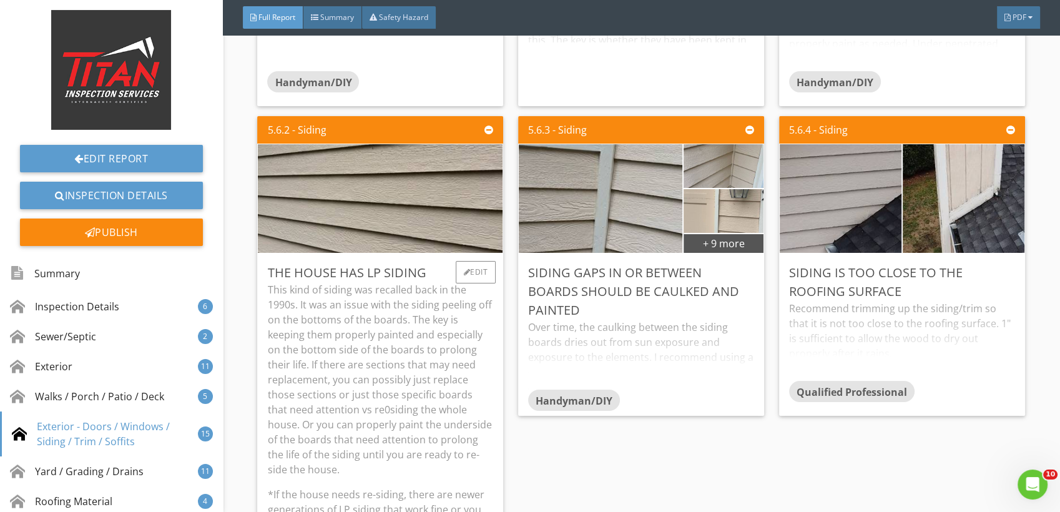
click at [393, 357] on p "This kind of siding was recalled back in the 1990s. It was an issue with the si…" at bounding box center [380, 379] width 226 height 195
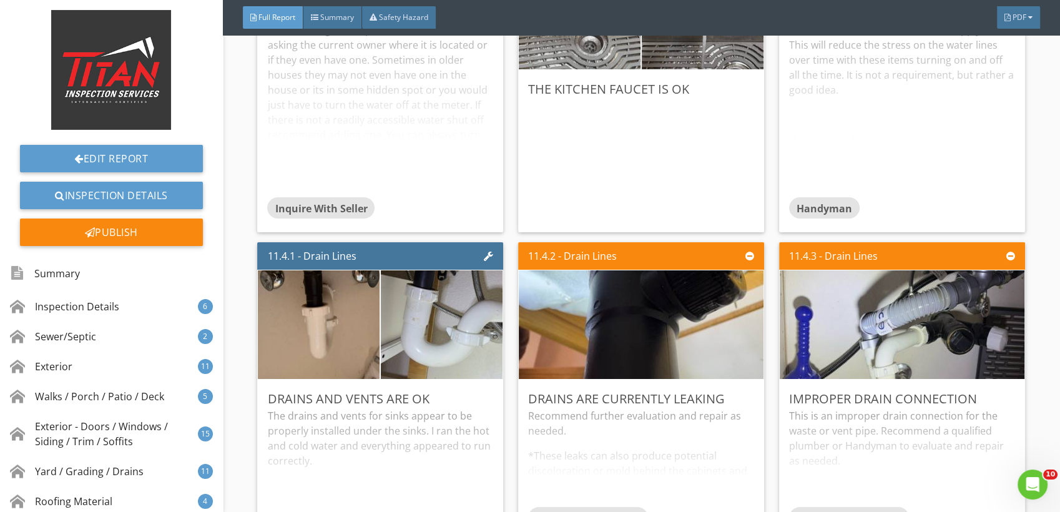
scroll to position [15542, 0]
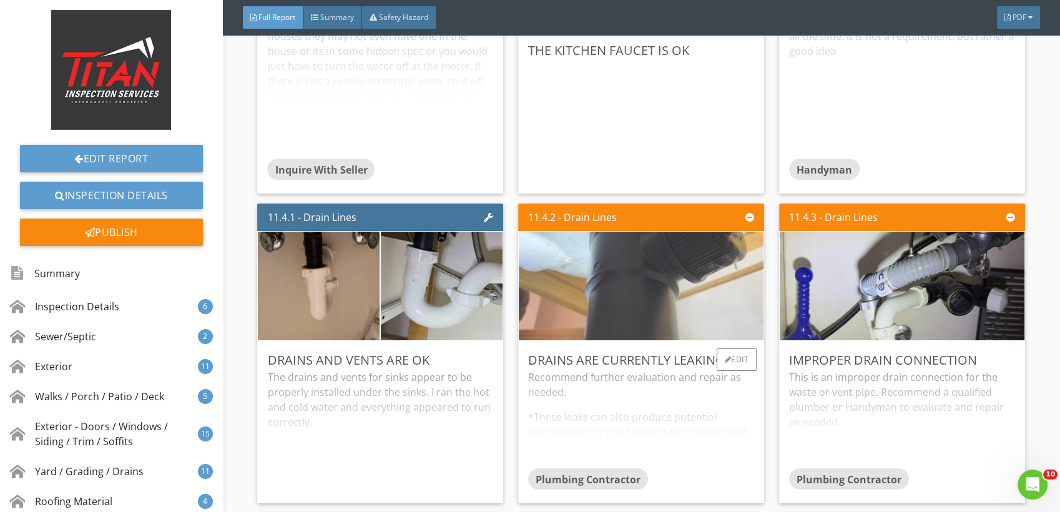
click at [605, 269] on img at bounding box center [641, 287] width 362 height 272
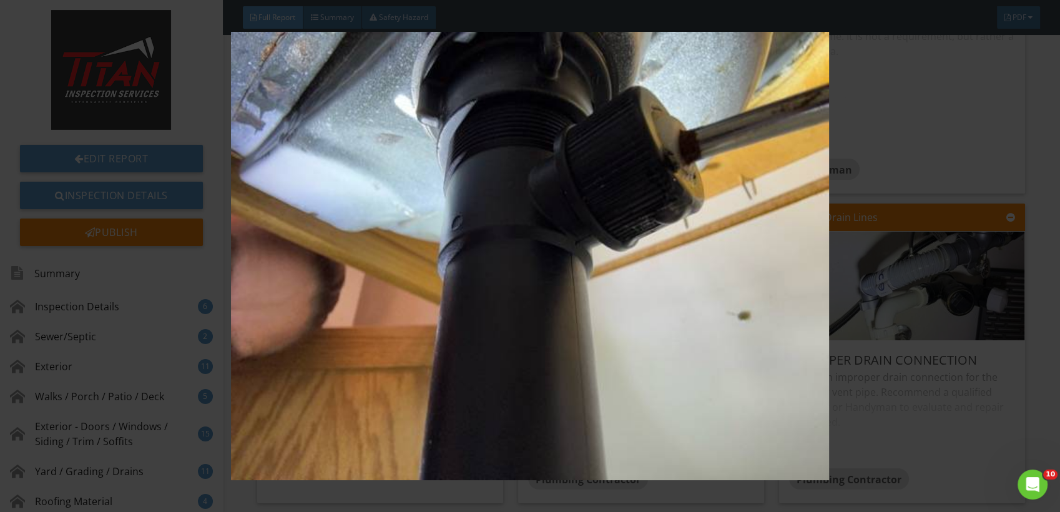
click at [965, 250] on img at bounding box center [530, 256] width 969 height 448
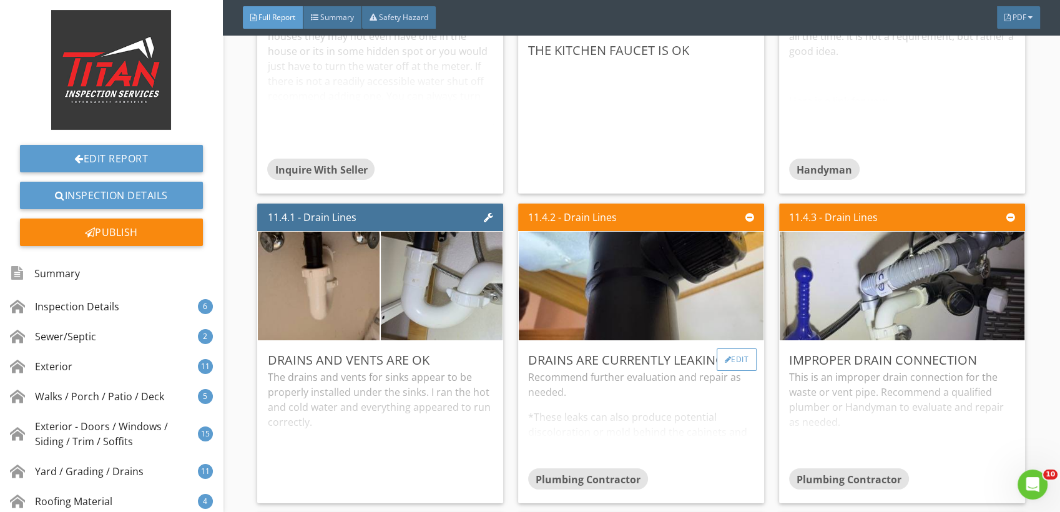
click at [729, 350] on div "Edit" at bounding box center [737, 359] width 41 height 22
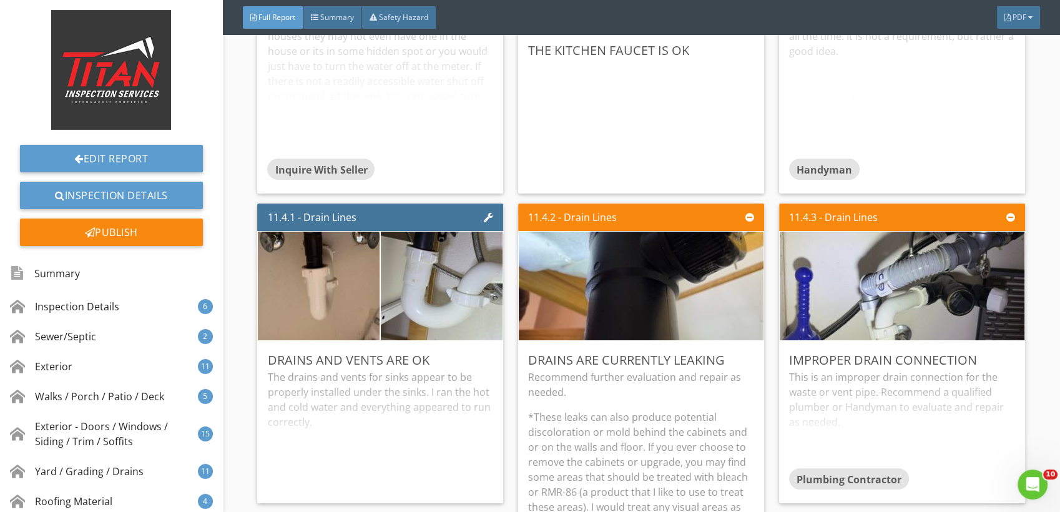
click at [897, 191] on div at bounding box center [530, 256] width 1060 height 512
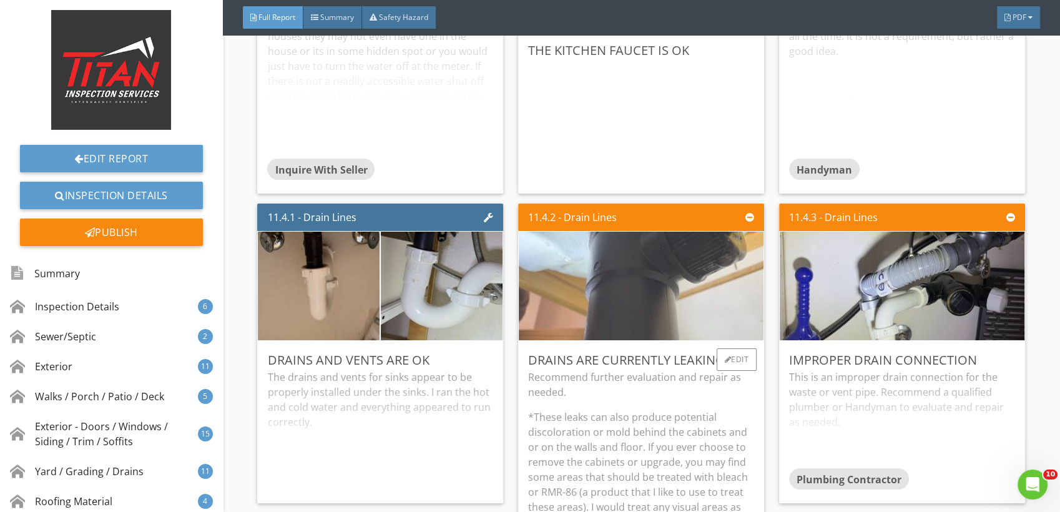
click at [588, 294] on img at bounding box center [641, 287] width 362 height 272
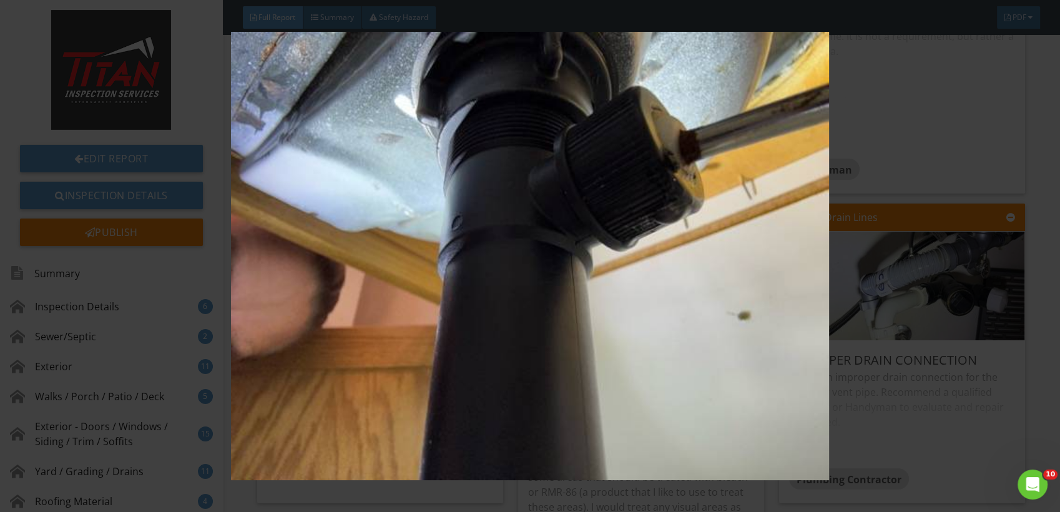
drag, startPoint x: 886, startPoint y: 254, endPoint x: 872, endPoint y: 254, distance: 14.4
click at [887, 254] on img at bounding box center [530, 256] width 969 height 448
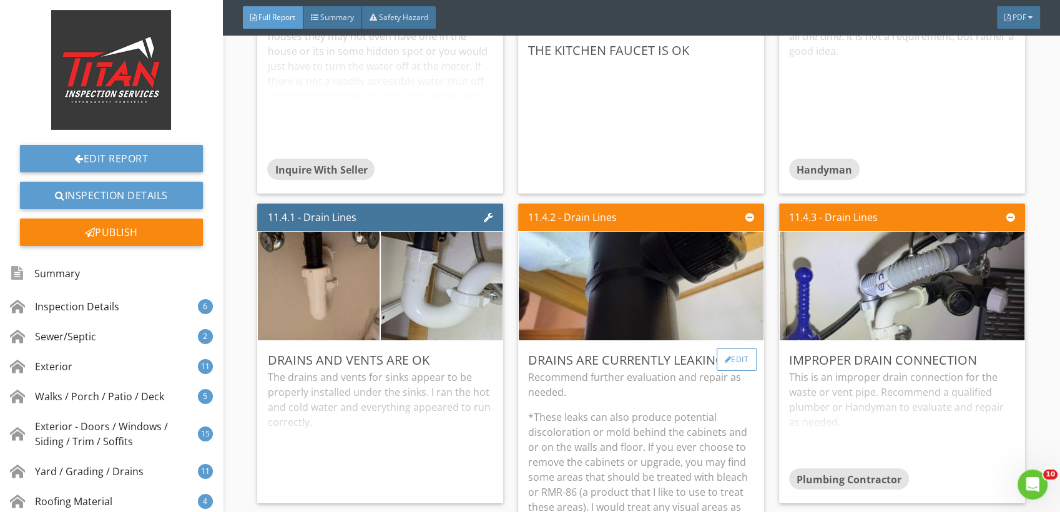
click at [724, 348] on div "Edit" at bounding box center [737, 359] width 41 height 22
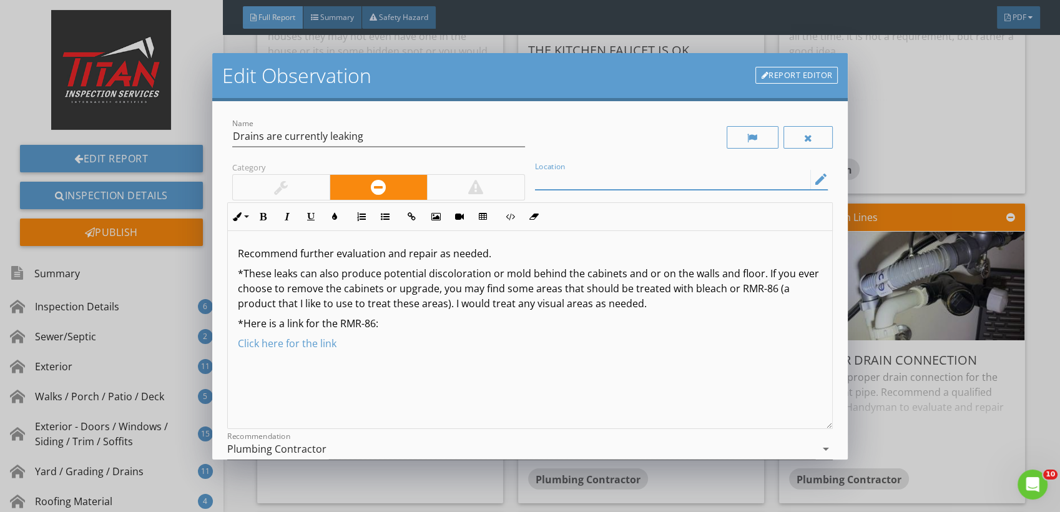
click at [575, 183] on input "Location" at bounding box center [672, 179] width 275 height 21
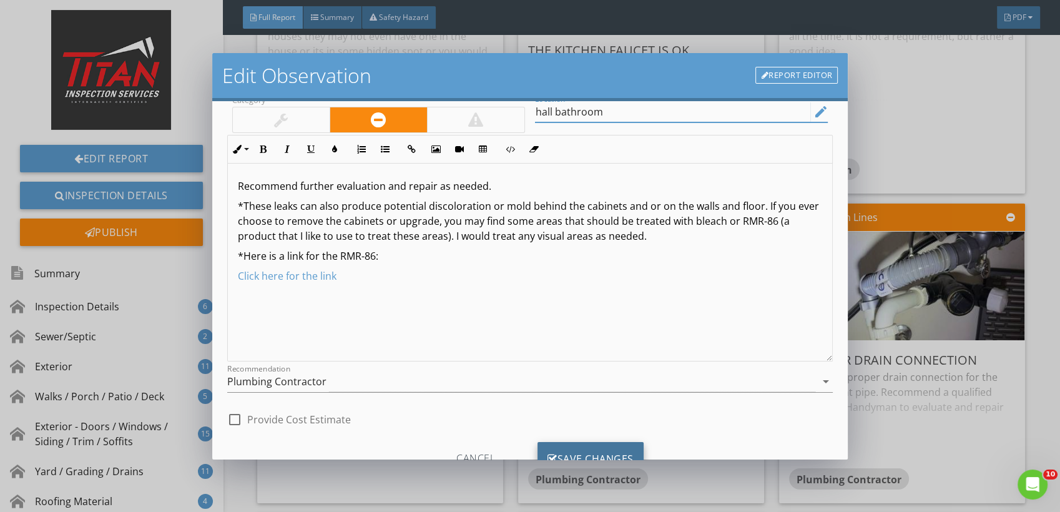
scroll to position [117, 0]
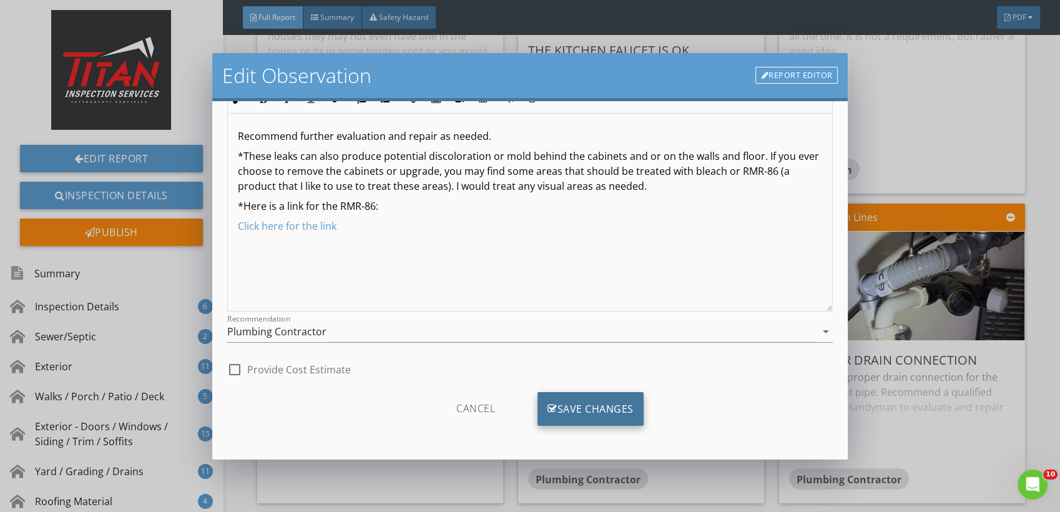
type input "hall bathroom"
click at [609, 401] on div "Save Changes" at bounding box center [591, 409] width 106 height 34
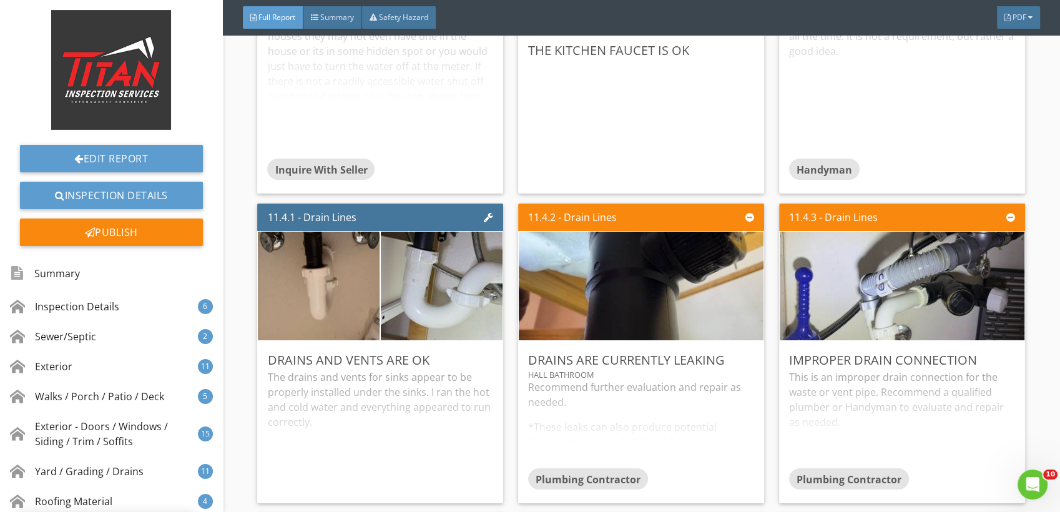
scroll to position [0, 0]
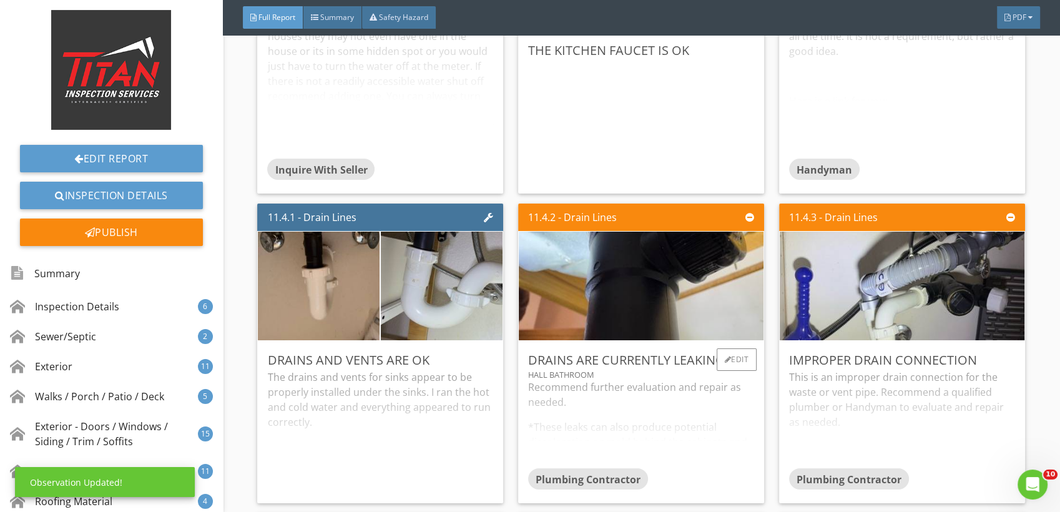
click at [615, 383] on div "Recommend further evaluation and repair as needed. *These leaks can also produc…" at bounding box center [641, 424] width 226 height 89
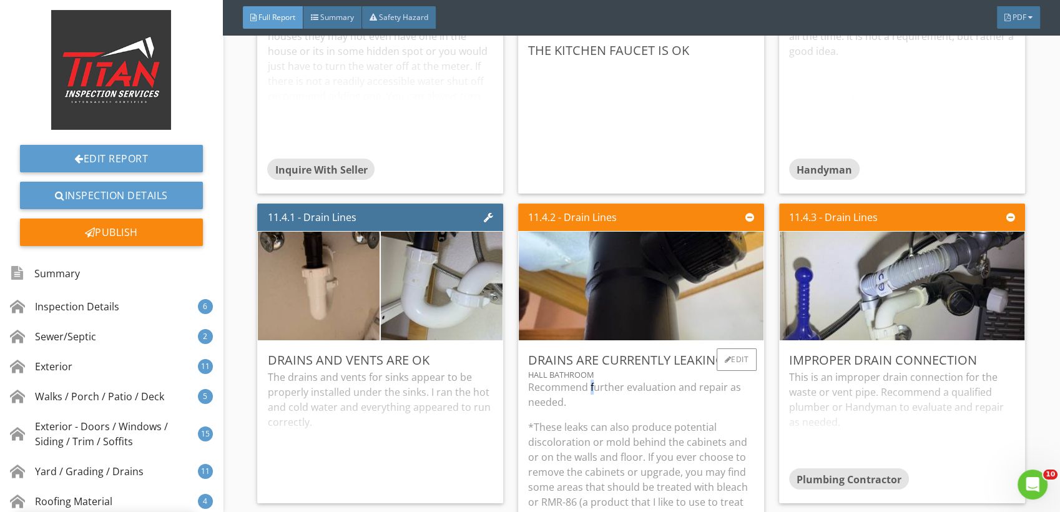
click at [587, 382] on p "Recommend further evaluation and repair as needed." at bounding box center [641, 395] width 226 height 30
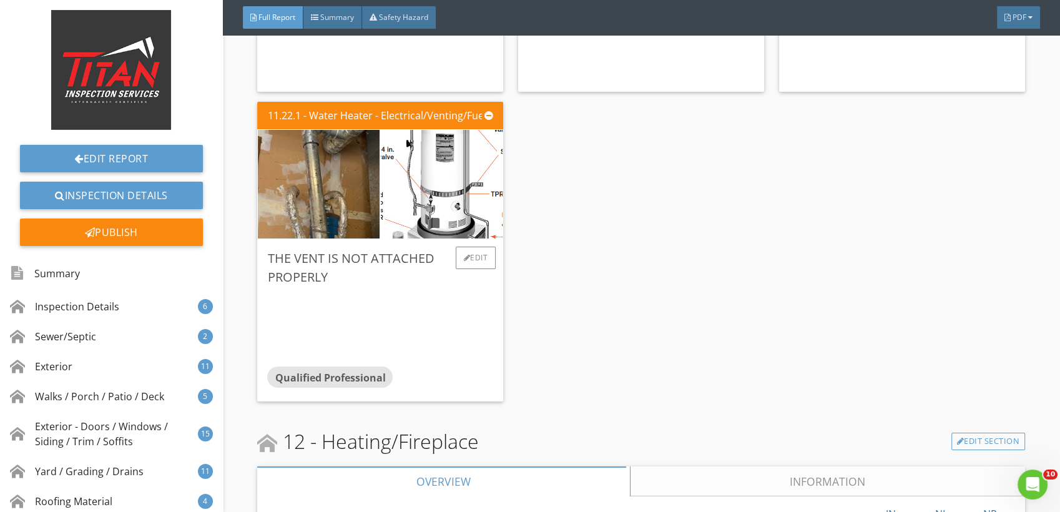
scroll to position [18110, 0]
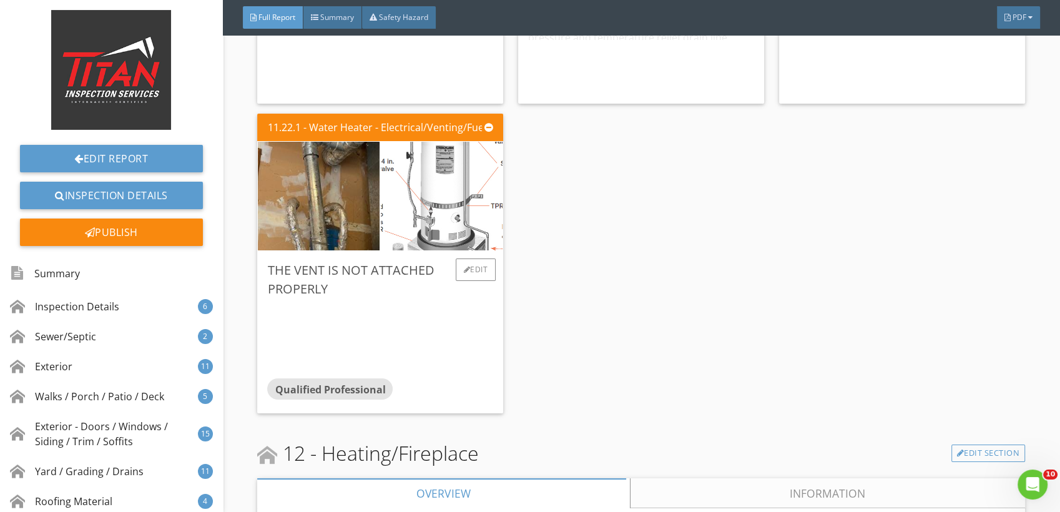
click at [465, 214] on img at bounding box center [442, 197] width 241 height 272
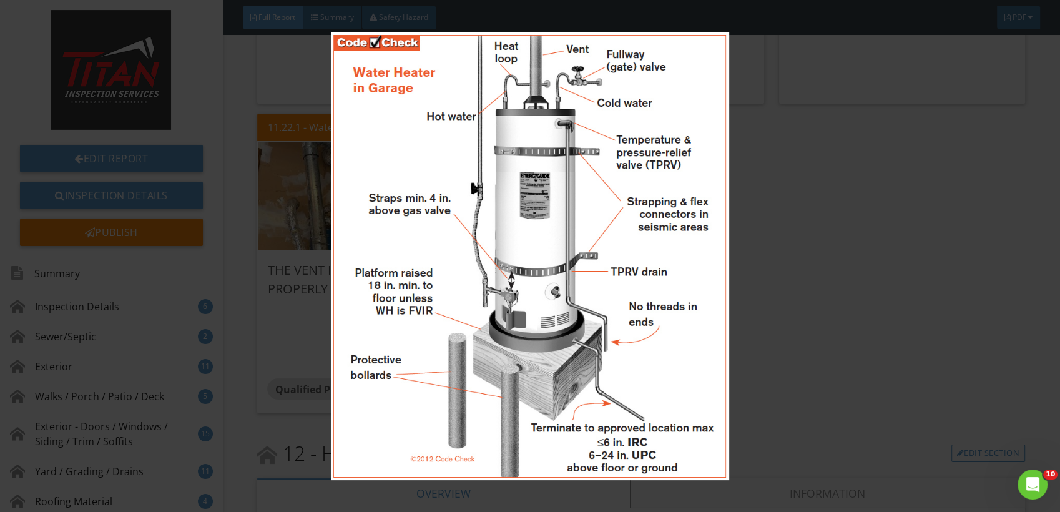
click at [857, 203] on img at bounding box center [530, 256] width 969 height 448
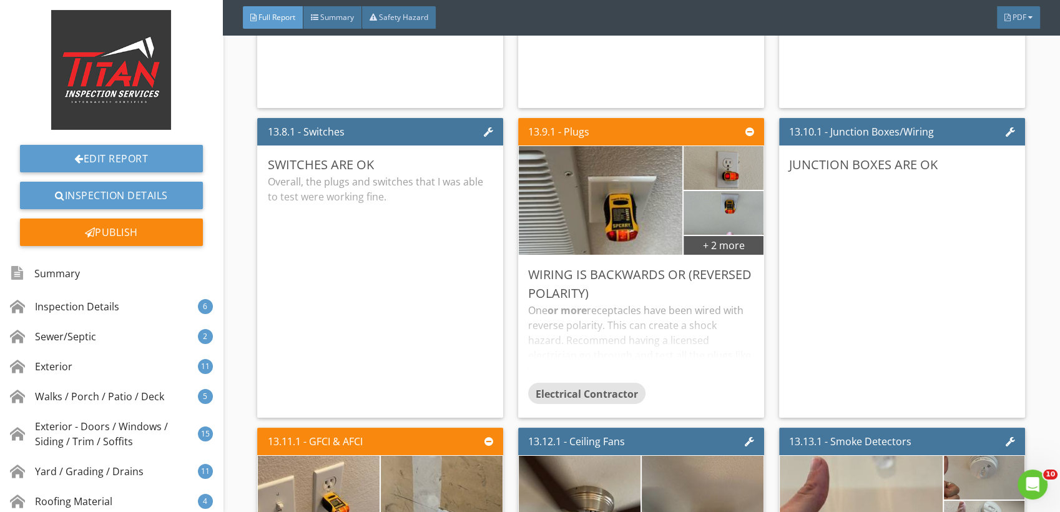
scroll to position [20608, 0]
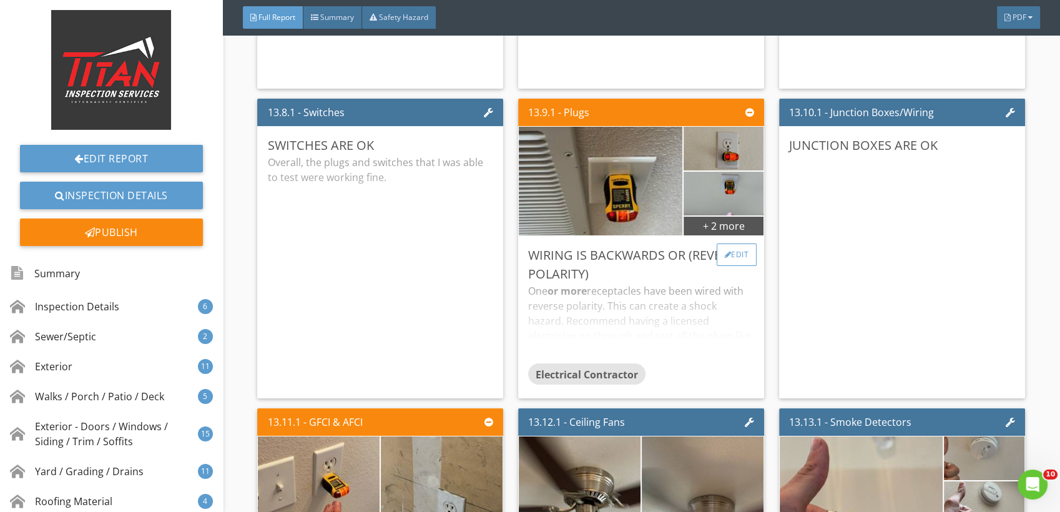
click at [725, 251] on div at bounding box center [728, 254] width 7 height 7
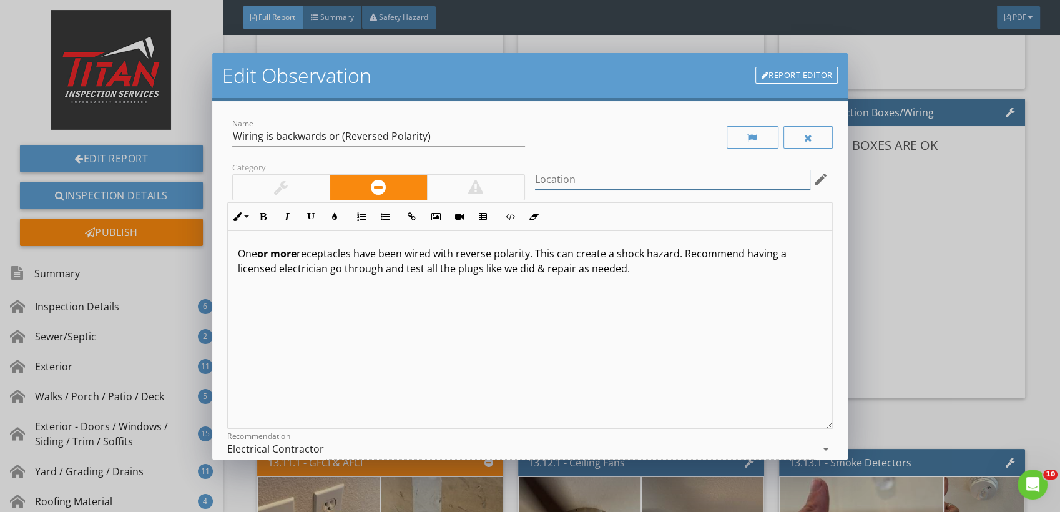
click at [639, 177] on input "Location" at bounding box center [672, 179] width 275 height 21
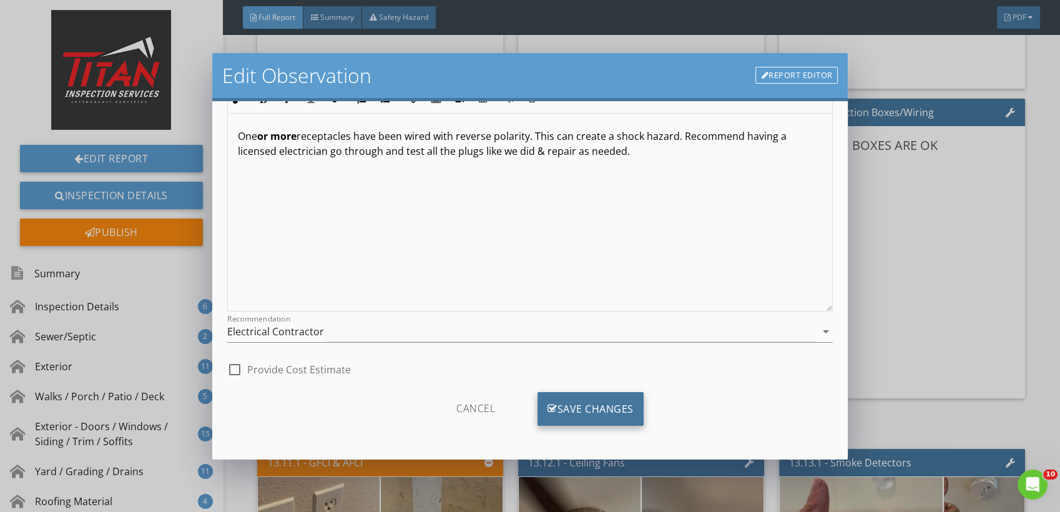
type input "master bedroom/ upstairs hall"
click at [619, 400] on div "Save Changes" at bounding box center [591, 409] width 106 height 34
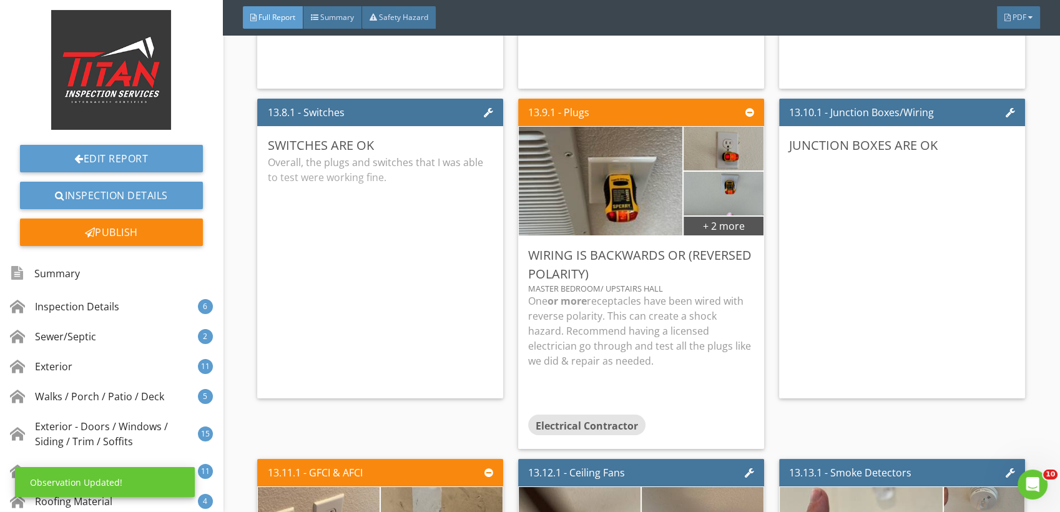
scroll to position [0, 0]
drag, startPoint x: 619, startPoint y: 400, endPoint x: 696, endPoint y: 297, distance: 128.0
click at [696, 297] on p "One or more receptacles have been wired with reverse polarity. This can create …" at bounding box center [641, 331] width 226 height 75
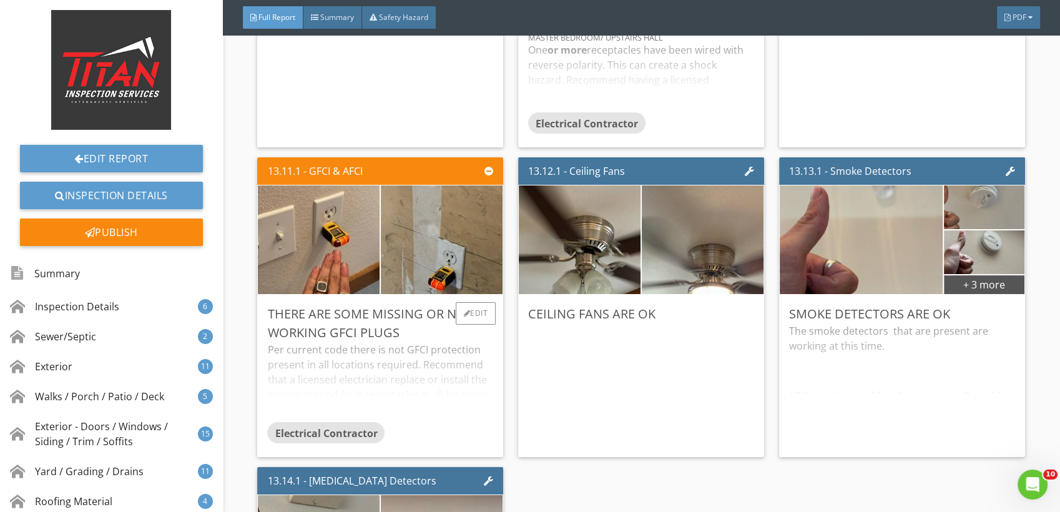
scroll to position [20886, 0]
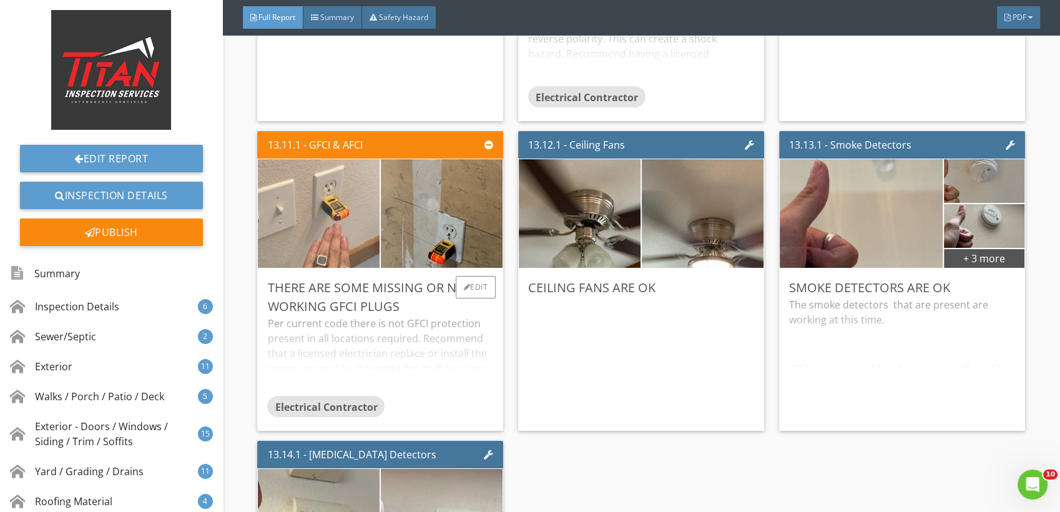
click at [348, 221] on img at bounding box center [319, 213] width 304 height 228
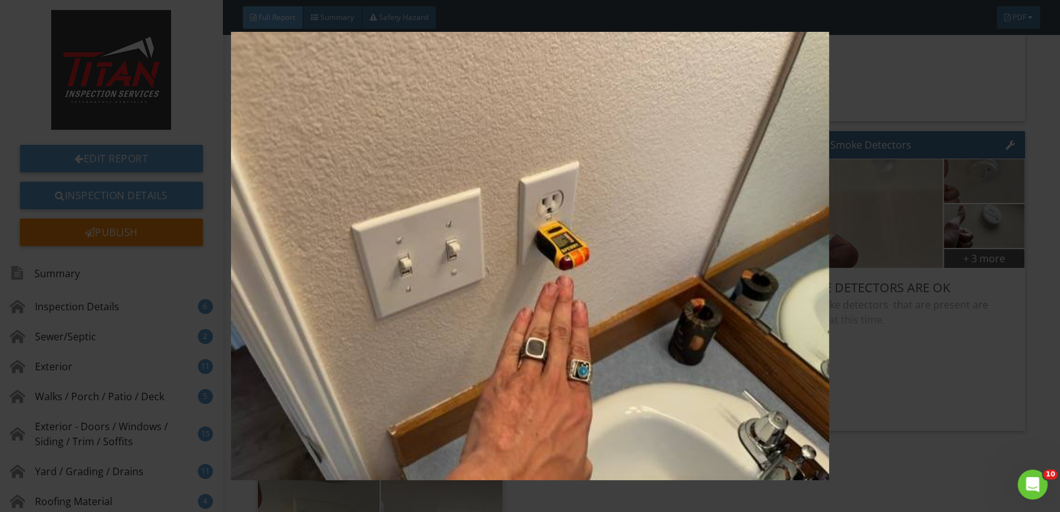
click at [865, 207] on img at bounding box center [530, 256] width 969 height 448
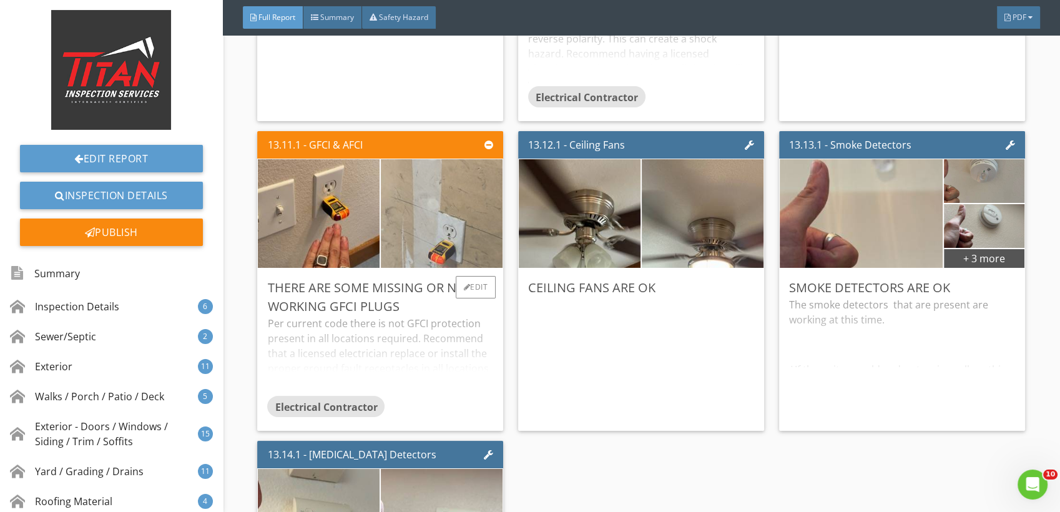
click at [463, 230] on img at bounding box center [442, 213] width 304 height 228
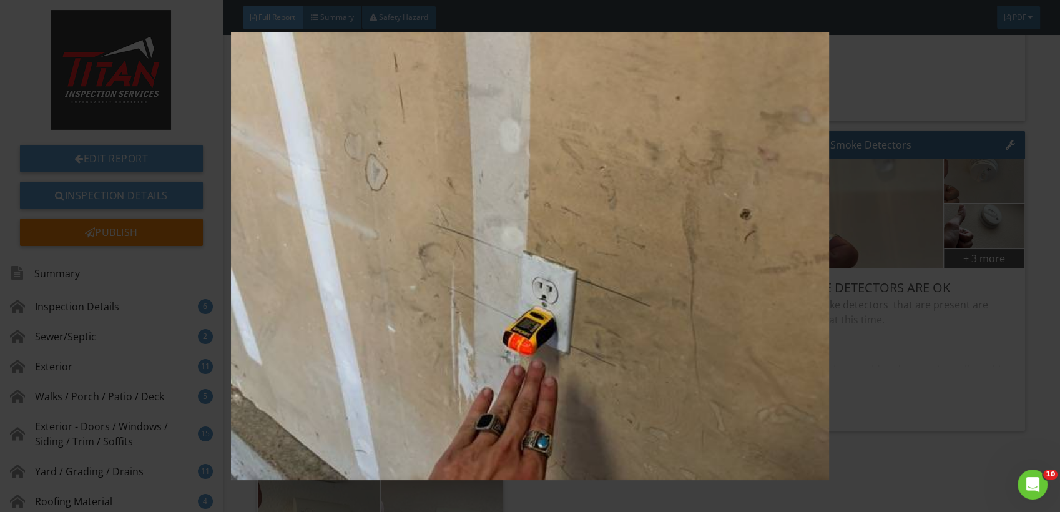
click at [919, 232] on img at bounding box center [530, 256] width 969 height 448
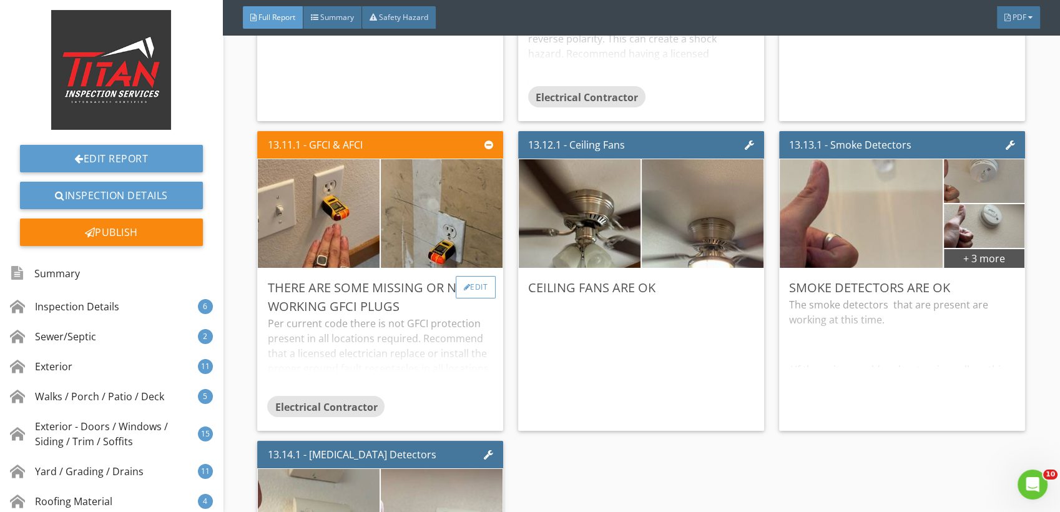
click at [468, 279] on div "Edit" at bounding box center [476, 287] width 41 height 22
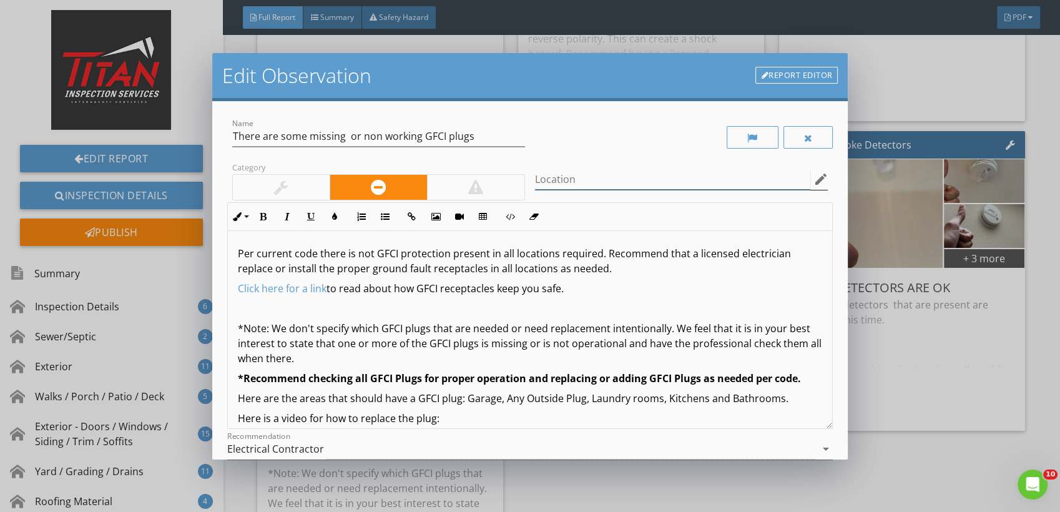
drag, startPoint x: 585, startPoint y: 176, endPoint x: 590, endPoint y: 170, distance: 7.1
click at [587, 174] on input "Location" at bounding box center [672, 179] width 275 height 21
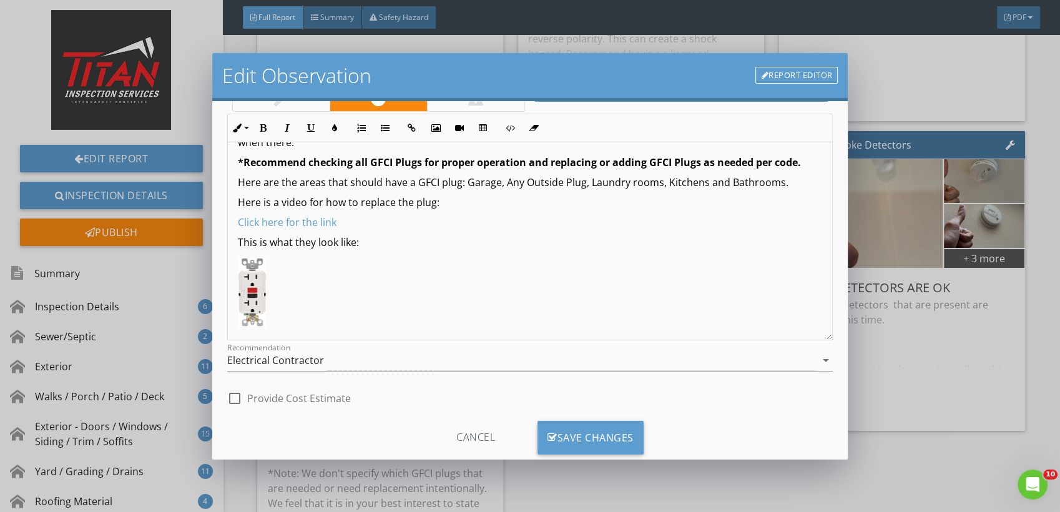
scroll to position [117, 0]
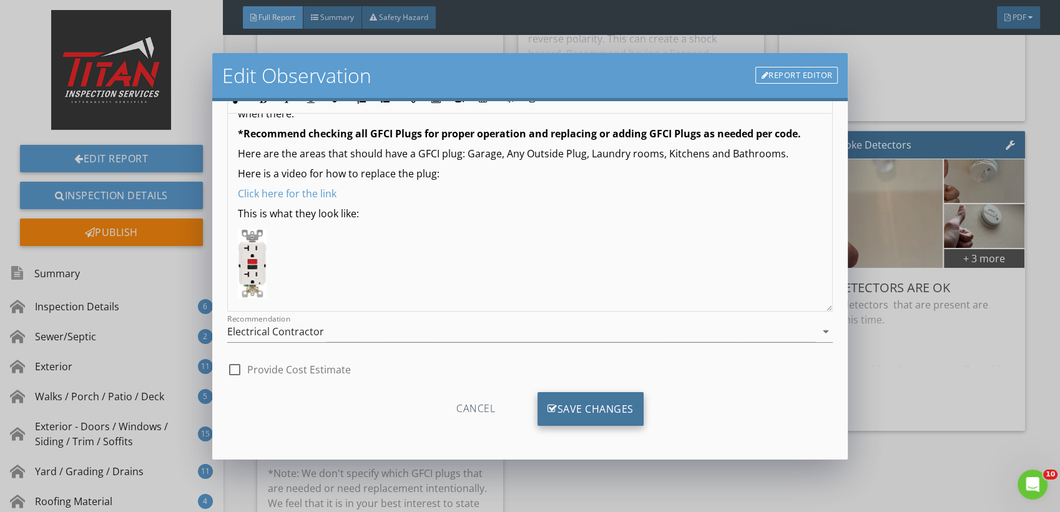
type input "garage and bathroom"
click at [637, 405] on div "Save Changes" at bounding box center [591, 409] width 106 height 34
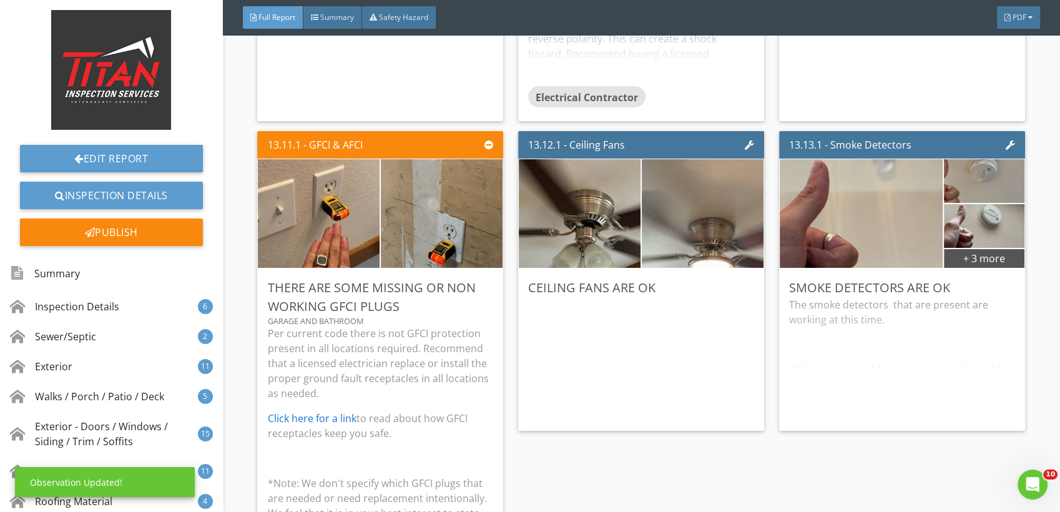
scroll to position [0, 0]
click at [417, 373] on p "Per current code there is not GFCI protection present in all locations required…" at bounding box center [380, 363] width 226 height 75
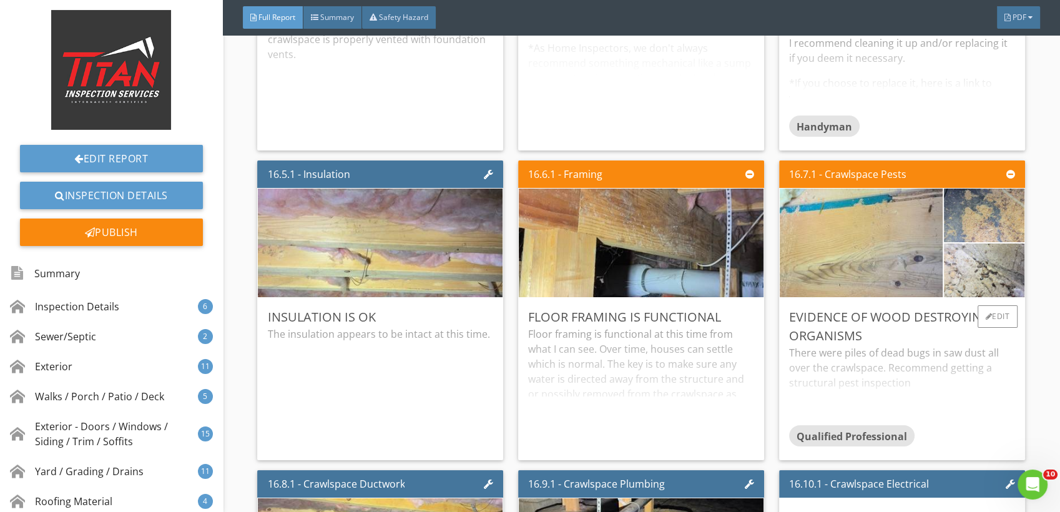
scroll to position [25119, 0]
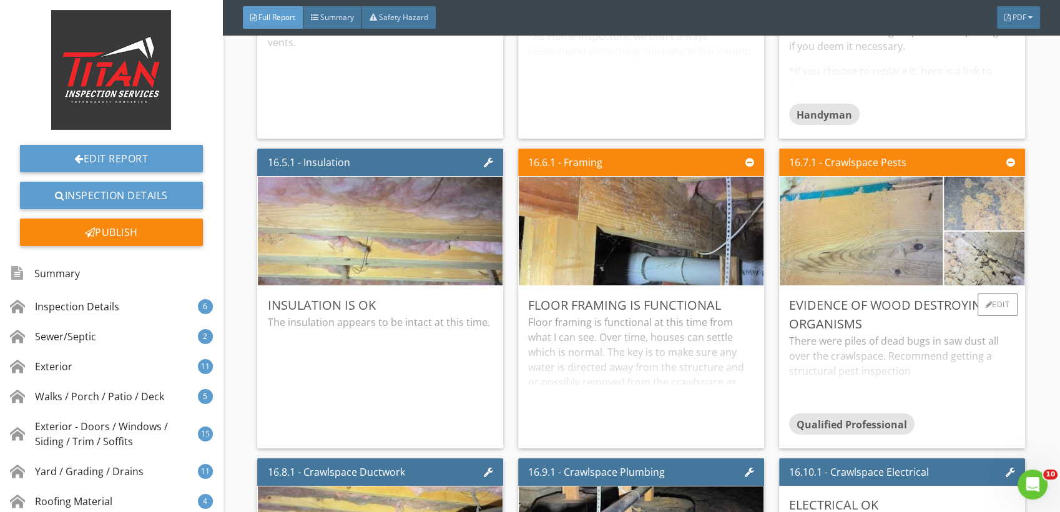
click at [983, 204] on img at bounding box center [984, 204] width 179 height 134
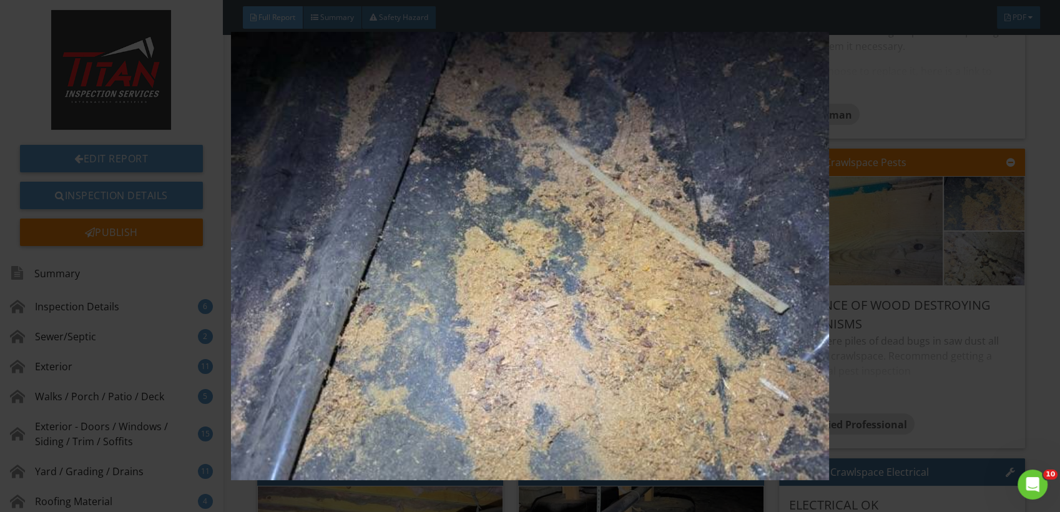
click at [1012, 254] on img at bounding box center [530, 256] width 969 height 448
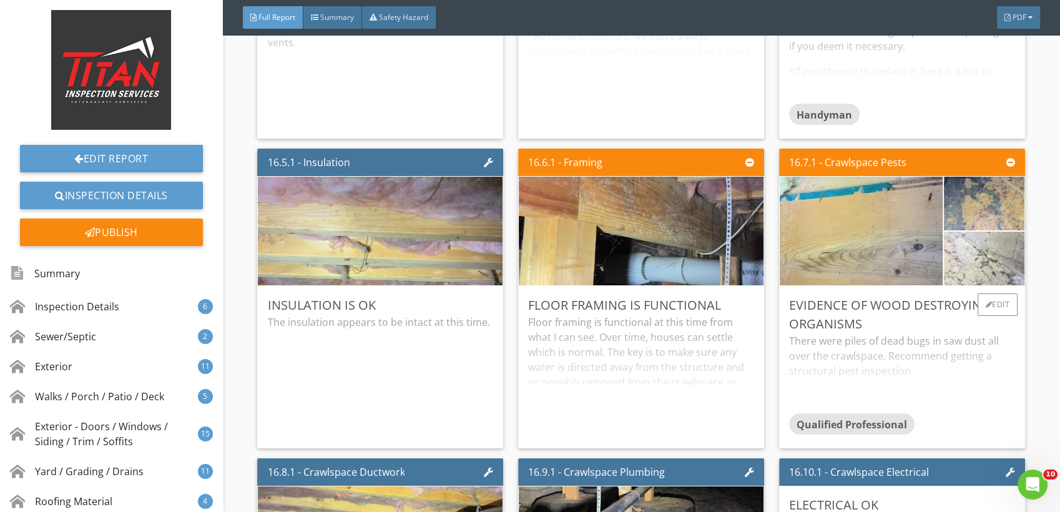
click at [974, 261] on img at bounding box center [984, 259] width 179 height 134
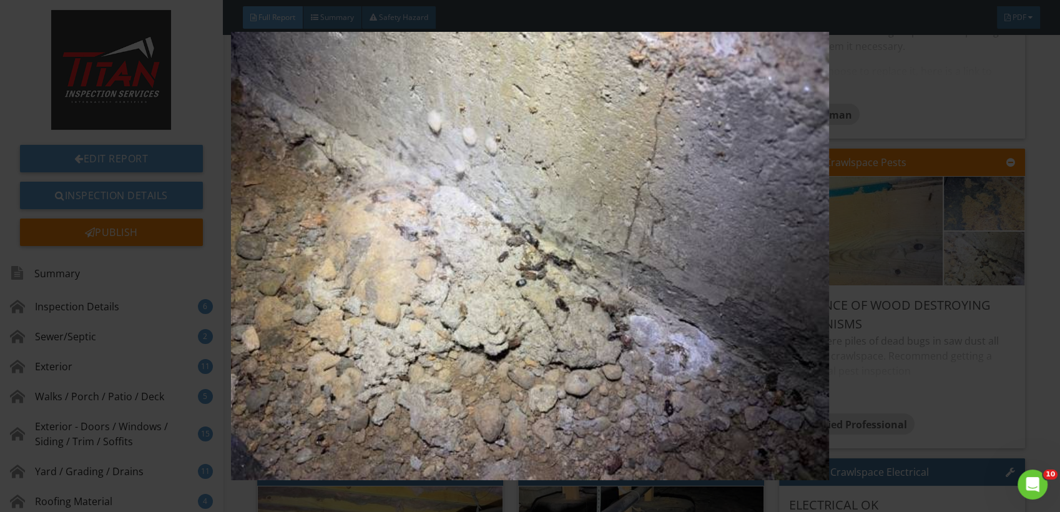
click at [1007, 252] on img at bounding box center [530, 256] width 969 height 448
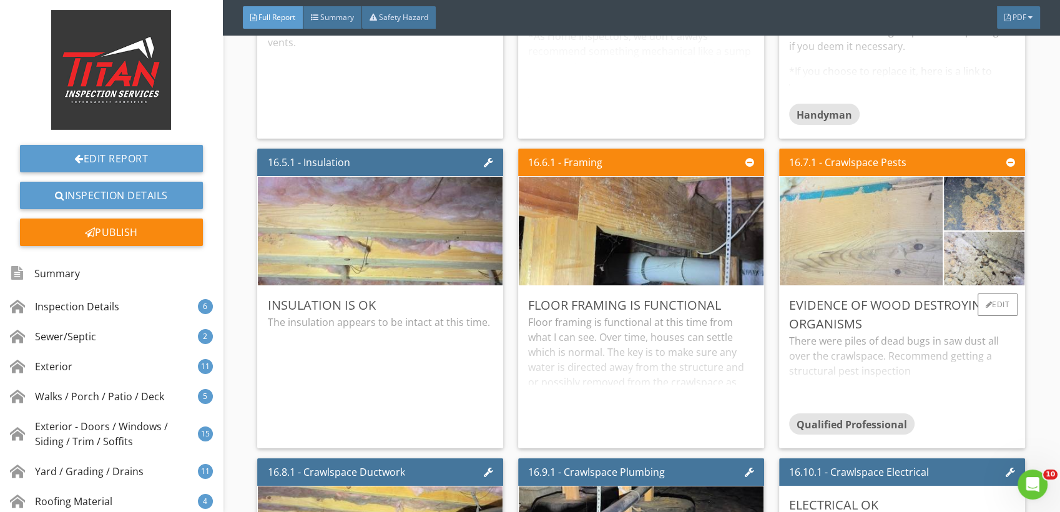
click at [887, 234] on img at bounding box center [862, 232] width 362 height 272
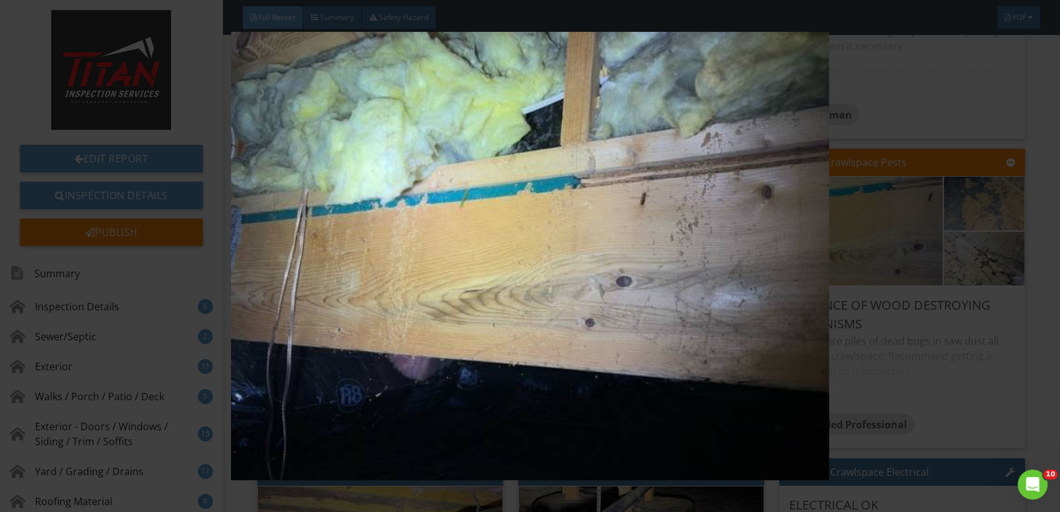
click at [987, 225] on img at bounding box center [530, 256] width 969 height 448
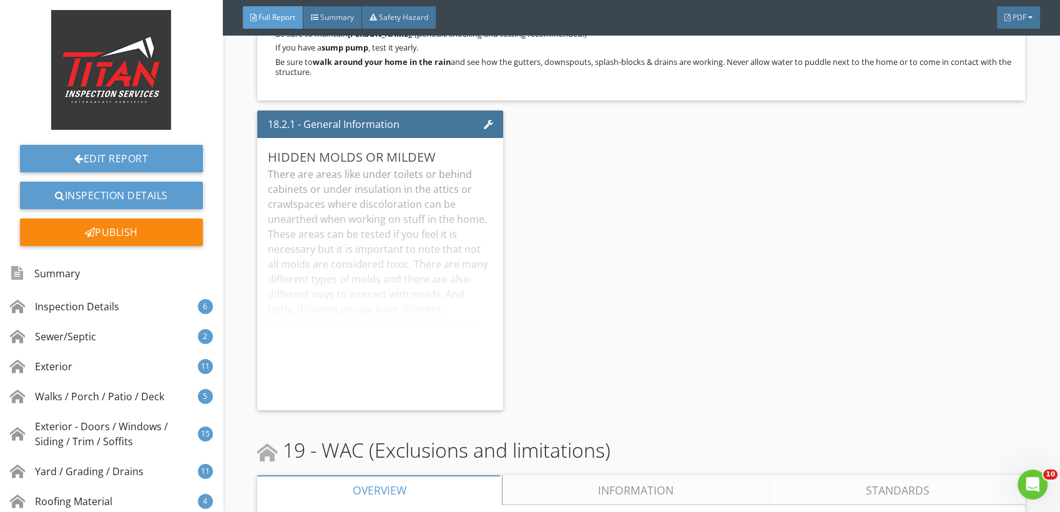
scroll to position [26710, 0]
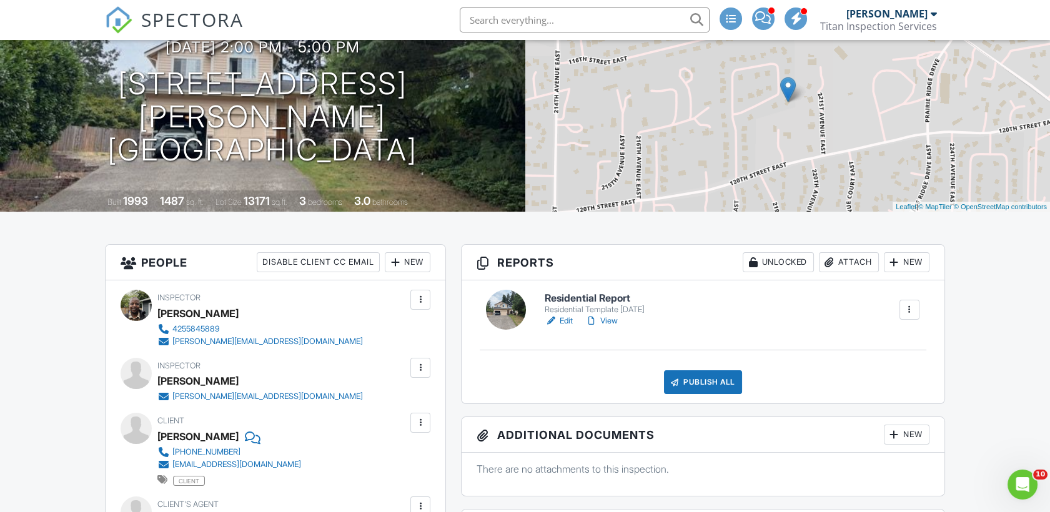
scroll to position [69, 0]
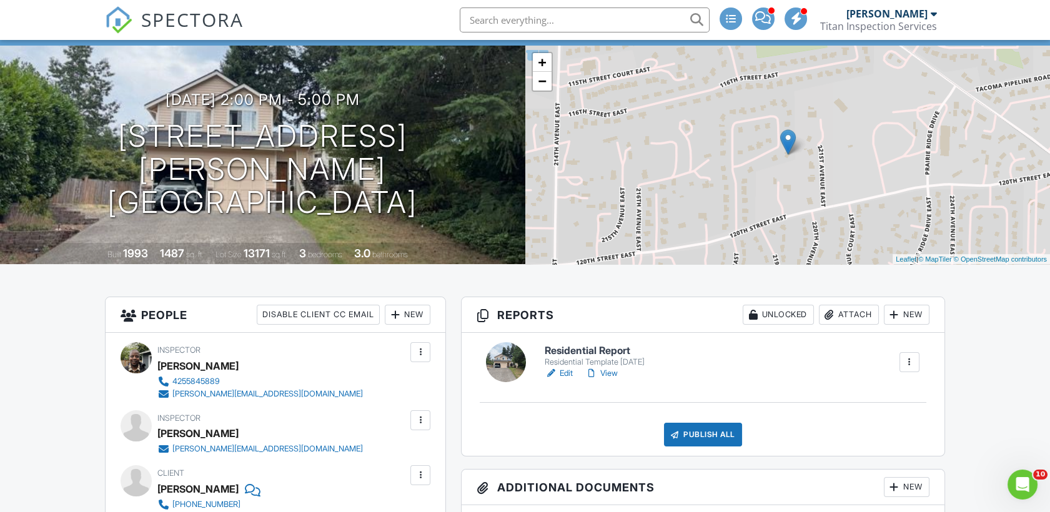
click at [559, 371] on link "Edit" at bounding box center [559, 373] width 28 height 12
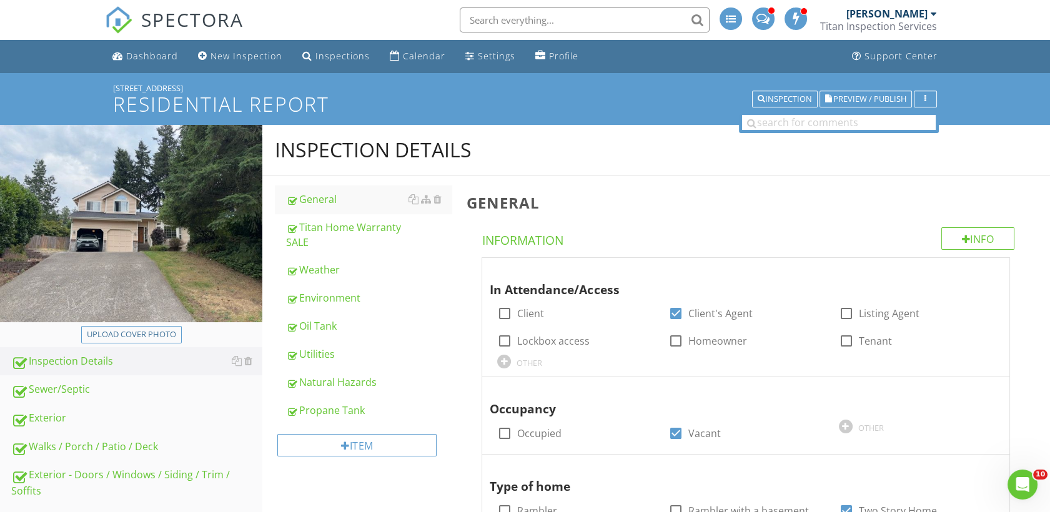
click at [127, 22] on img at bounding box center [118, 19] width 27 height 27
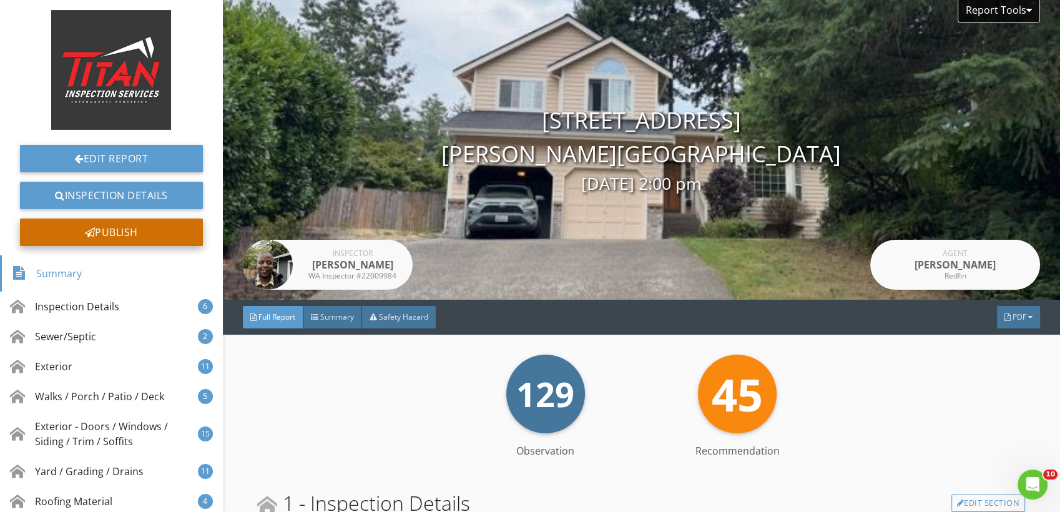
click at [152, 232] on div "Publish" at bounding box center [111, 232] width 183 height 27
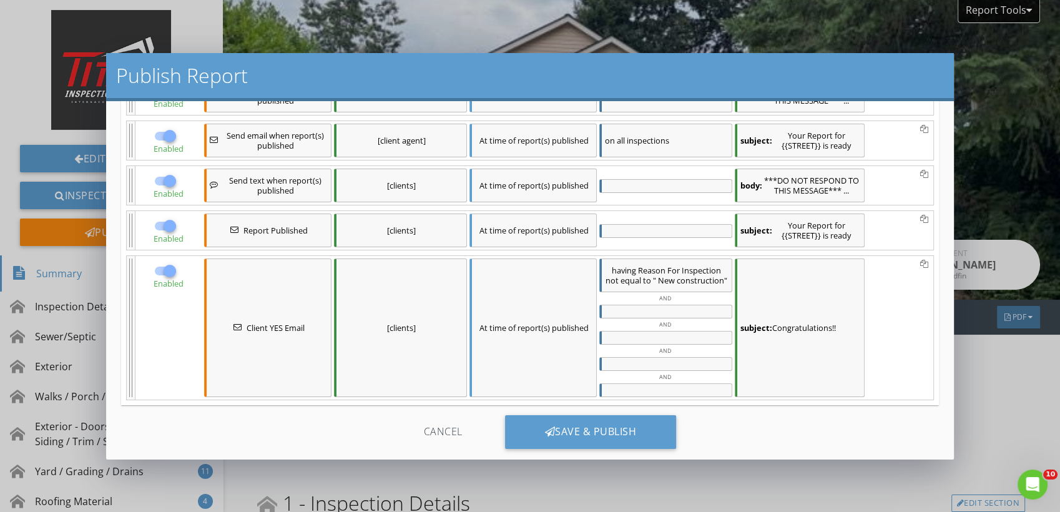
scroll to position [160, 0]
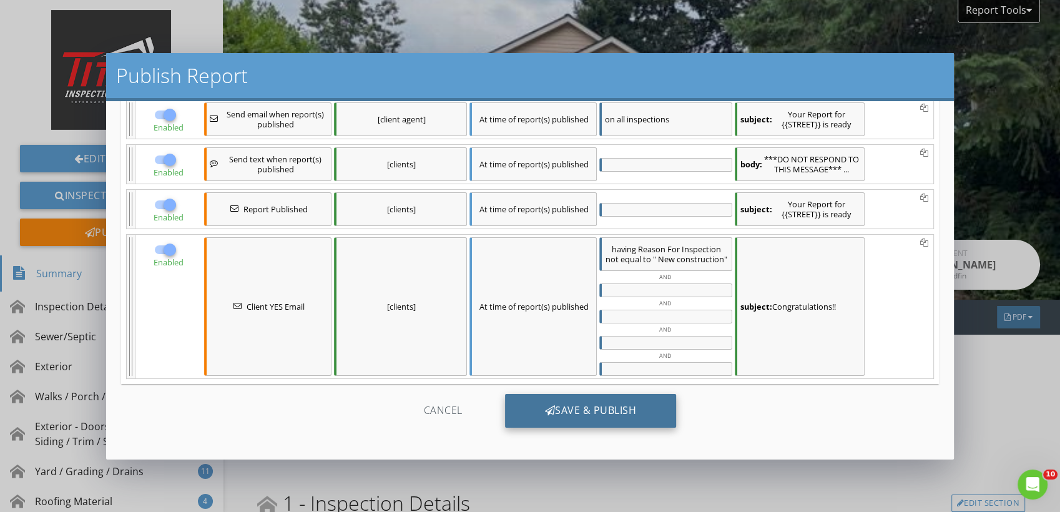
click at [552, 405] on div "Save & Publish" at bounding box center [591, 411] width 172 height 34
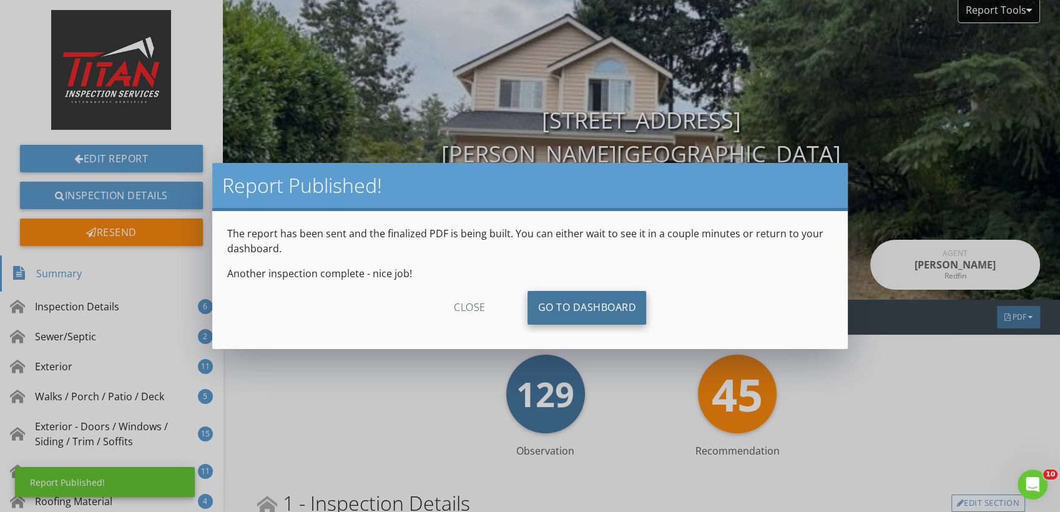
click at [556, 307] on link "Go To Dashboard" at bounding box center [587, 308] width 119 height 34
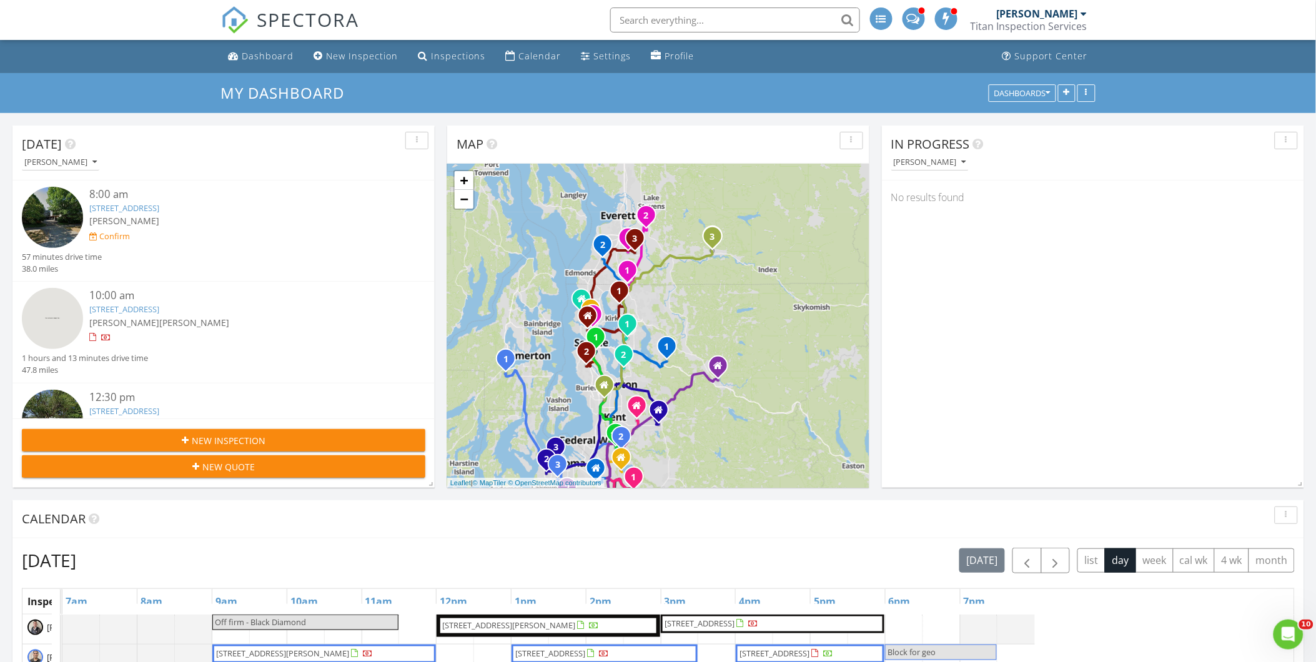
scroll to position [1034, 1338]
